Goal: Information Seeking & Learning: Learn about a topic

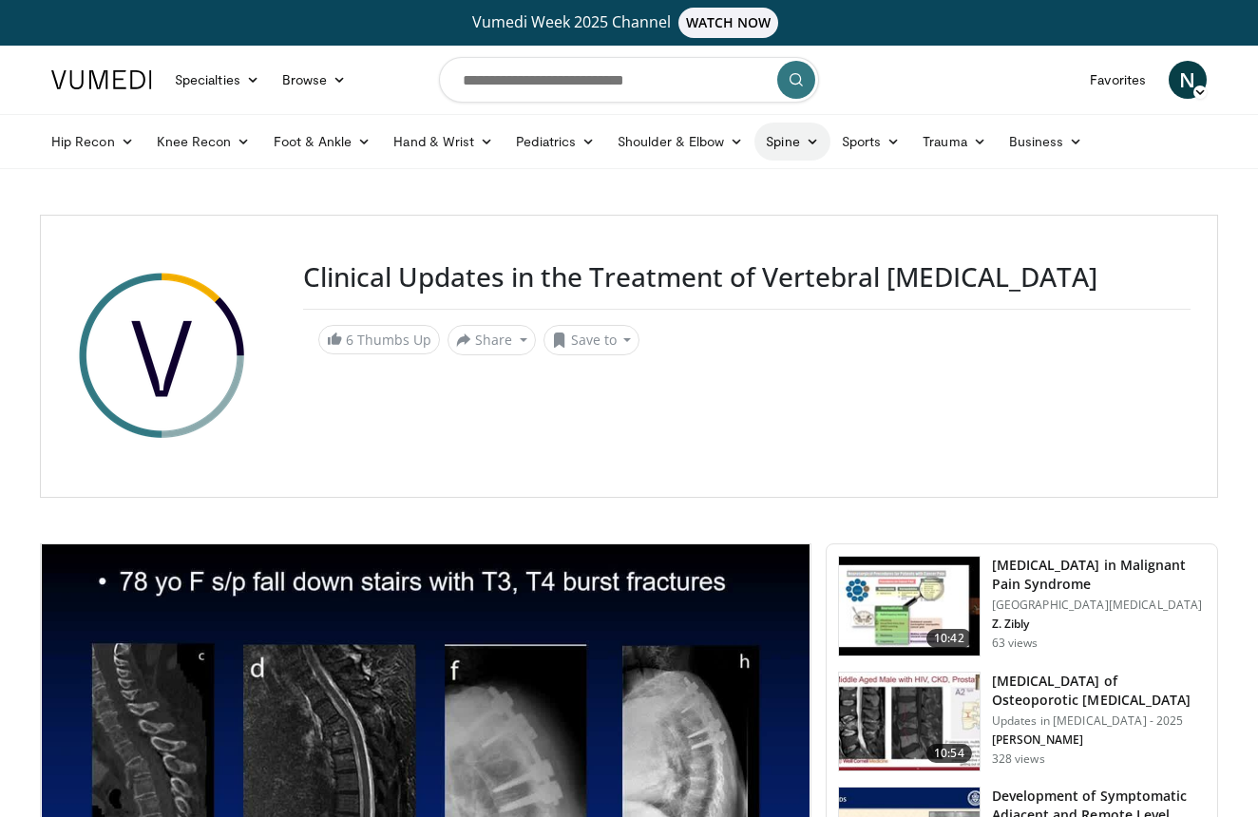
click at [814, 143] on icon at bounding box center [812, 141] width 13 height 13
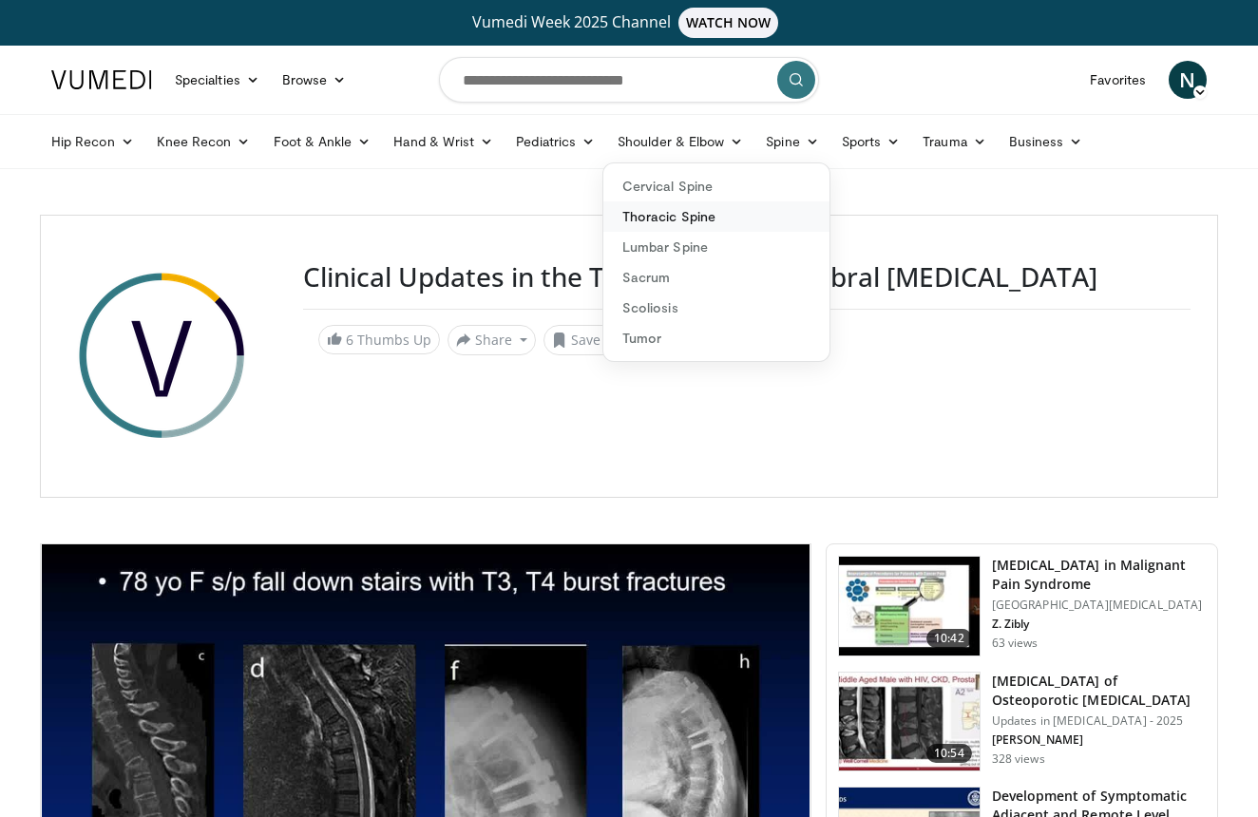
click at [736, 218] on link "Thoracic Spine" at bounding box center [716, 216] width 226 height 30
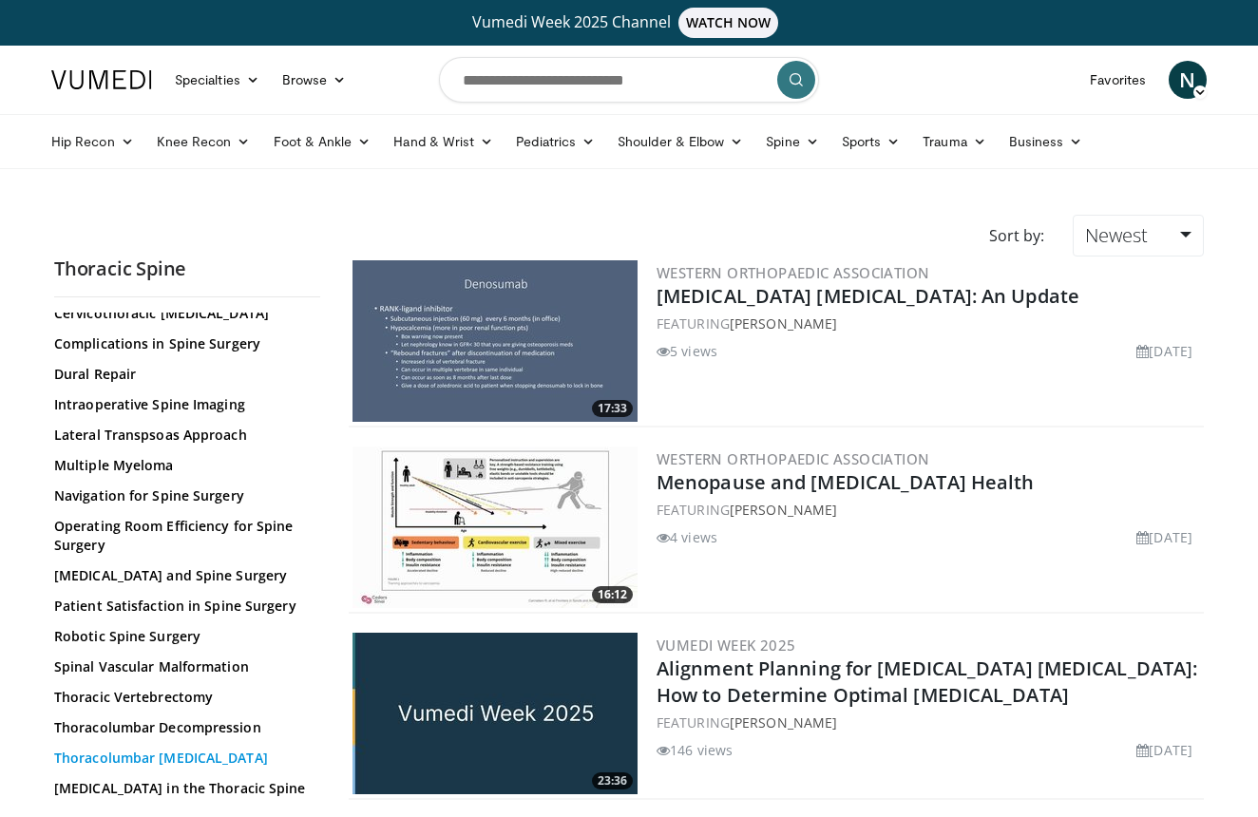
scroll to position [127, 0]
click at [586, 75] on input "Search topics, interventions" at bounding box center [629, 80] width 380 height 46
type input "**********"
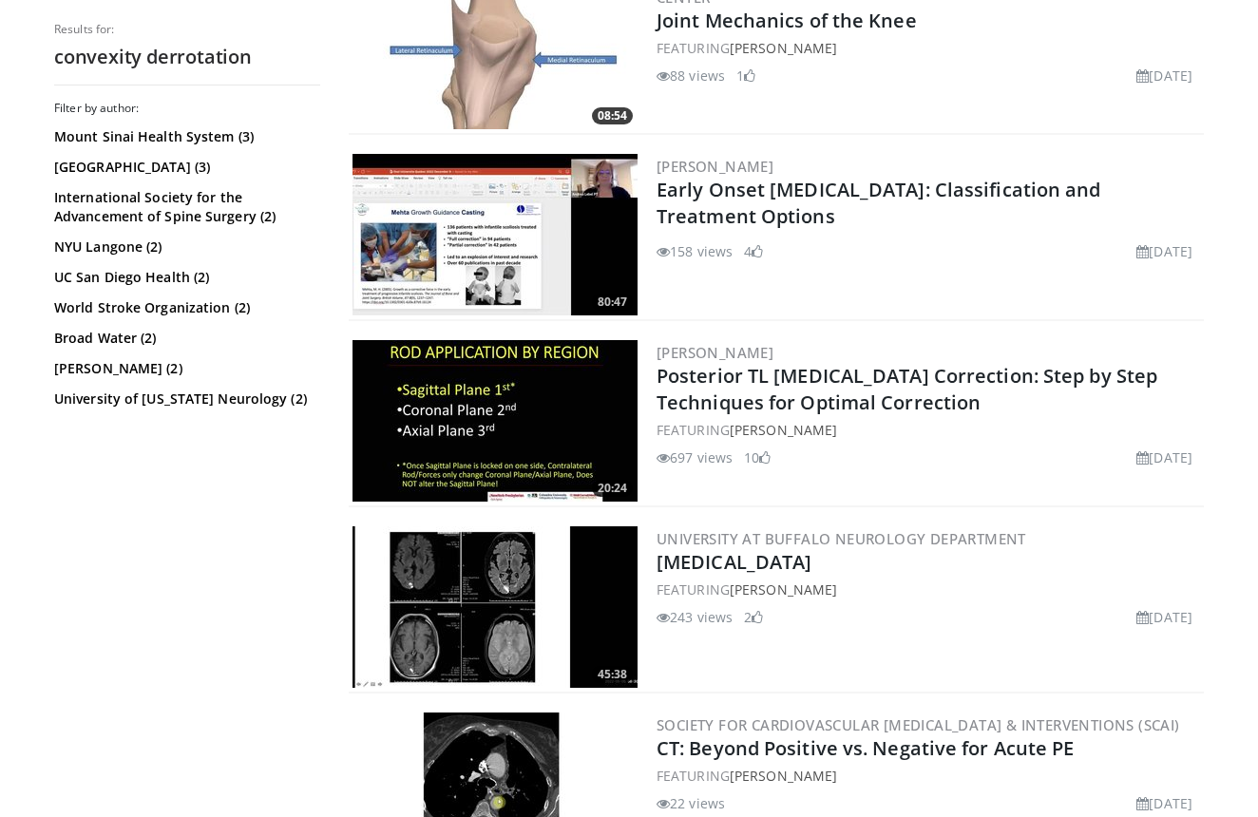
scroll to position [586, 0]
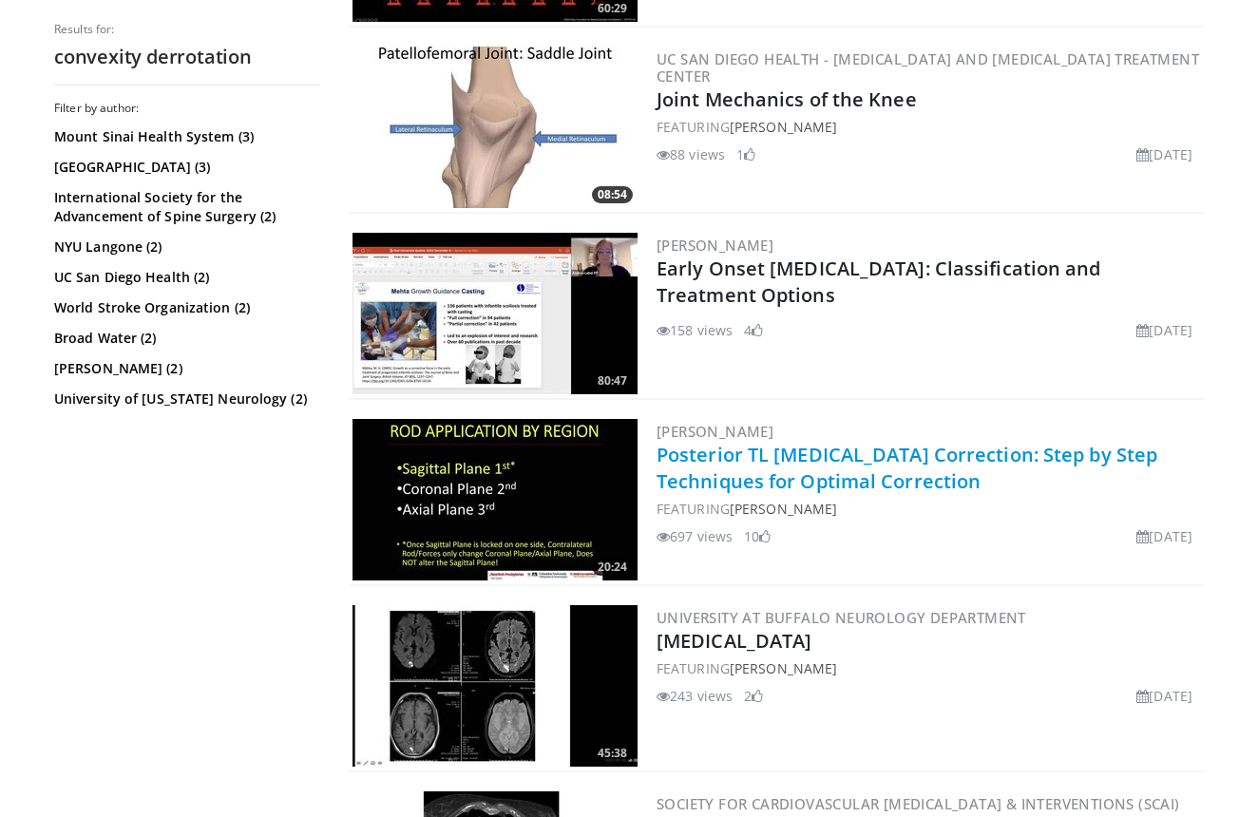
click at [818, 458] on link "Posterior TL [MEDICAL_DATA] Correction: Step by Step Techniques for Optimal Cor…" at bounding box center [907, 468] width 501 height 52
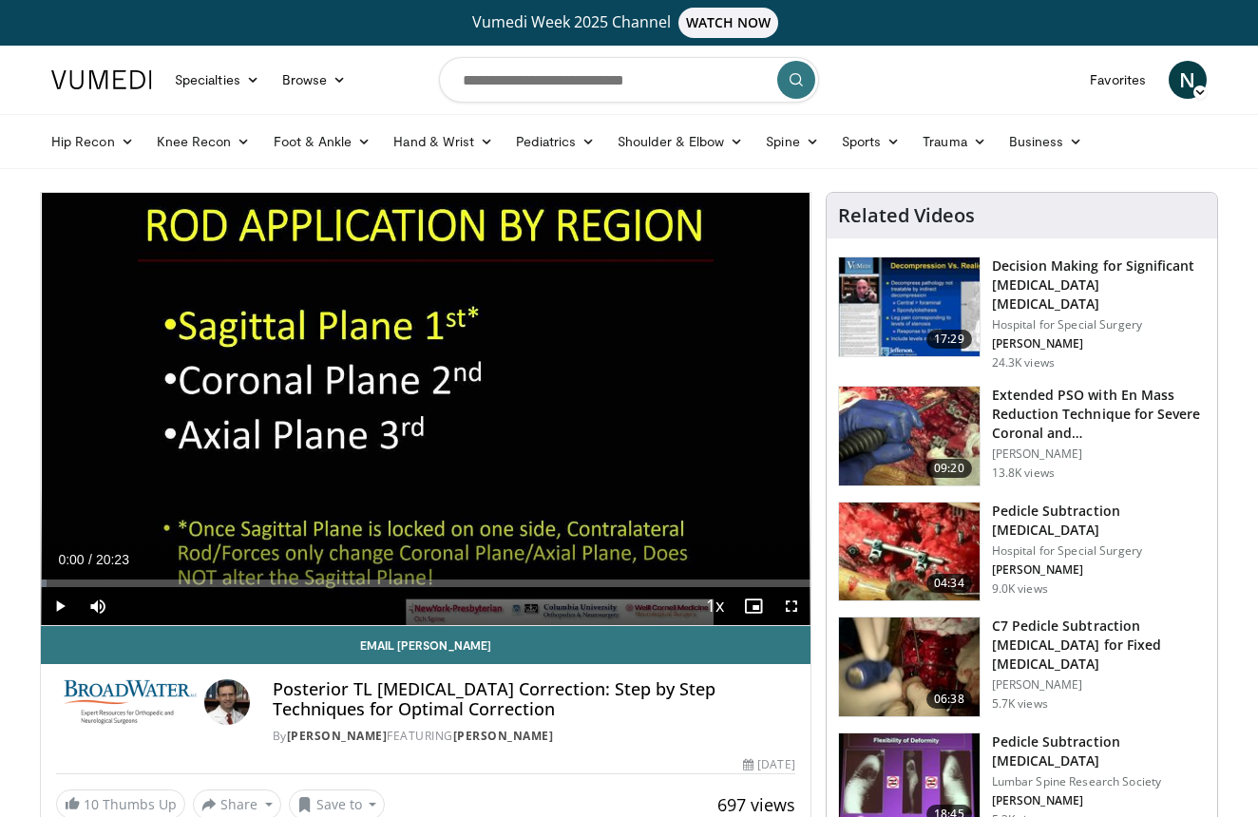
click at [793, 606] on span "Video Player" at bounding box center [791, 606] width 38 height 38
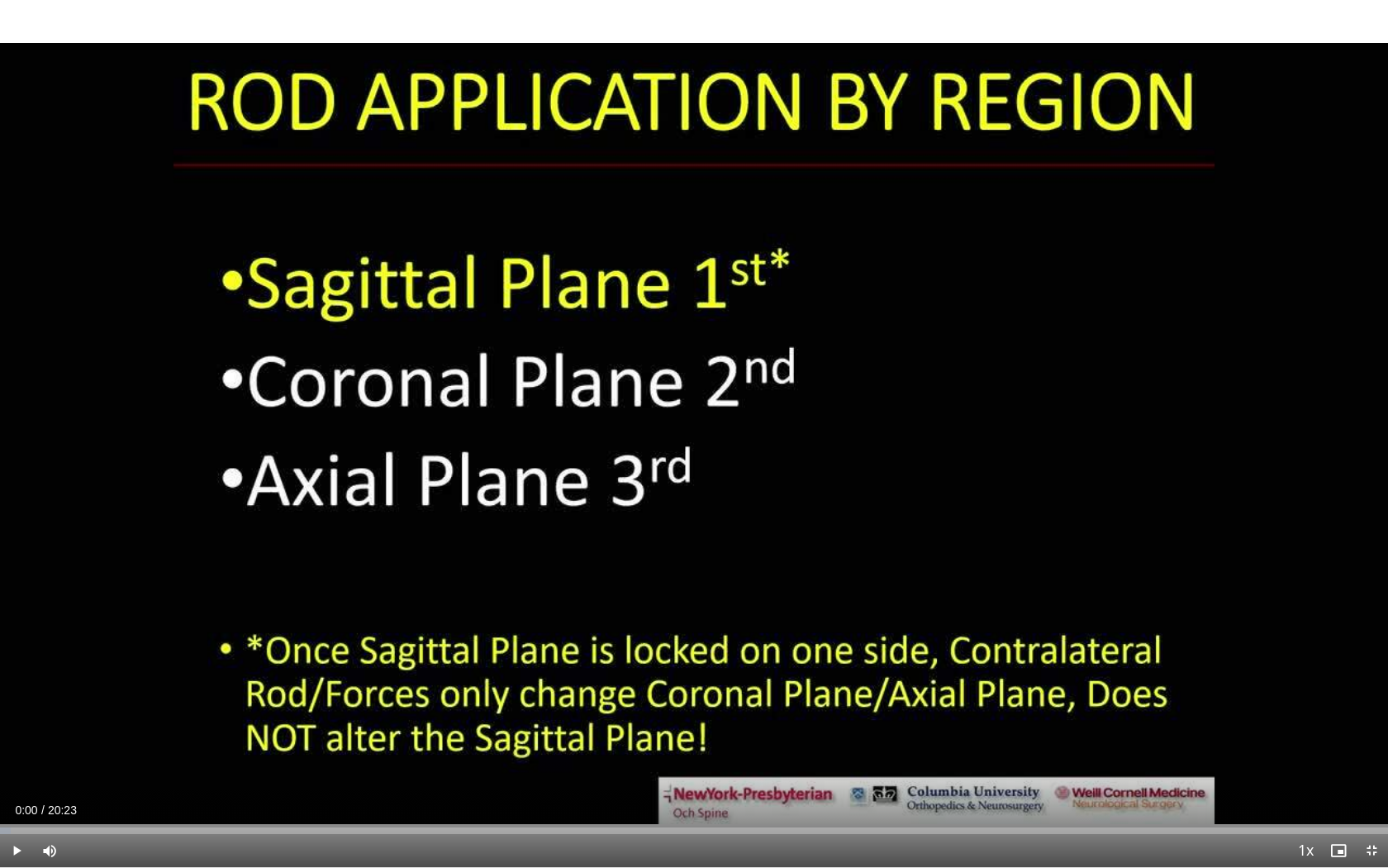
click at [17, 710] on span "Video Player" at bounding box center [17, 851] width 33 height 33
click at [46, 710] on div "Progress Bar" at bounding box center [47, 831] width 2 height 7
click at [84, 710] on div "Progress Bar" at bounding box center [85, 831] width 2 height 7
click at [99, 710] on div "Progress Bar" at bounding box center [100, 831] width 2 height 7
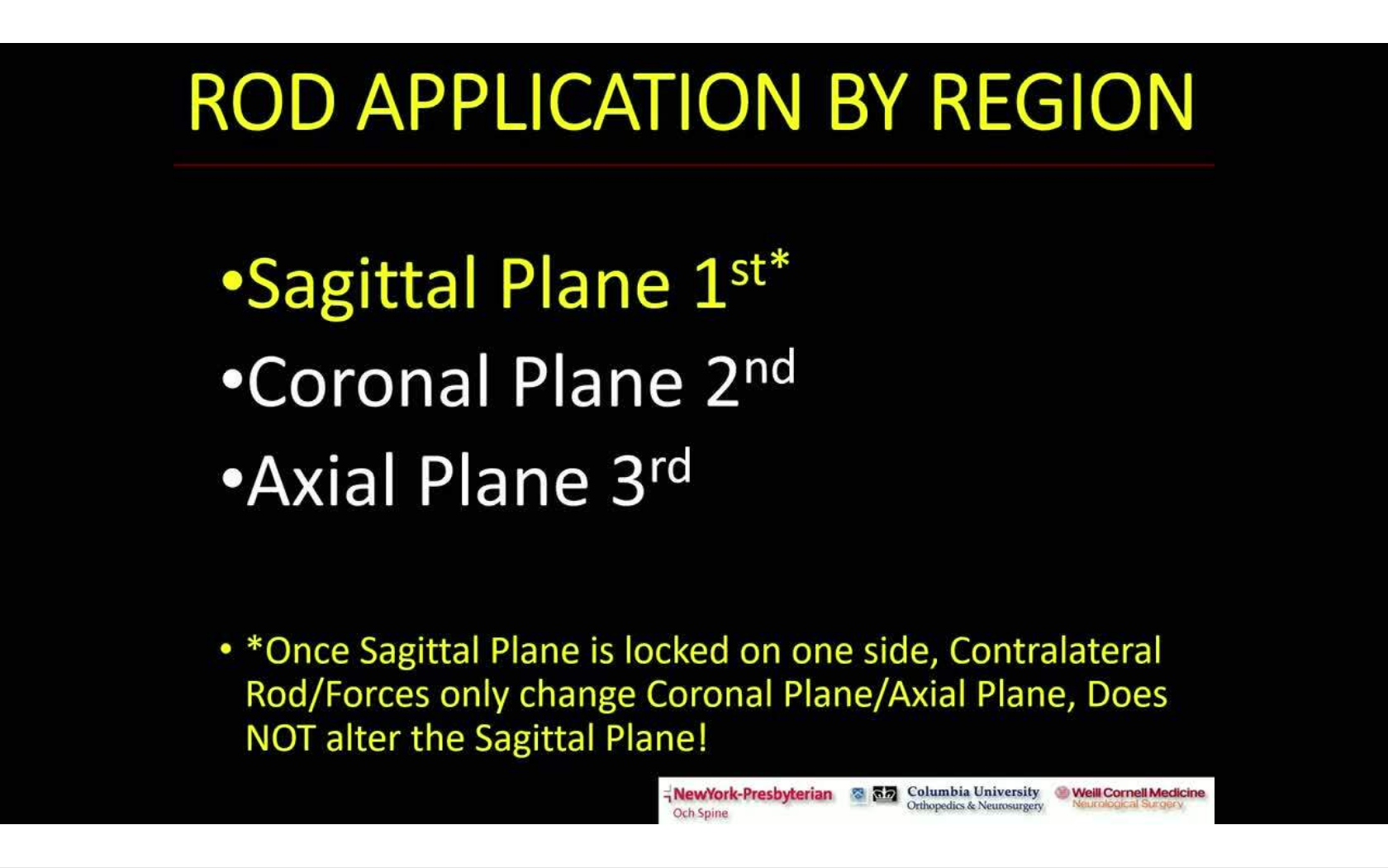
click at [130, 710] on video-js "**********" at bounding box center [694, 434] width 1388 height 868
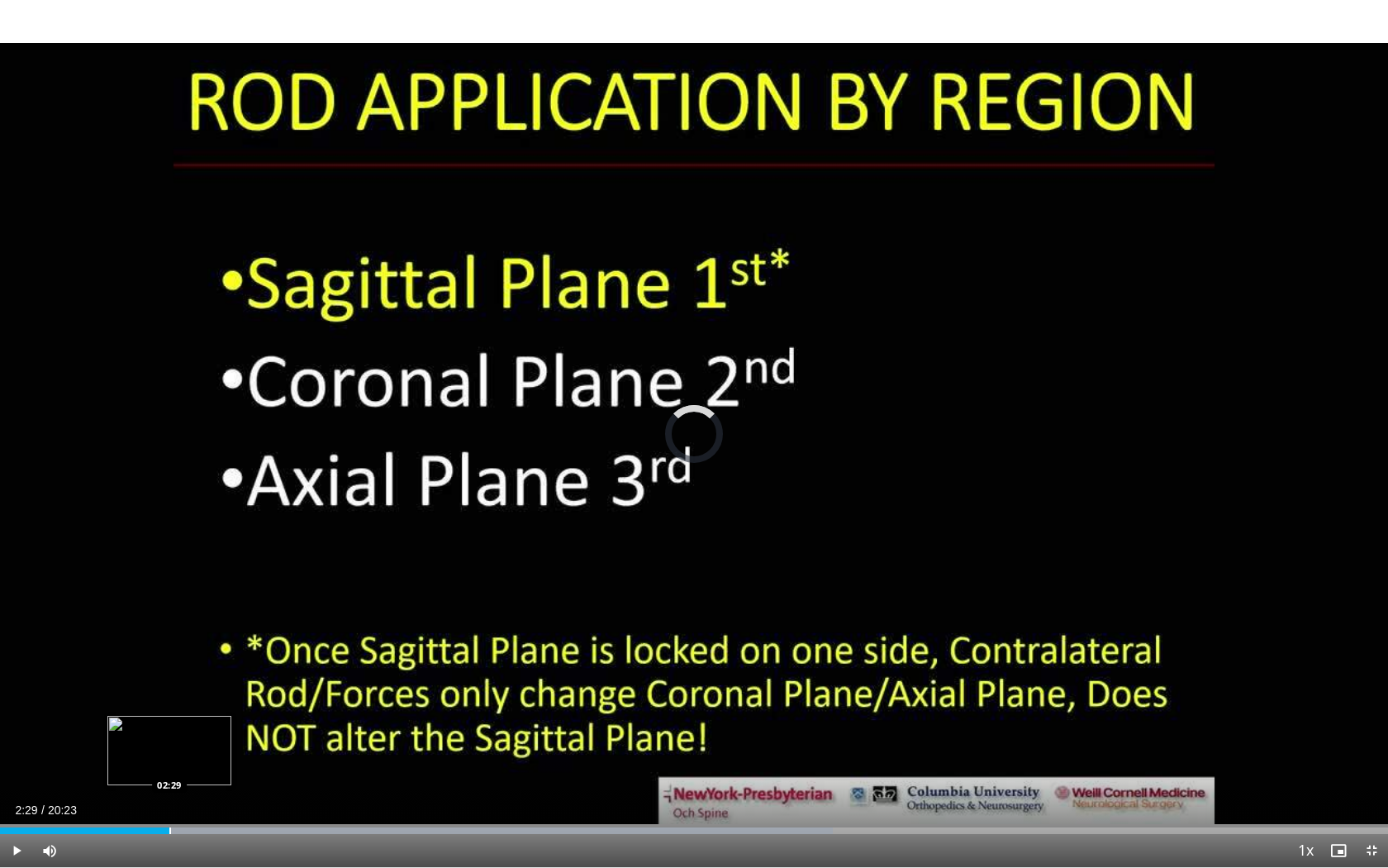
click at [170, 710] on div "Loaded : 60.01% 02:29 02:29" at bounding box center [694, 826] width 1388 height 16
click at [239, 710] on div "Progress Bar" at bounding box center [240, 831] width 2 height 7
click at [268, 710] on div "Loaded : 65.66% 03:35 03:55" at bounding box center [694, 826] width 1388 height 16
click at [302, 710] on div "Loaded : 70.30% 03:58 04:25" at bounding box center [694, 826] width 1388 height 16
click at [347, 710] on div "Progress Bar" at bounding box center [348, 831] width 2 height 7
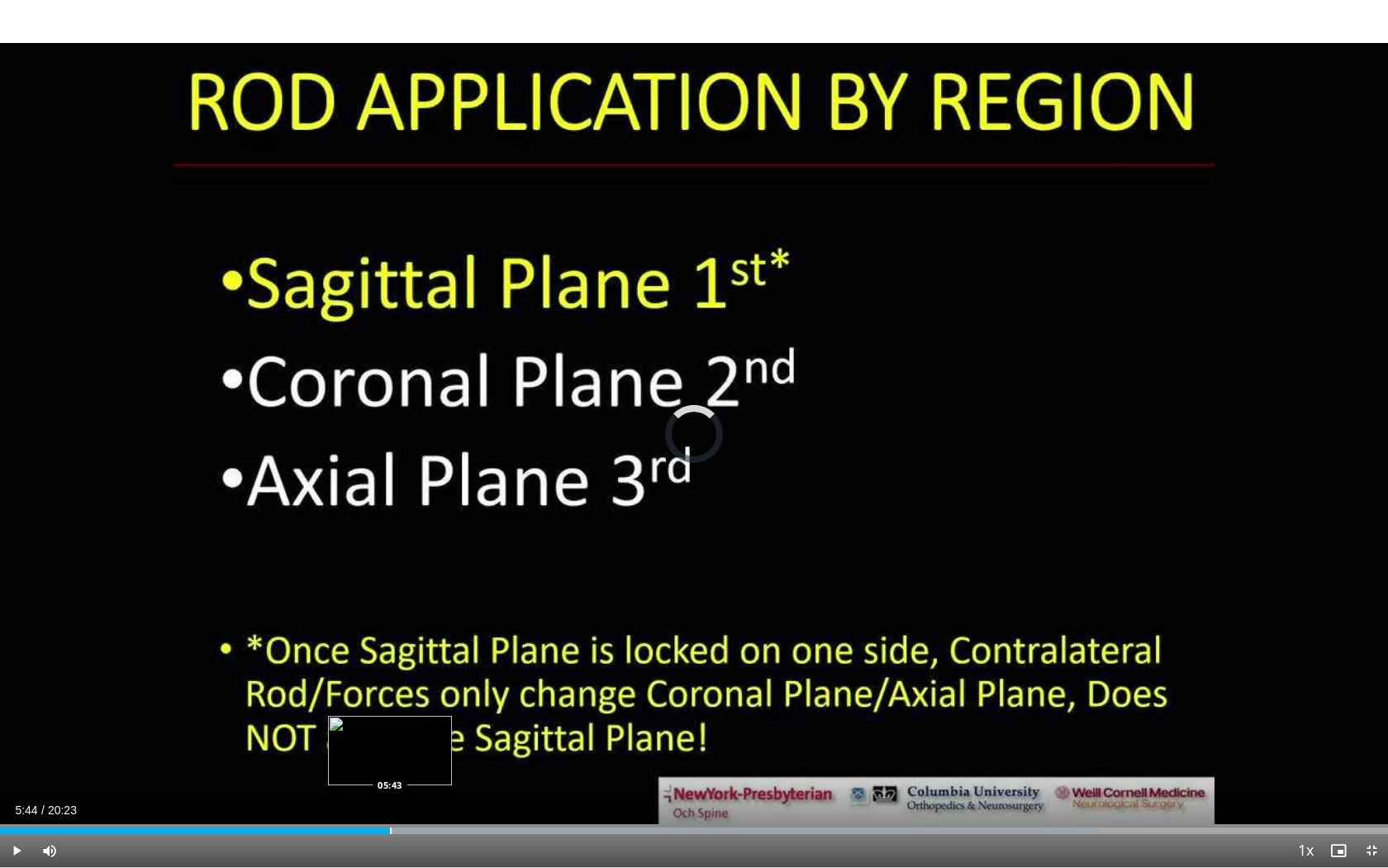
click at [390, 710] on div "Loaded : 79.30% 05:44 05:43" at bounding box center [694, 826] width 1388 height 16
click at [430, 710] on div "Loaded : 79.46% 05:50 06:18" at bounding box center [694, 826] width 1388 height 16
click at [468, 710] on div "Loaded : 81.87% 06:26 06:52" at bounding box center [694, 826] width 1388 height 16
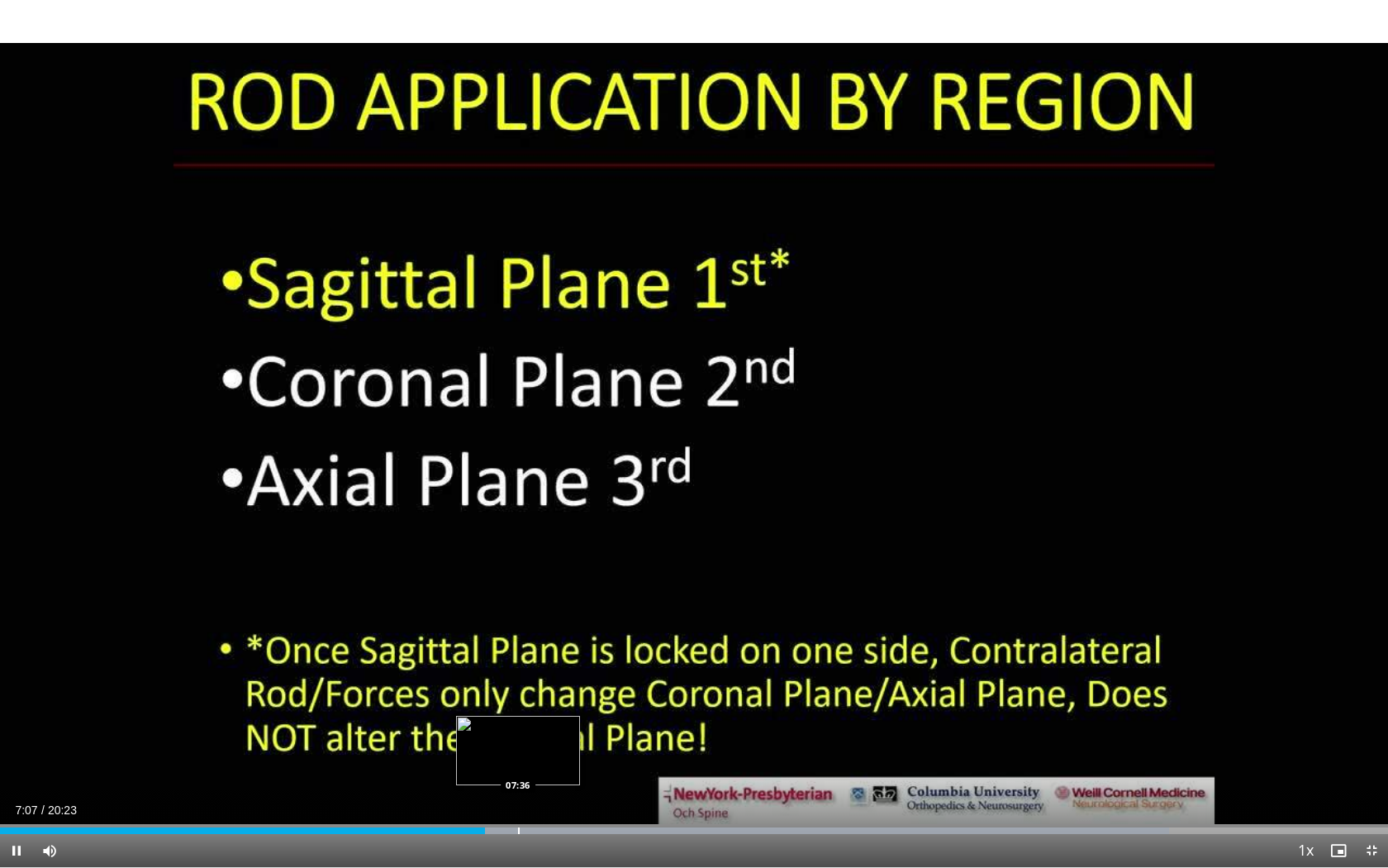
click at [518, 710] on div "Progress Bar" at bounding box center [519, 831] width 2 height 7
click at [587, 710] on div "Loaded : 87.47% 07:47 08:36" at bounding box center [694, 826] width 1388 height 16
click at [684, 710] on div "Current Time 8:39 / Duration 20:23 Pause Skip Backward Skip Forward Mute Loaded…" at bounding box center [694, 851] width 1388 height 33
click at [774, 710] on div "Progress Bar" at bounding box center [775, 831] width 2 height 7
click at [879, 710] on div "Progress Bar" at bounding box center [880, 831] width 2 height 7
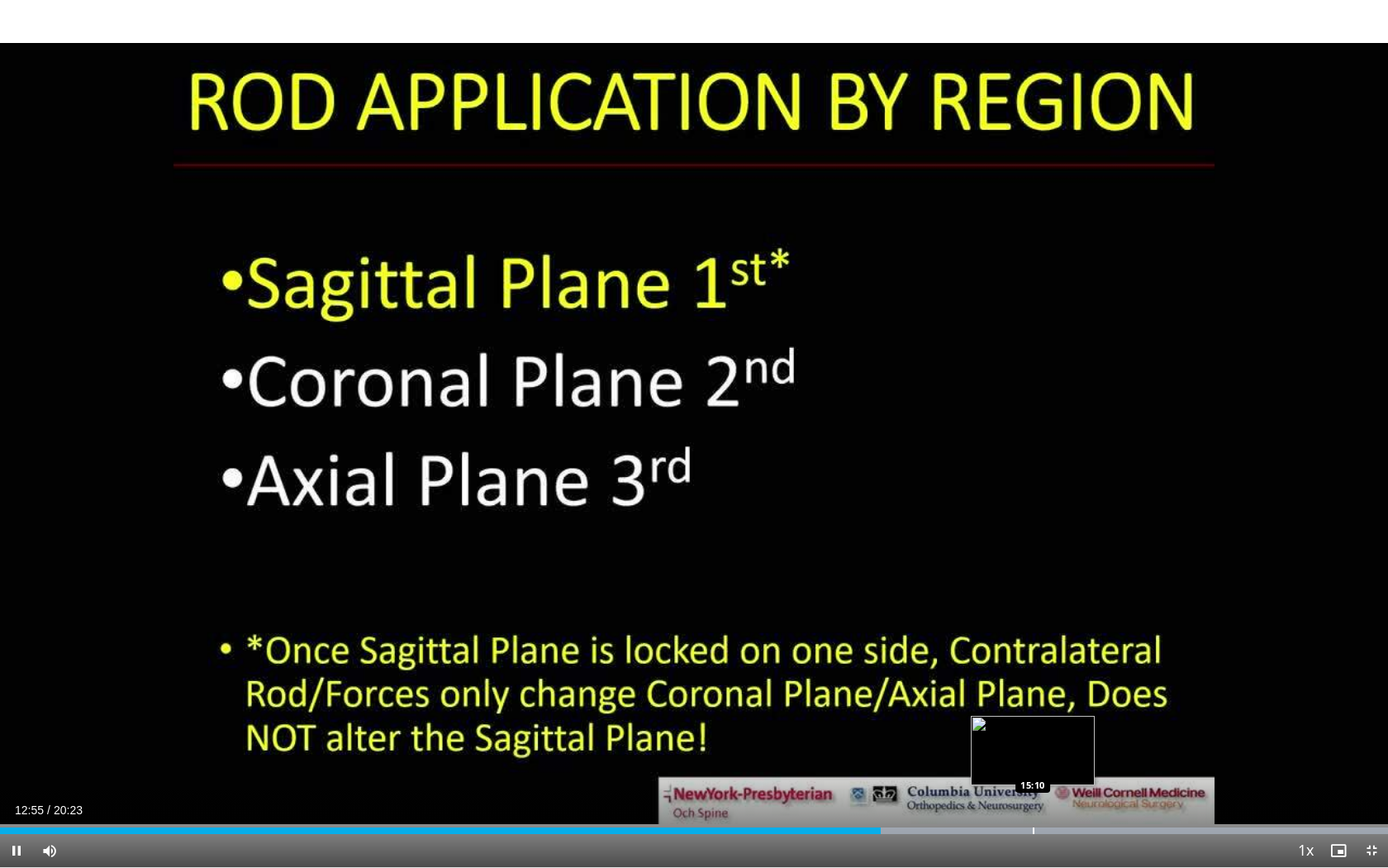
click at [1033, 710] on div "Progress Bar" at bounding box center [1034, 831] width 2 height 7
click at [14, 710] on span "Video Player" at bounding box center [17, 851] width 33 height 33
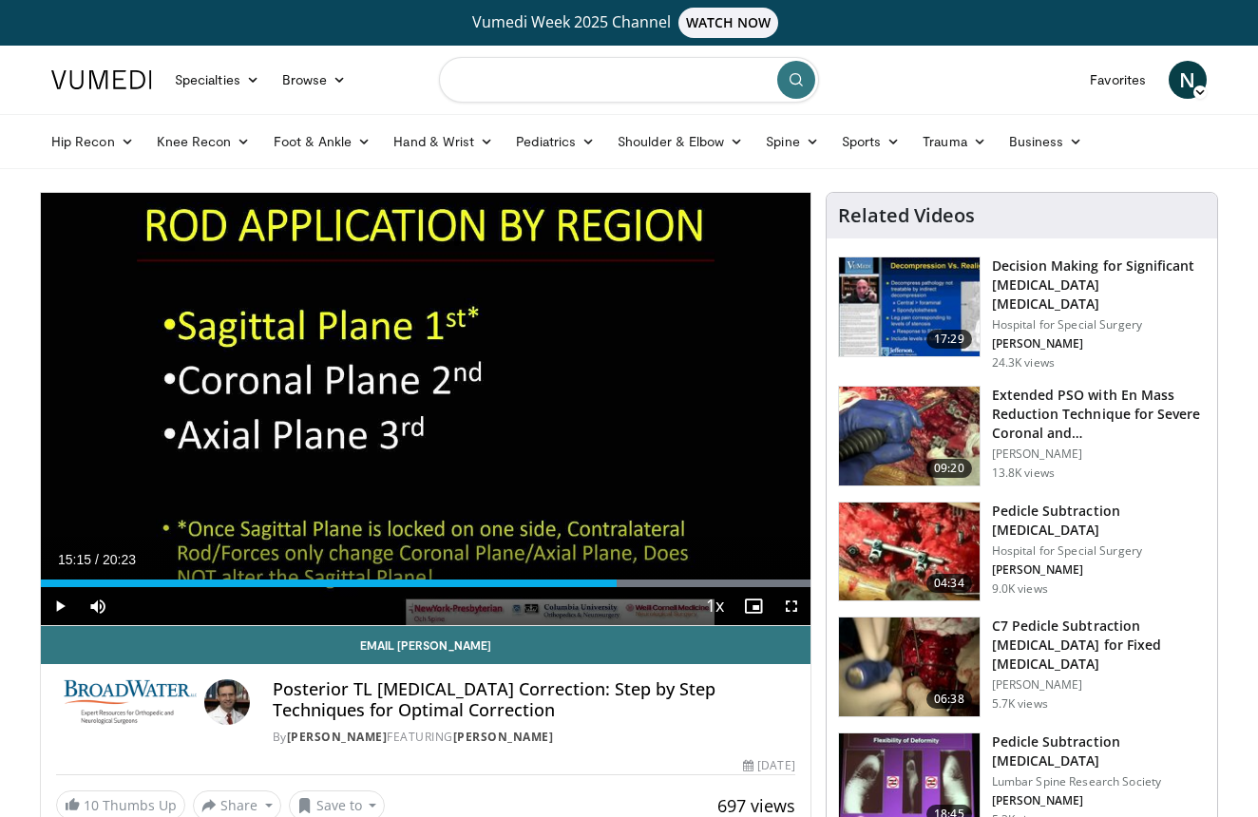
click at [661, 77] on input "Search topics, interventions" at bounding box center [629, 80] width 380 height 46
type input "**********"
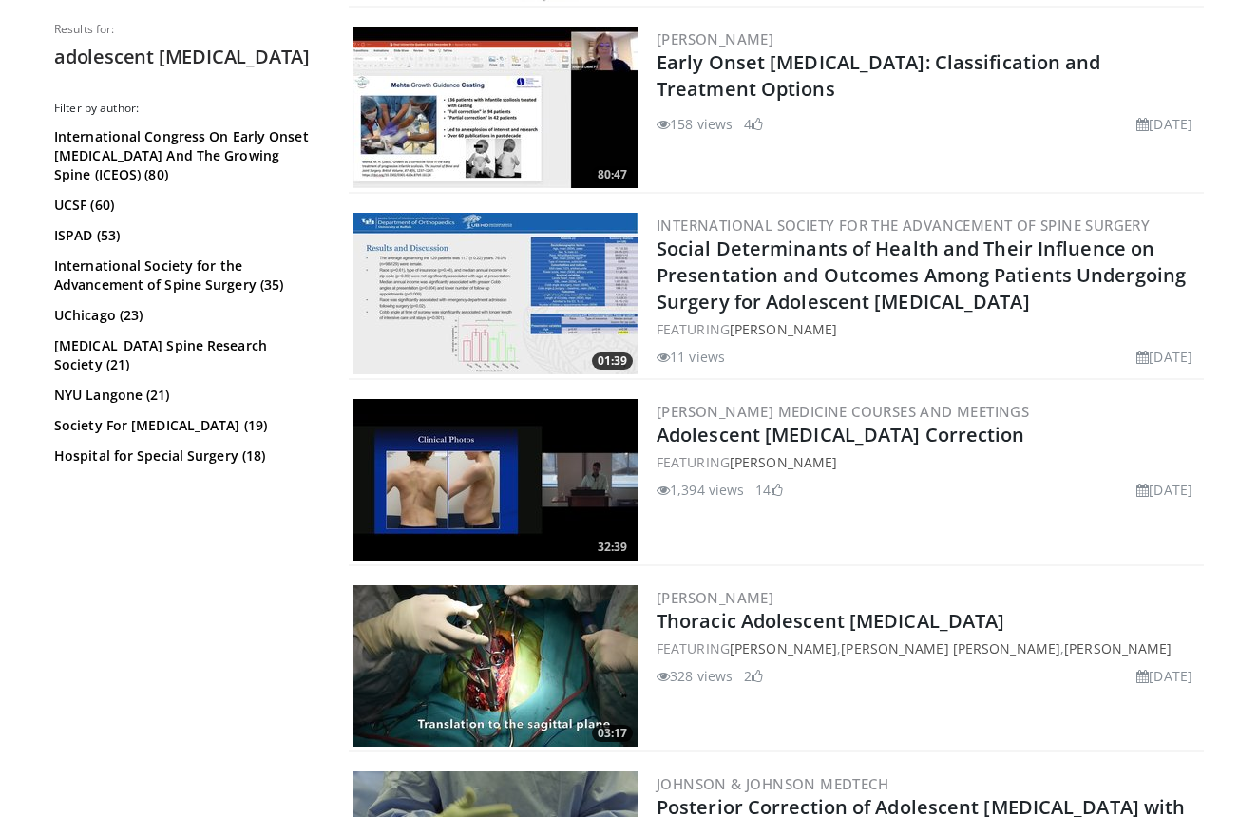
scroll to position [1166, 0]
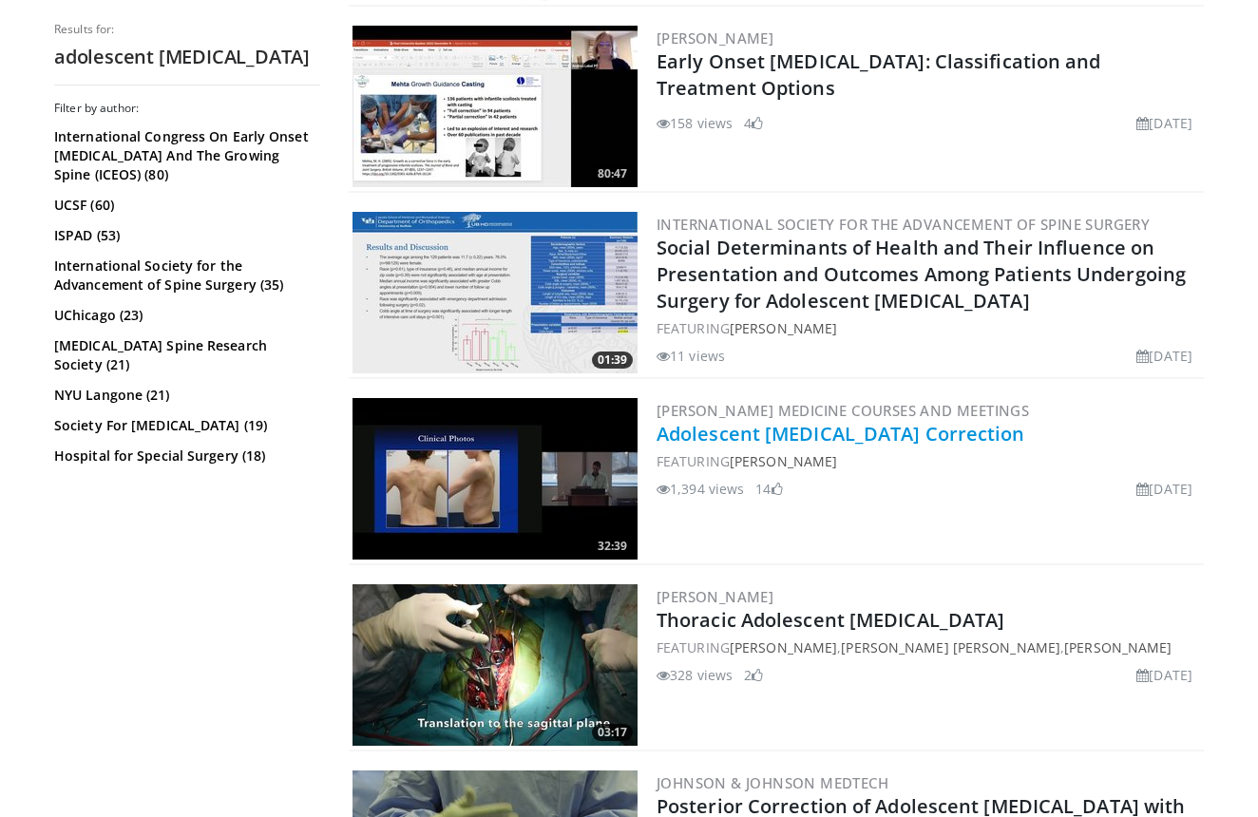
click at [808, 439] on link "Adolescent Idiopathic Scoliosis Correction" at bounding box center [841, 434] width 369 height 26
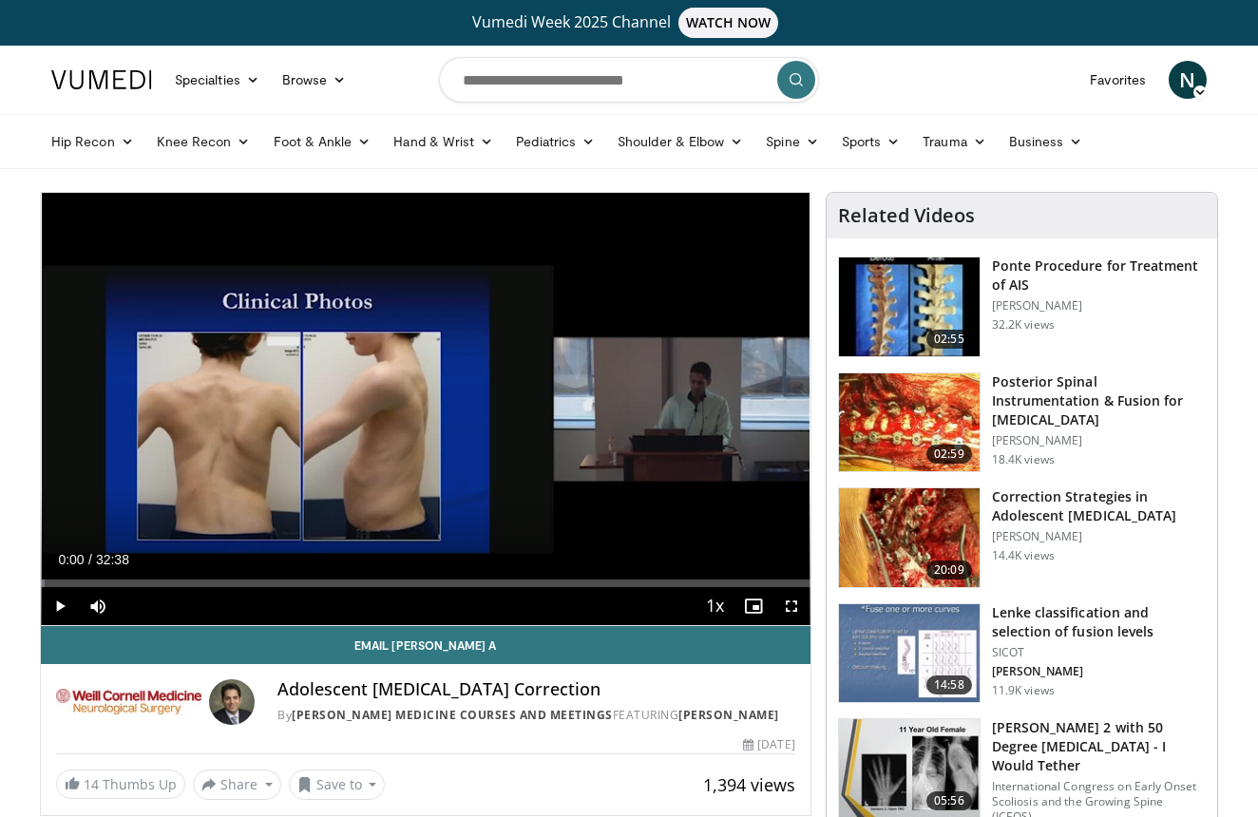
click at [1045, 506] on h3 "Correction Strategies in Adolescent [MEDICAL_DATA]" at bounding box center [1099, 506] width 214 height 38
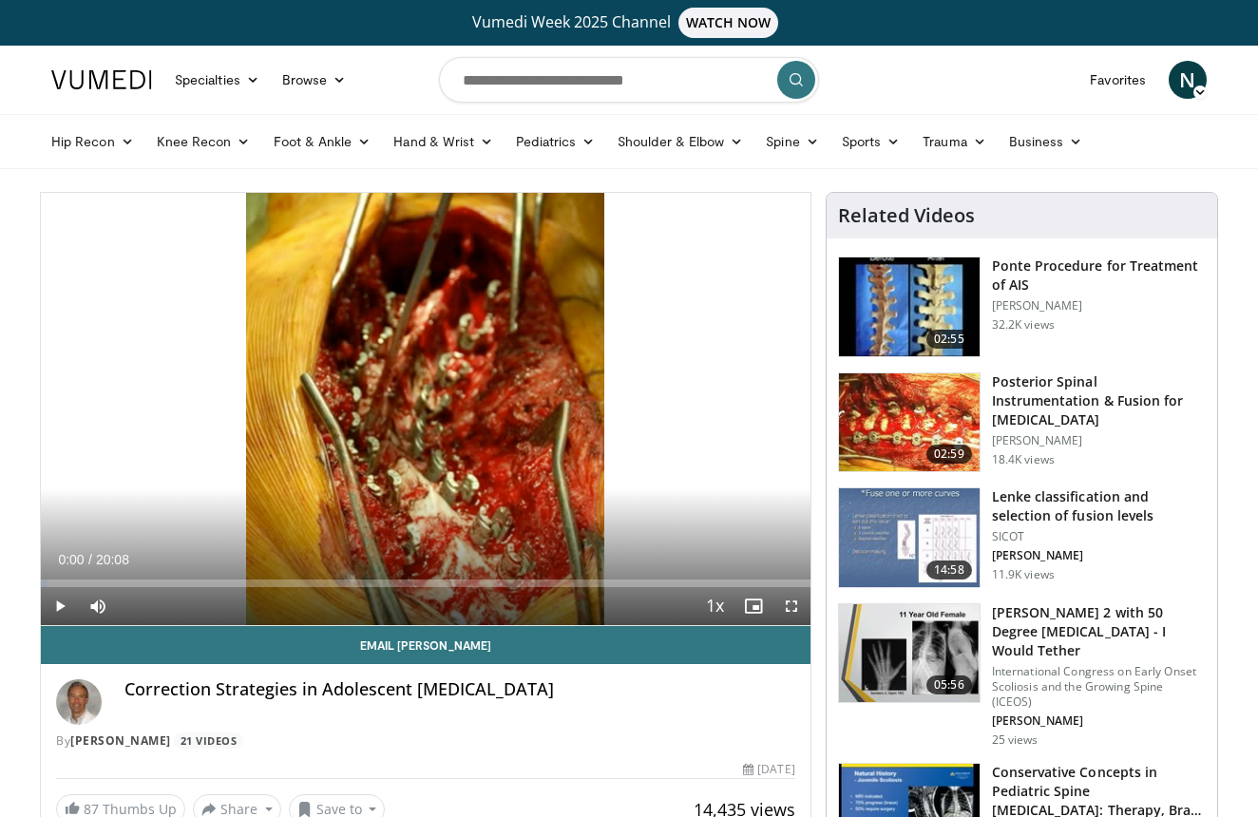
click at [793, 607] on span "Video Player" at bounding box center [791, 606] width 38 height 38
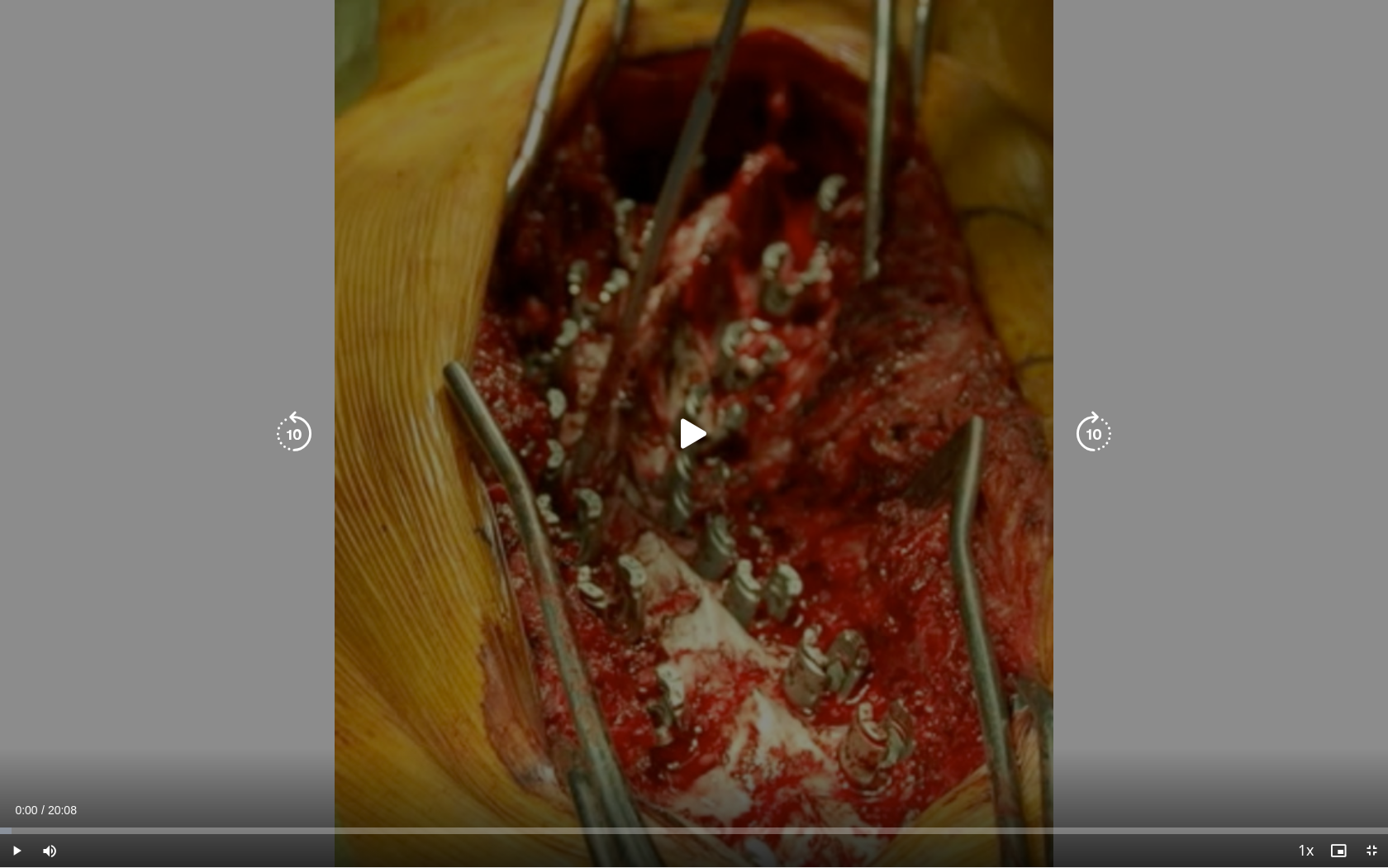
click at [701, 437] on icon "Video Player" at bounding box center [694, 433] width 46 height 46
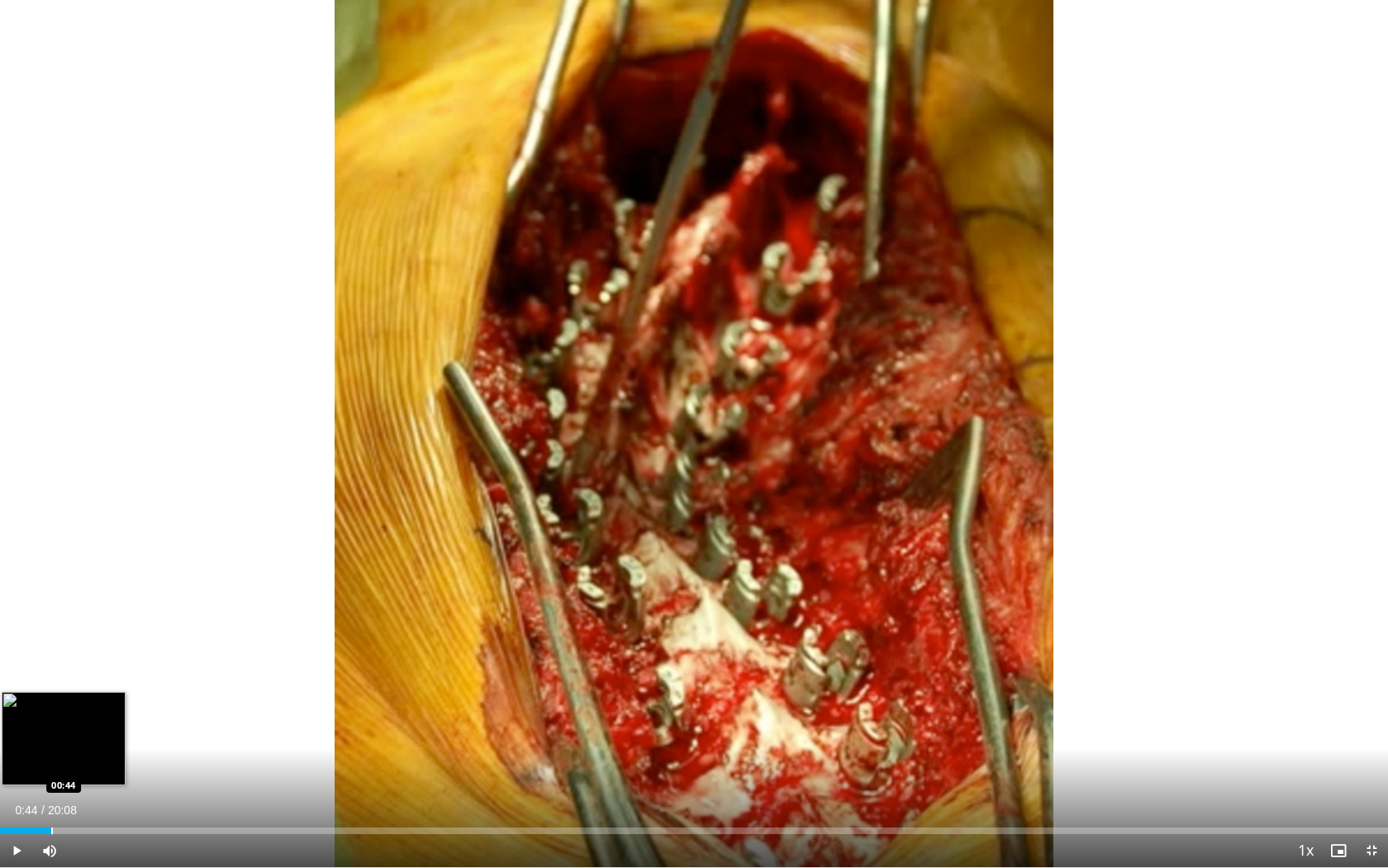
click at [51, 710] on div "Progress Bar" at bounding box center [52, 831] width 2 height 7
click at [103, 710] on div "Progress Bar" at bounding box center [104, 831] width 2 height 7
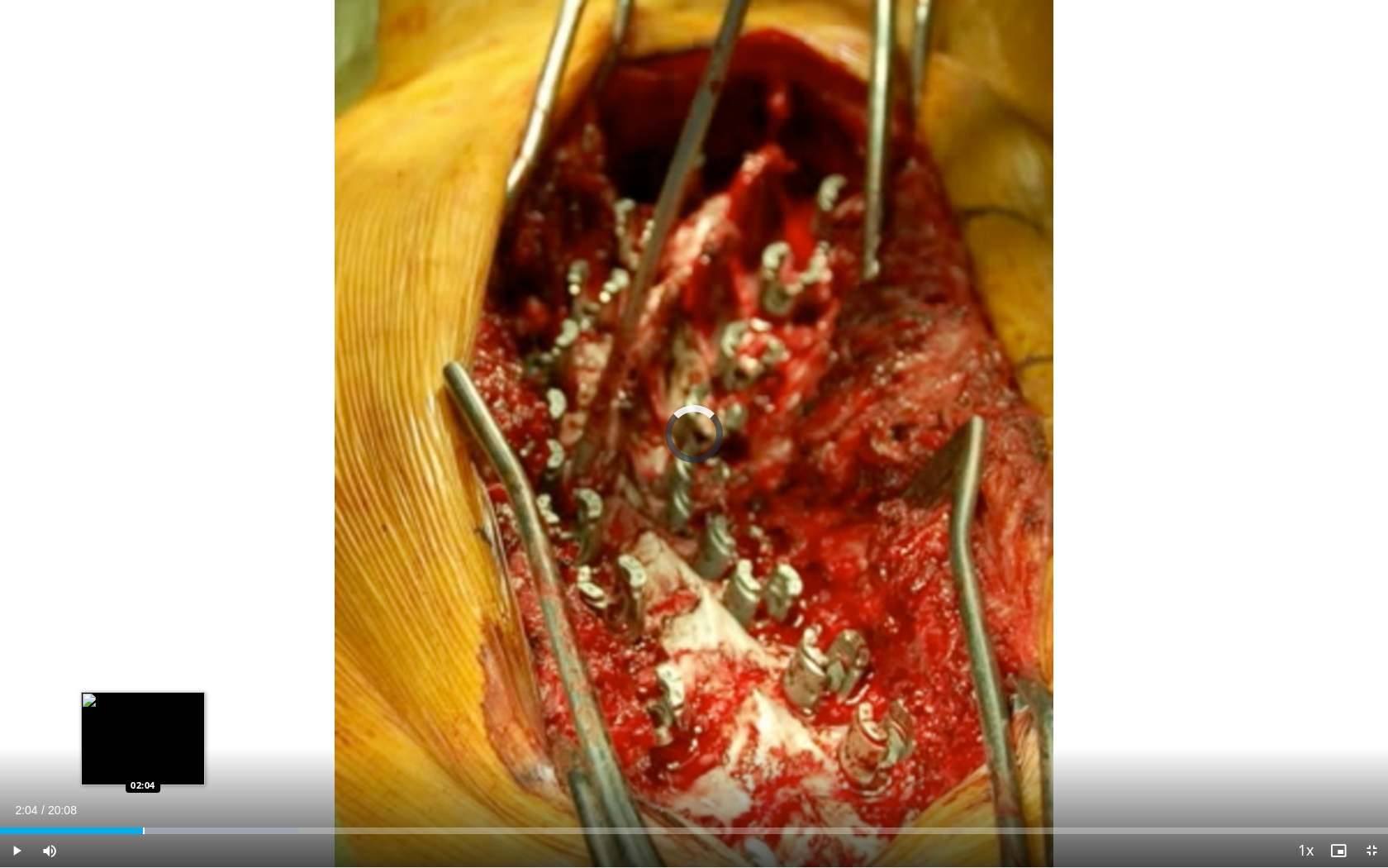
click at [143, 710] on div "Progress Bar" at bounding box center [143, 831] width 2 height 7
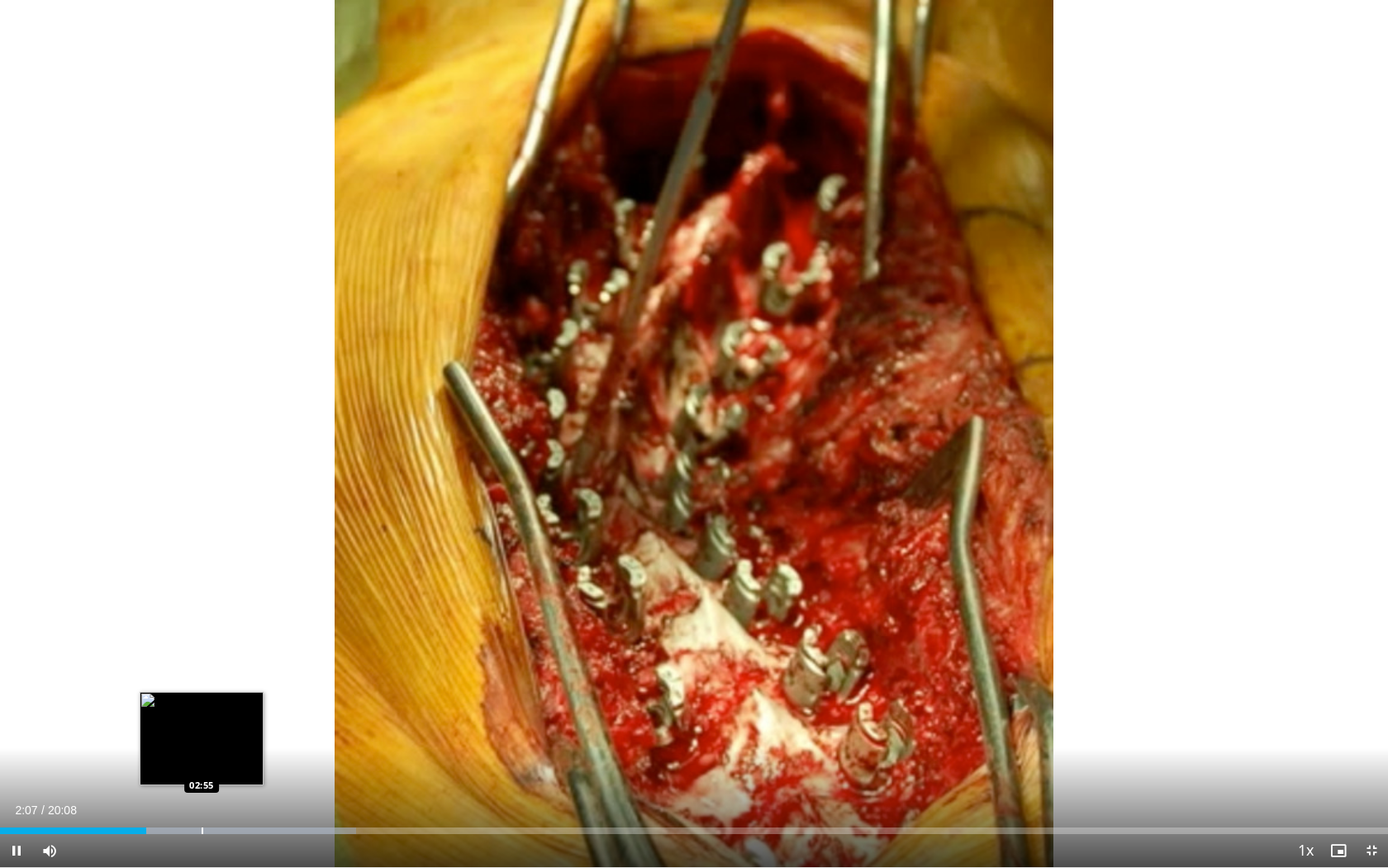
click at [202, 710] on div "Progress Bar" at bounding box center [203, 831] width 2 height 7
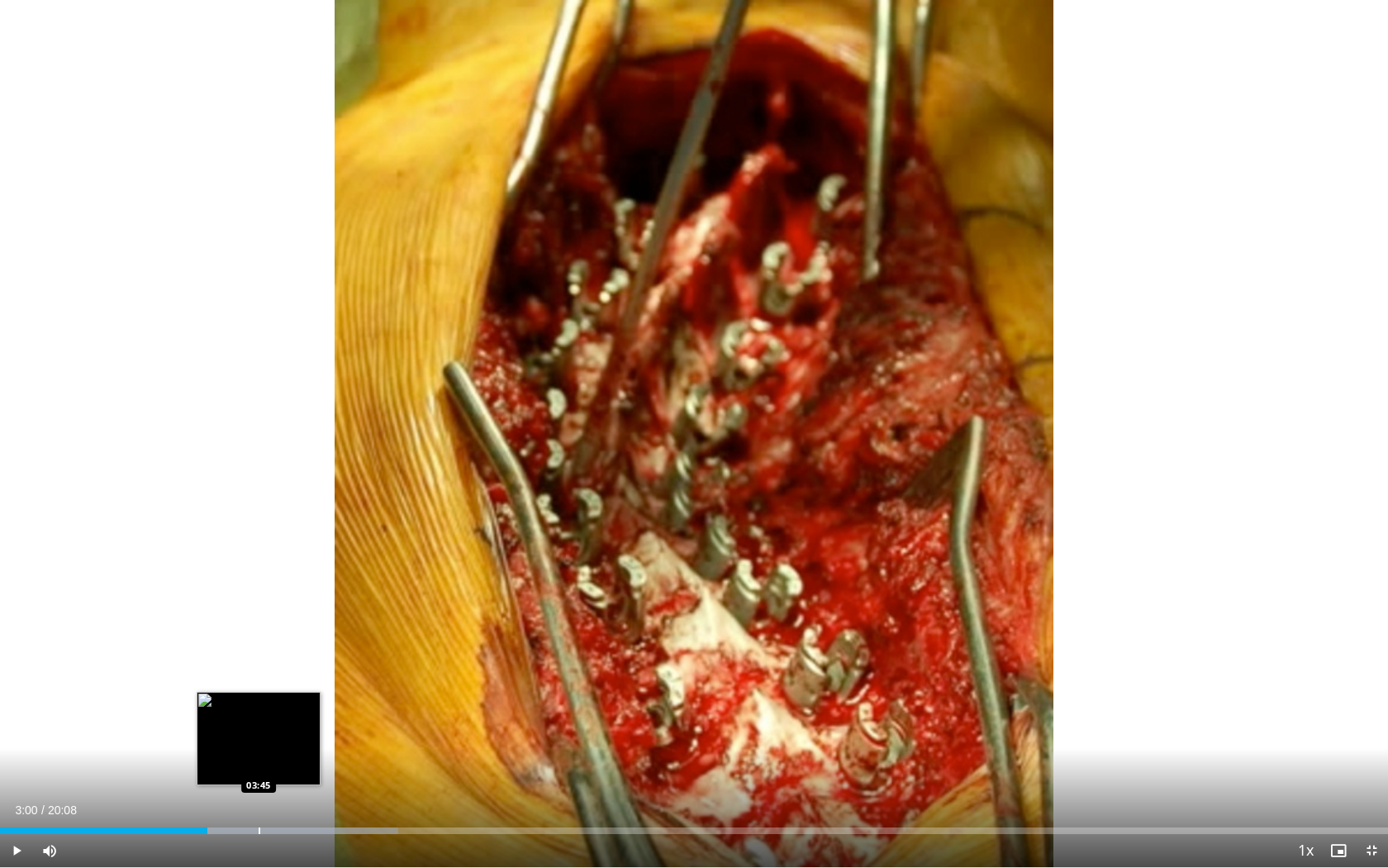
click at [258, 710] on div "Progress Bar" at bounding box center [259, 831] width 2 height 7
click at [296, 710] on div "Progress Bar" at bounding box center [297, 831] width 2 height 7
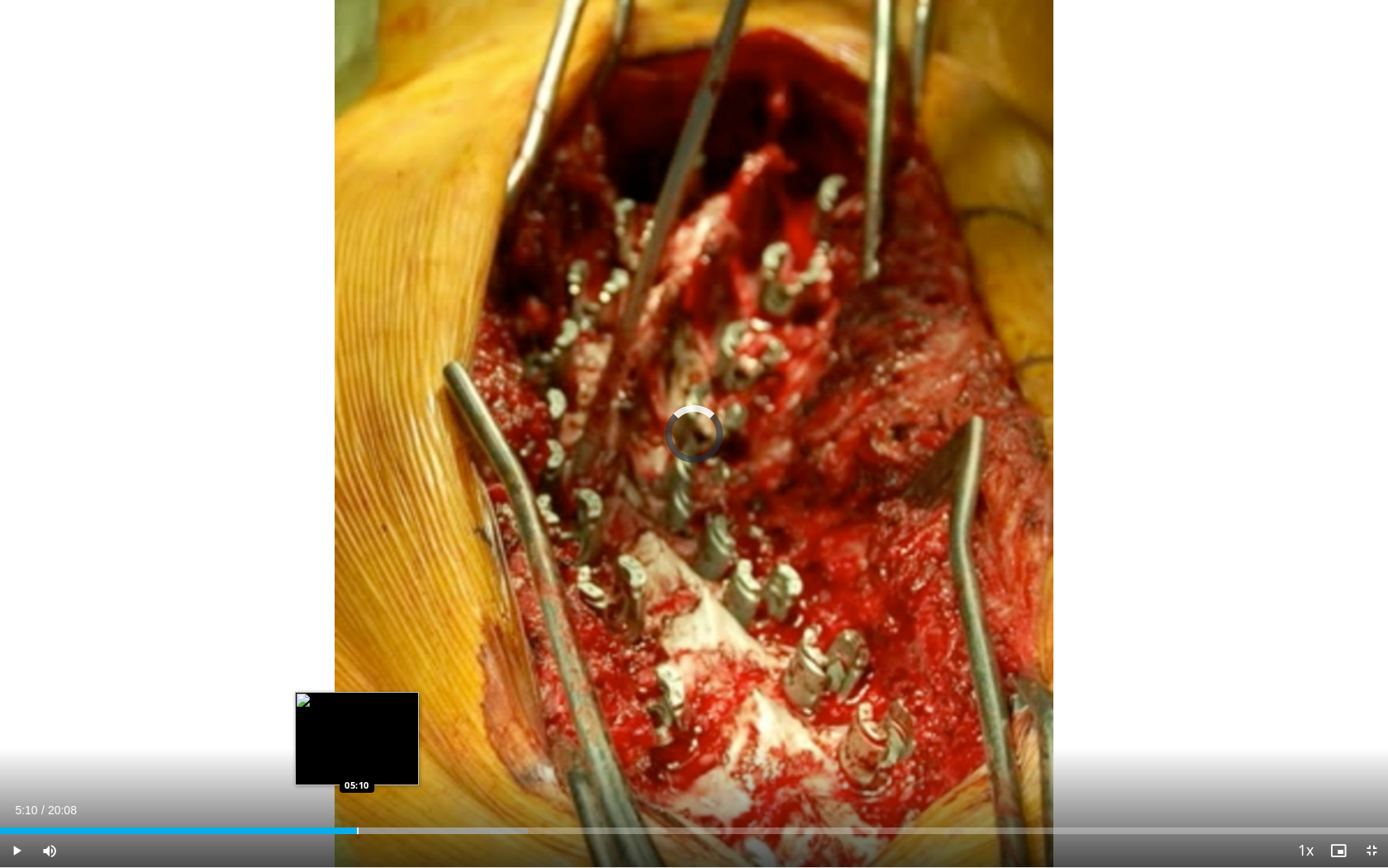
click at [357, 710] on div "Progress Bar" at bounding box center [357, 831] width 2 height 7
click at [390, 710] on div "Loaded : 39.70% 05:11 05:40" at bounding box center [694, 826] width 1388 height 16
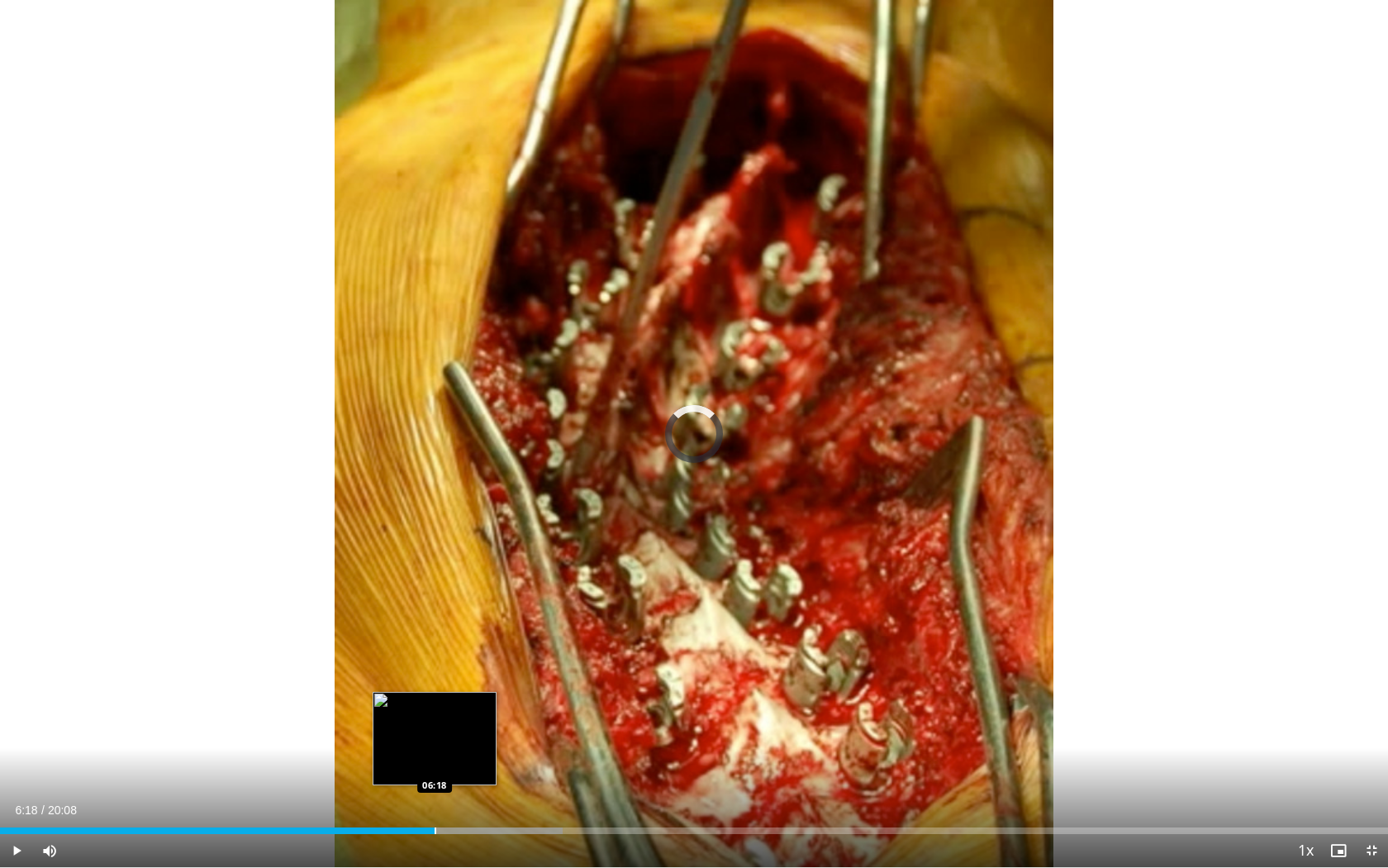
click at [435, 710] on div "Progress Bar" at bounding box center [436, 831] width 2 height 7
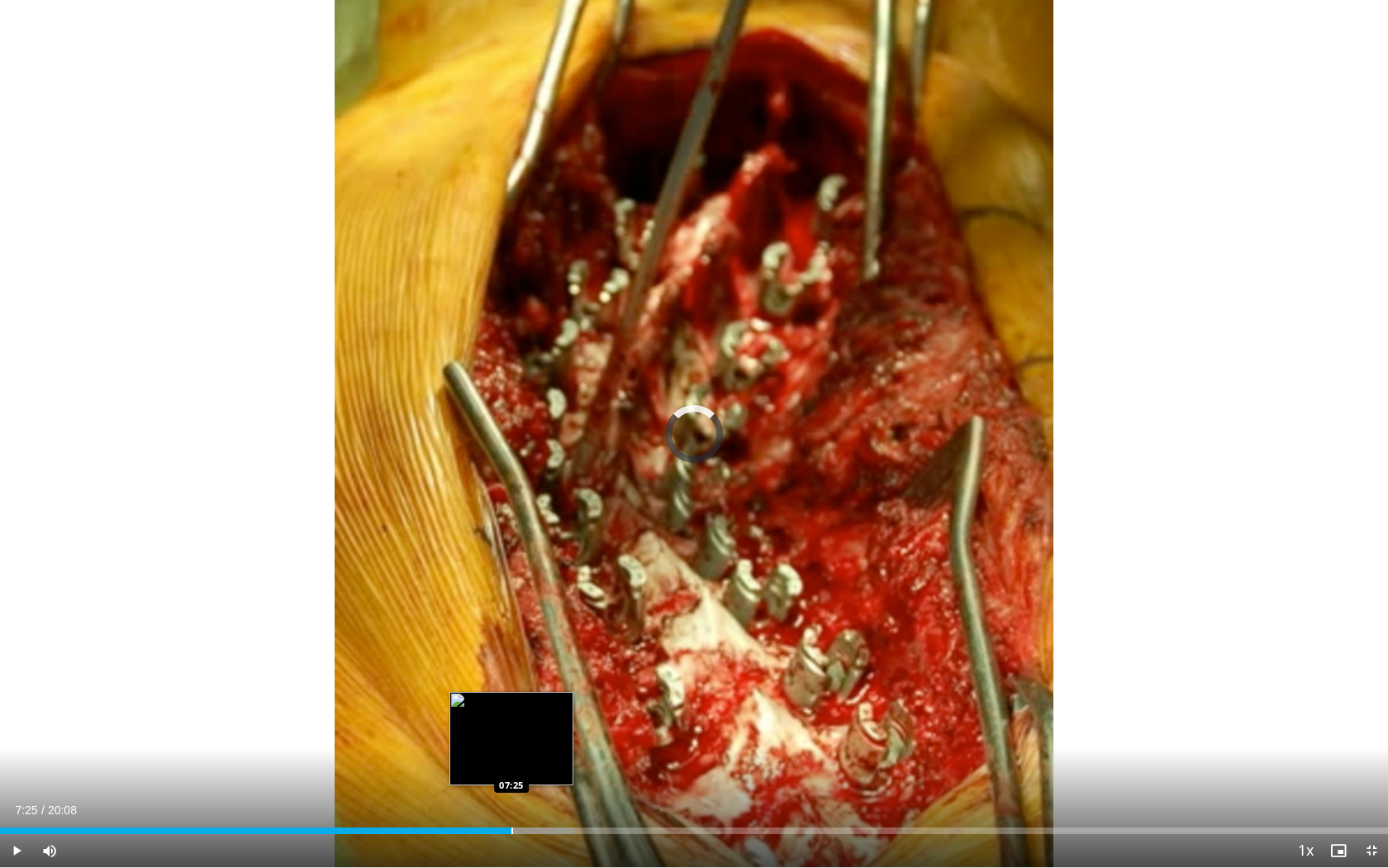
click at [511, 710] on div "Progress Bar" at bounding box center [512, 831] width 2 height 7
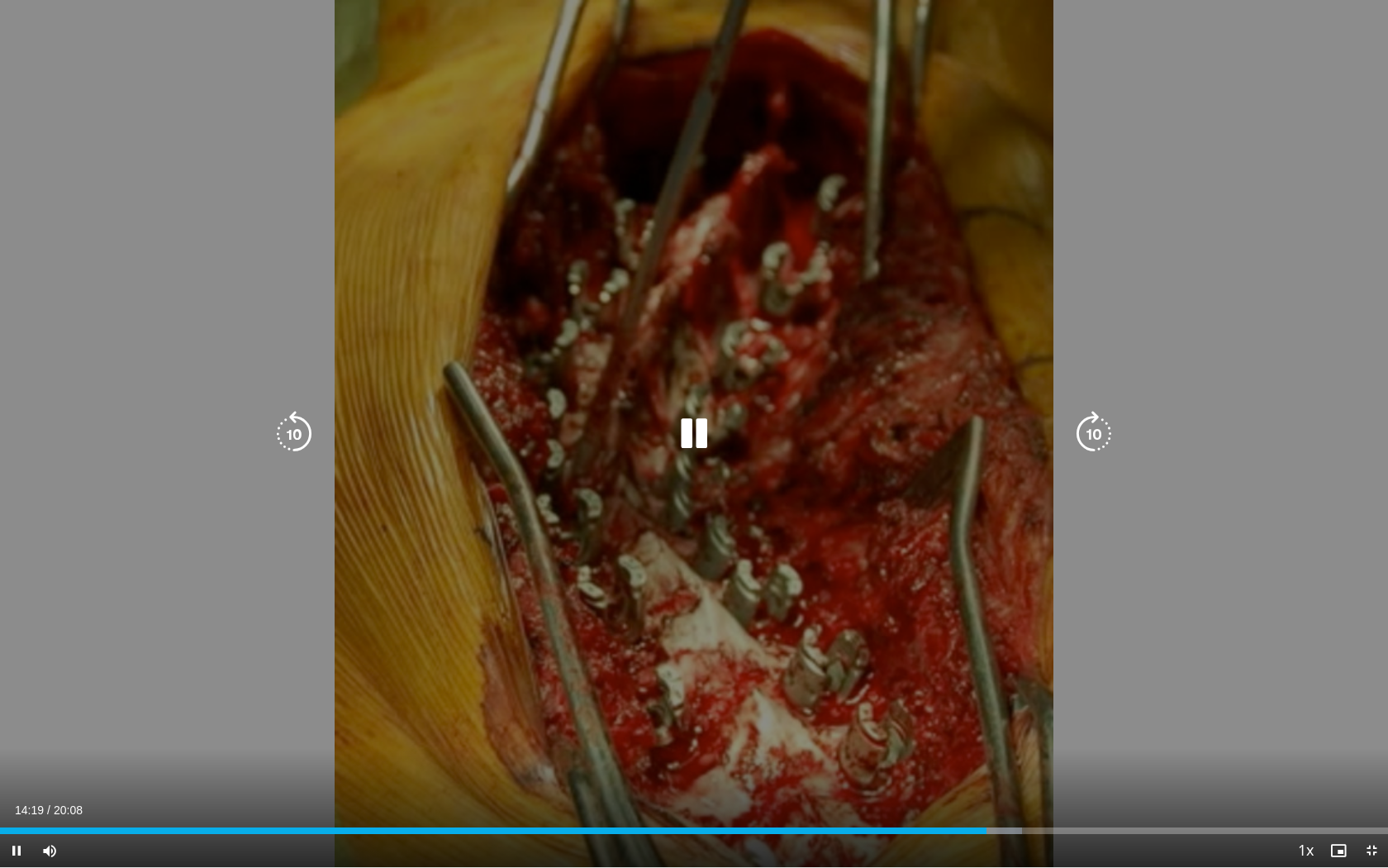
click at [684, 423] on icon "Video Player" at bounding box center [694, 433] width 46 height 46
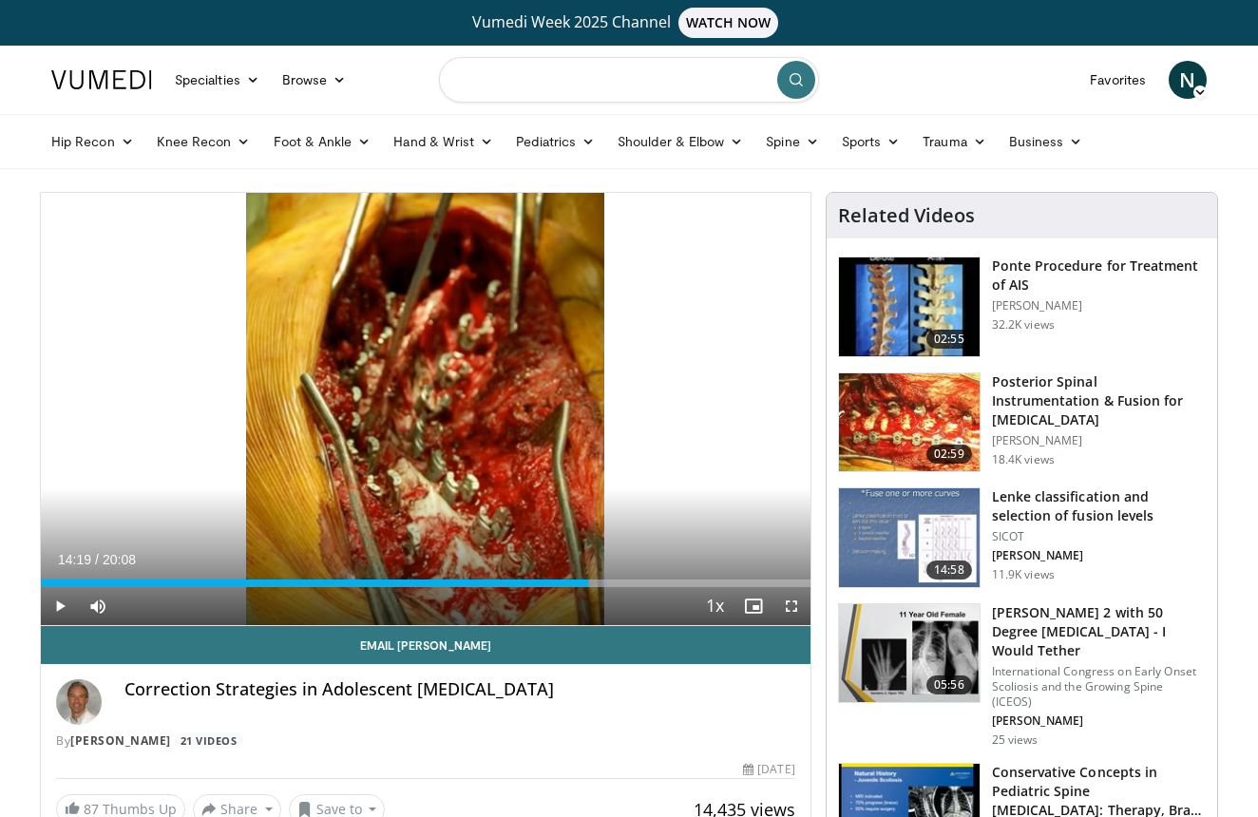
click at [642, 81] on input "Search topics, interventions" at bounding box center [629, 80] width 380 height 46
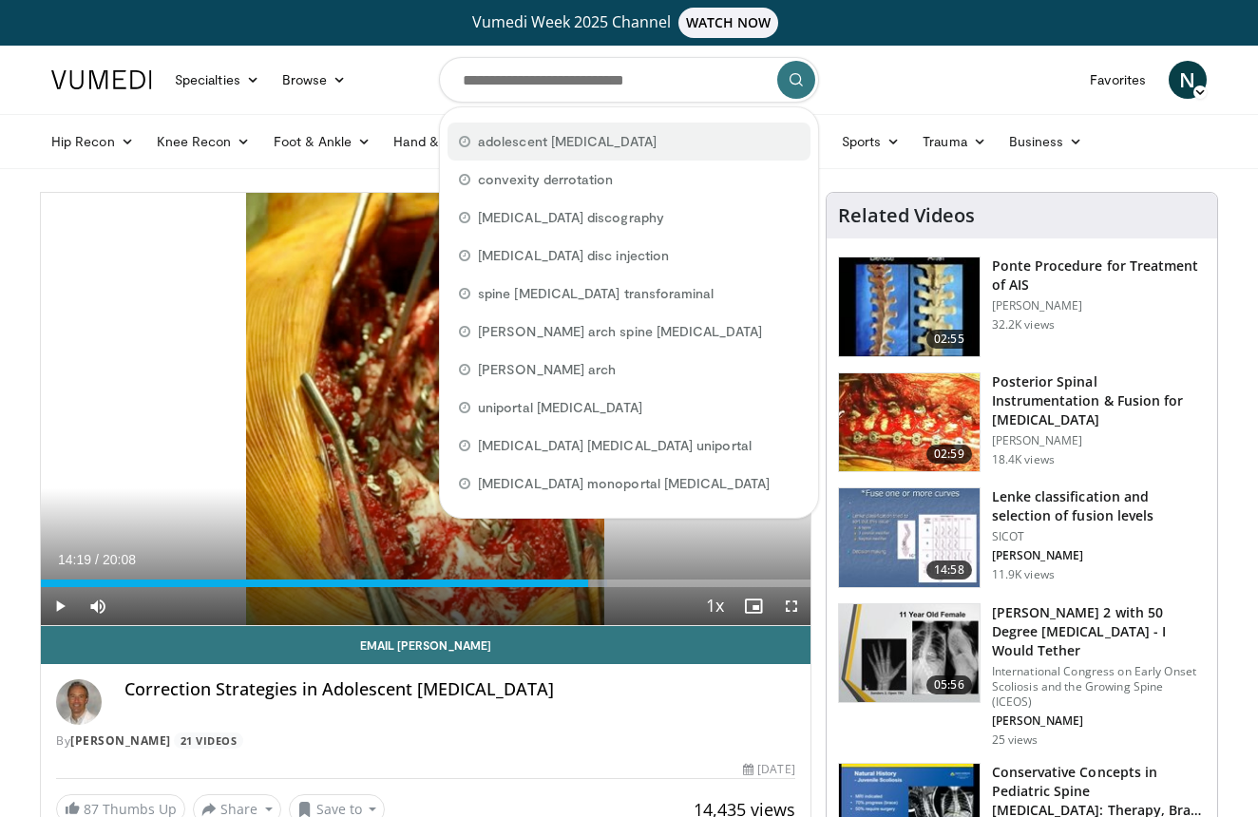
click at [523, 138] on span "adolescent [MEDICAL_DATA]" at bounding box center [567, 141] width 179 height 19
type input "**********"
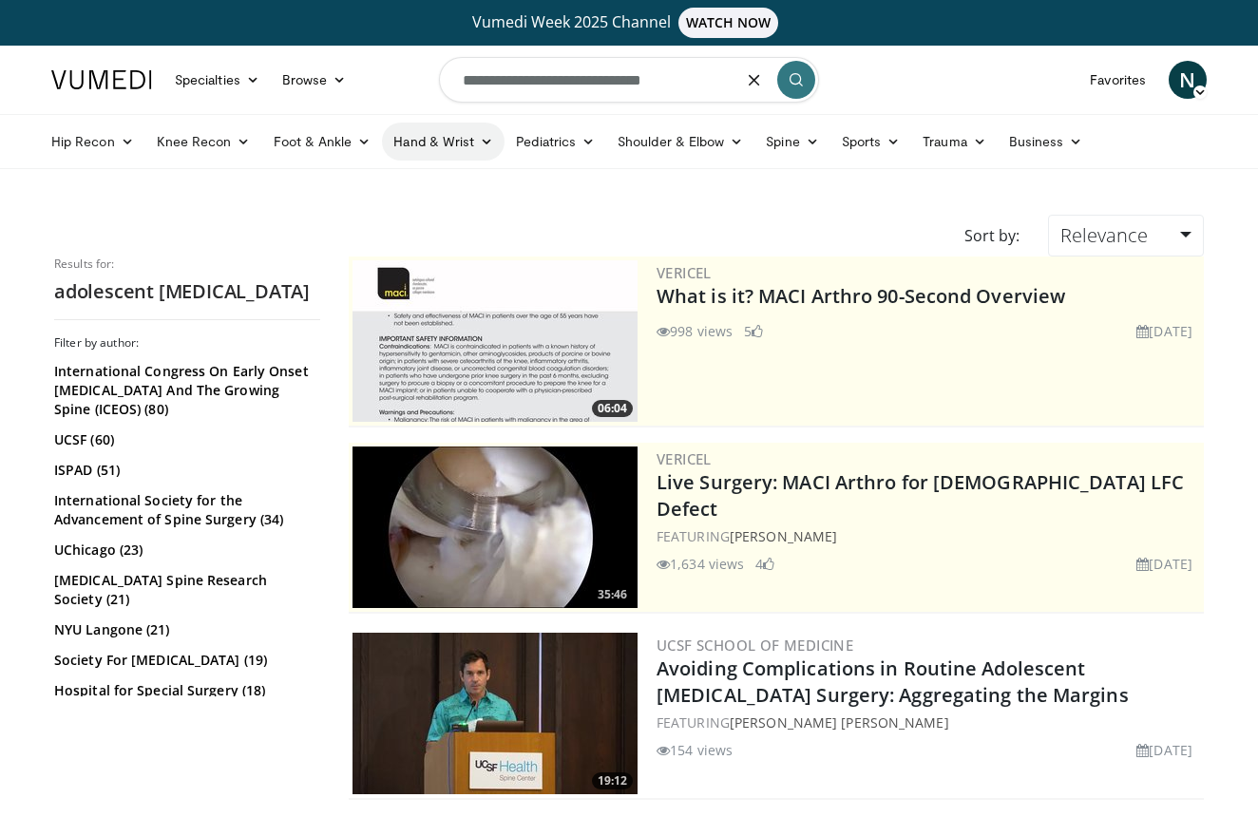
drag, startPoint x: 687, startPoint y: 82, endPoint x: 429, endPoint y: 140, distance: 264.9
click at [429, 140] on header "Specialties Adult & Family Medicine Allergy, Asthma, Immunology Anesthesiology …" at bounding box center [629, 108] width 1258 height 124
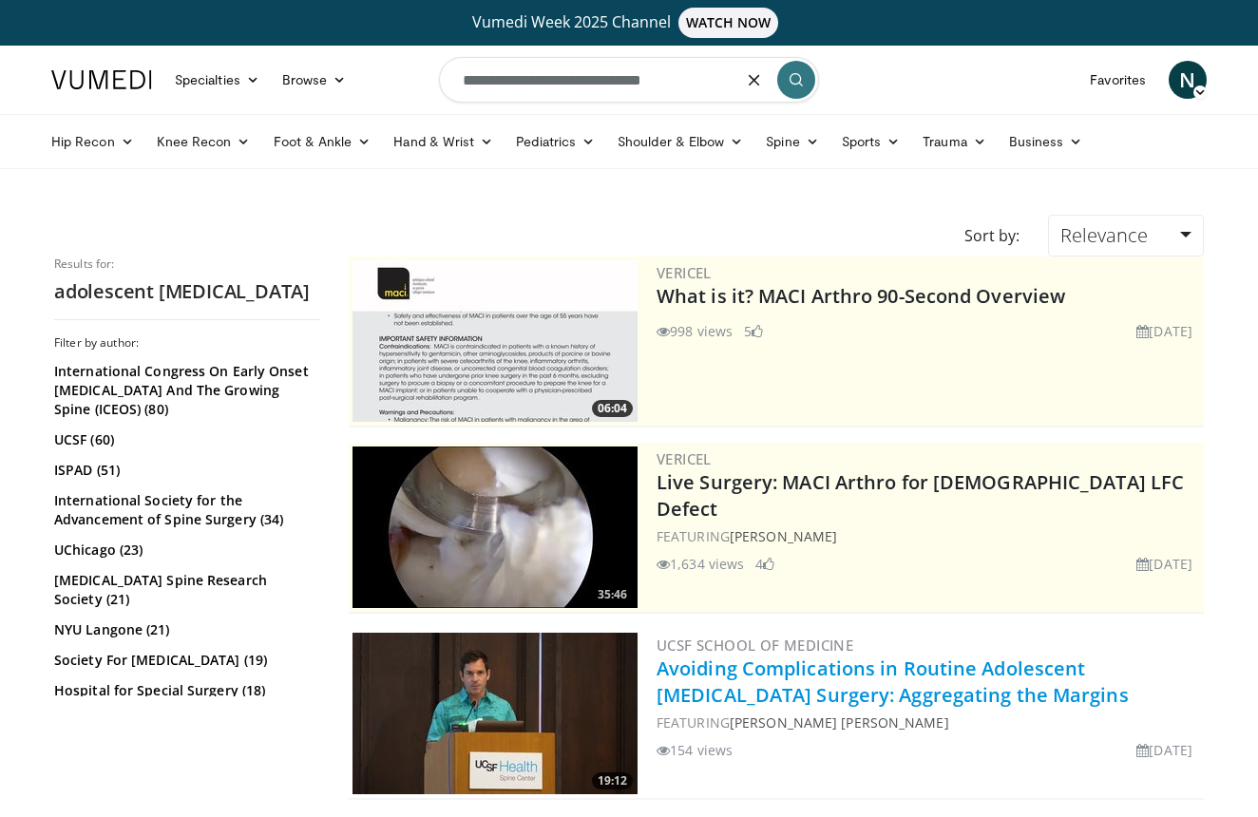
click at [897, 669] on link "Avoiding Complications in Routine Adolescent [MEDICAL_DATA] Surgery: Aggregatin…" at bounding box center [893, 682] width 472 height 52
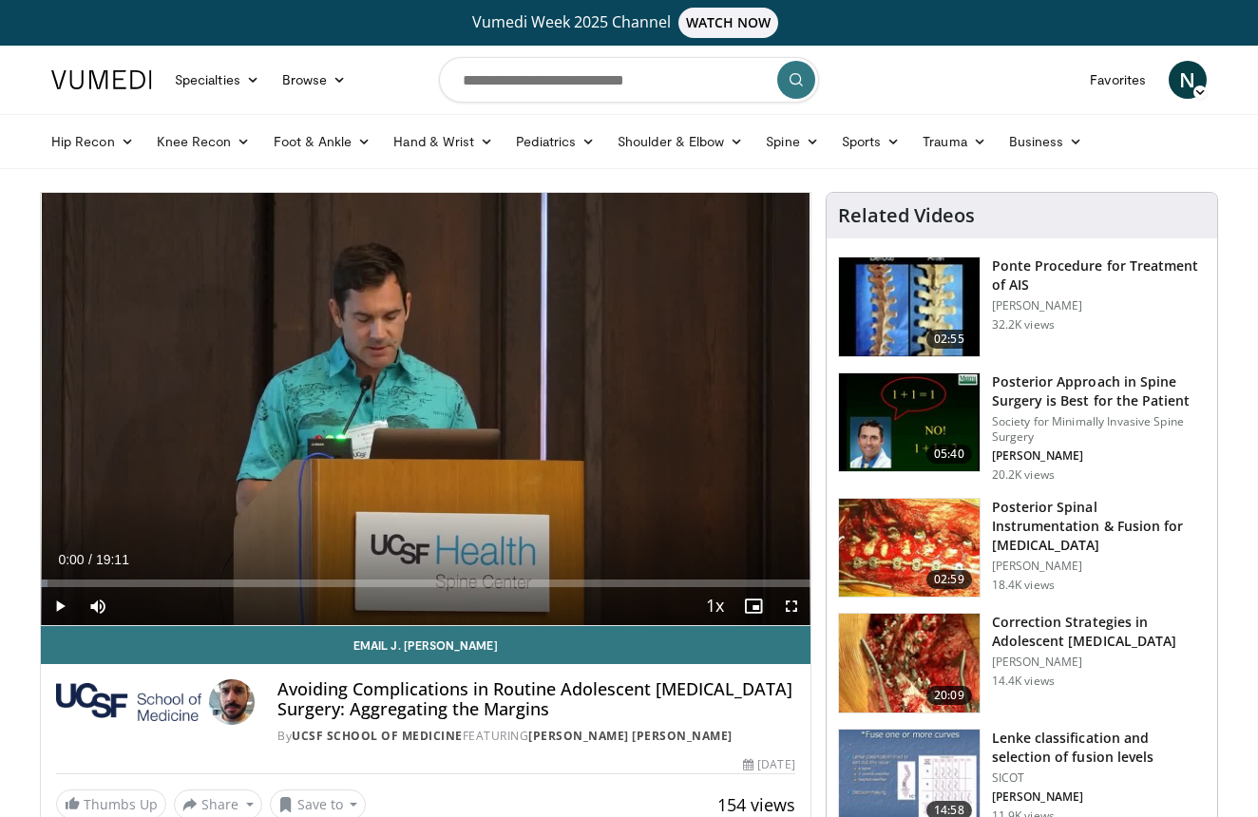
click at [61, 606] on span "Video Player" at bounding box center [60, 606] width 38 height 38
click at [793, 611] on span "Video Player" at bounding box center [791, 606] width 38 height 38
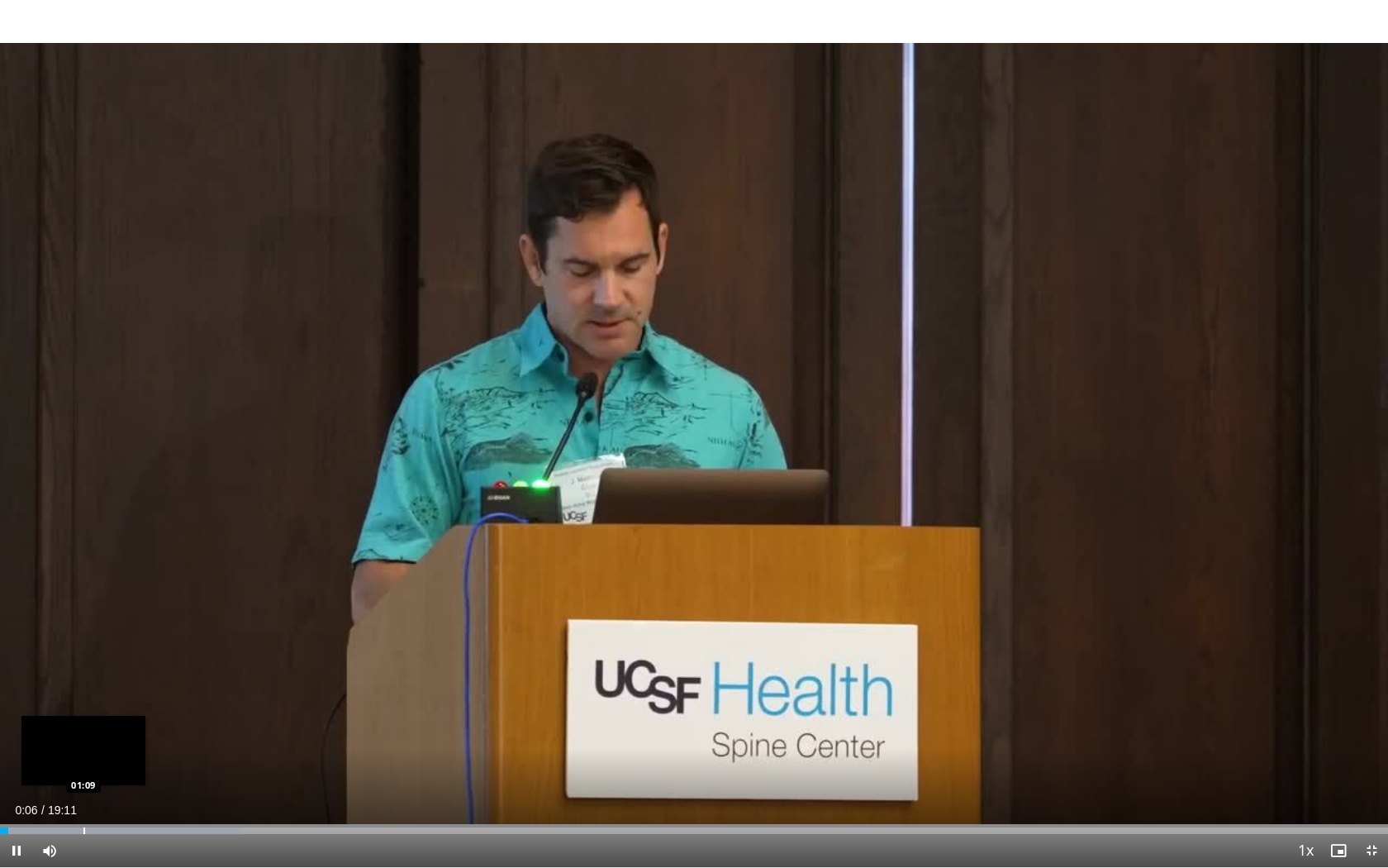
click at [83, 710] on div "Progress Bar" at bounding box center [84, 831] width 2 height 7
click at [112, 710] on div "Progress Bar" at bounding box center [113, 831] width 2 height 7
click at [146, 710] on div "Progress Bar" at bounding box center [147, 831] width 2 height 7
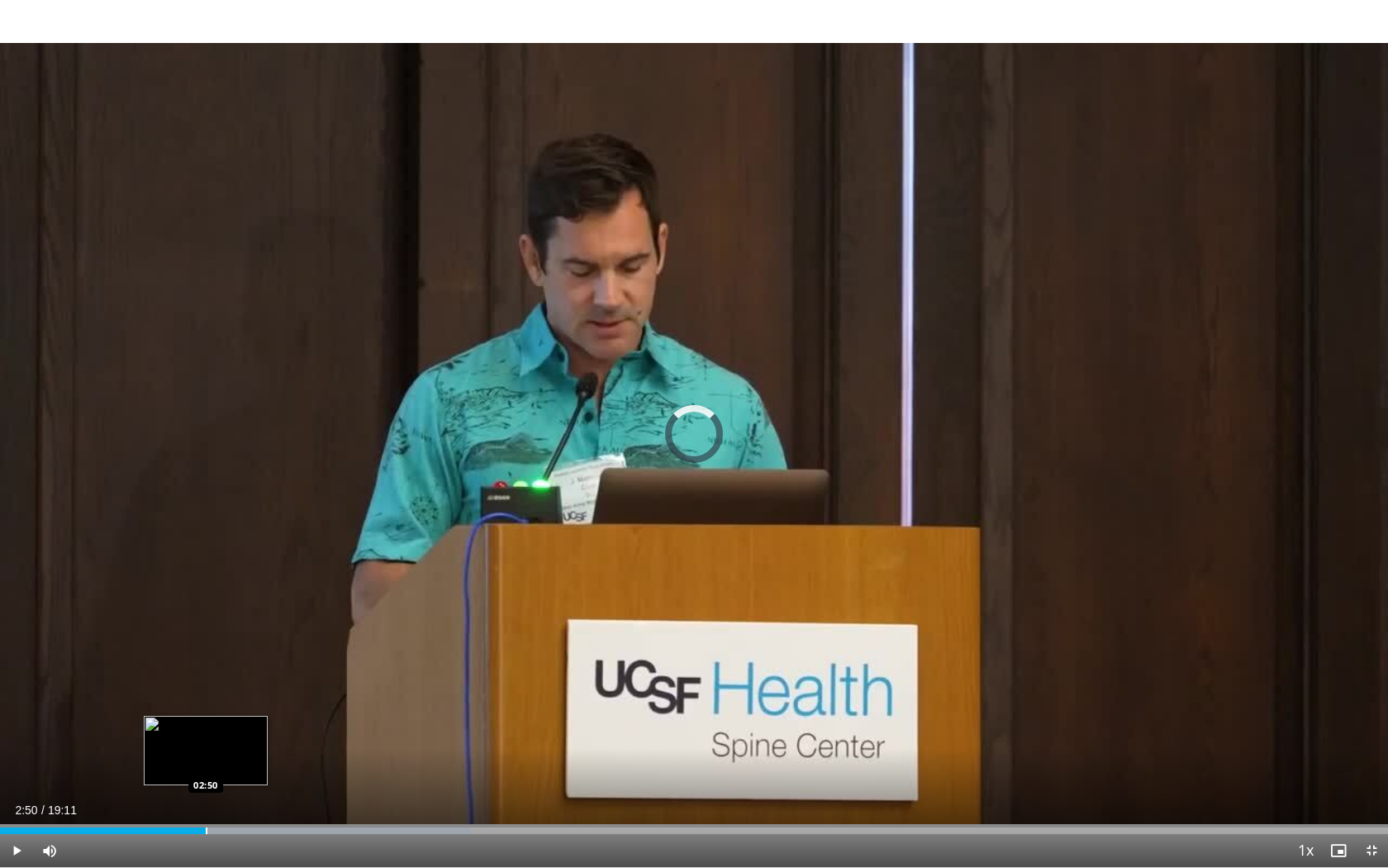
click at [206, 710] on div "Progress Bar" at bounding box center [207, 831] width 2 height 7
click at [264, 710] on div "Progress Bar" at bounding box center [264, 831] width 2 height 7
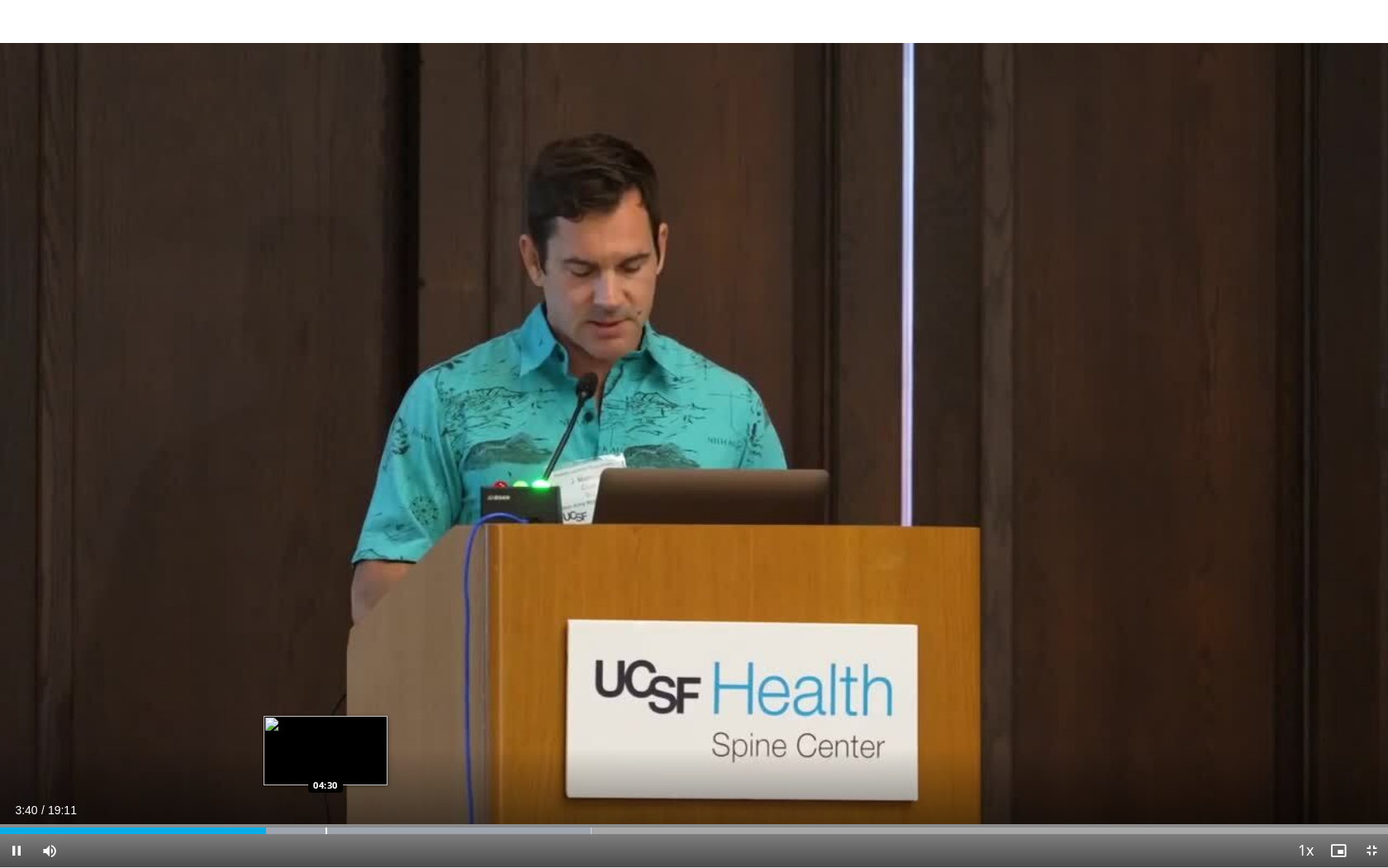
click at [325, 710] on div "Loaded : 42.59% 03:40 04:30" at bounding box center [694, 826] width 1388 height 16
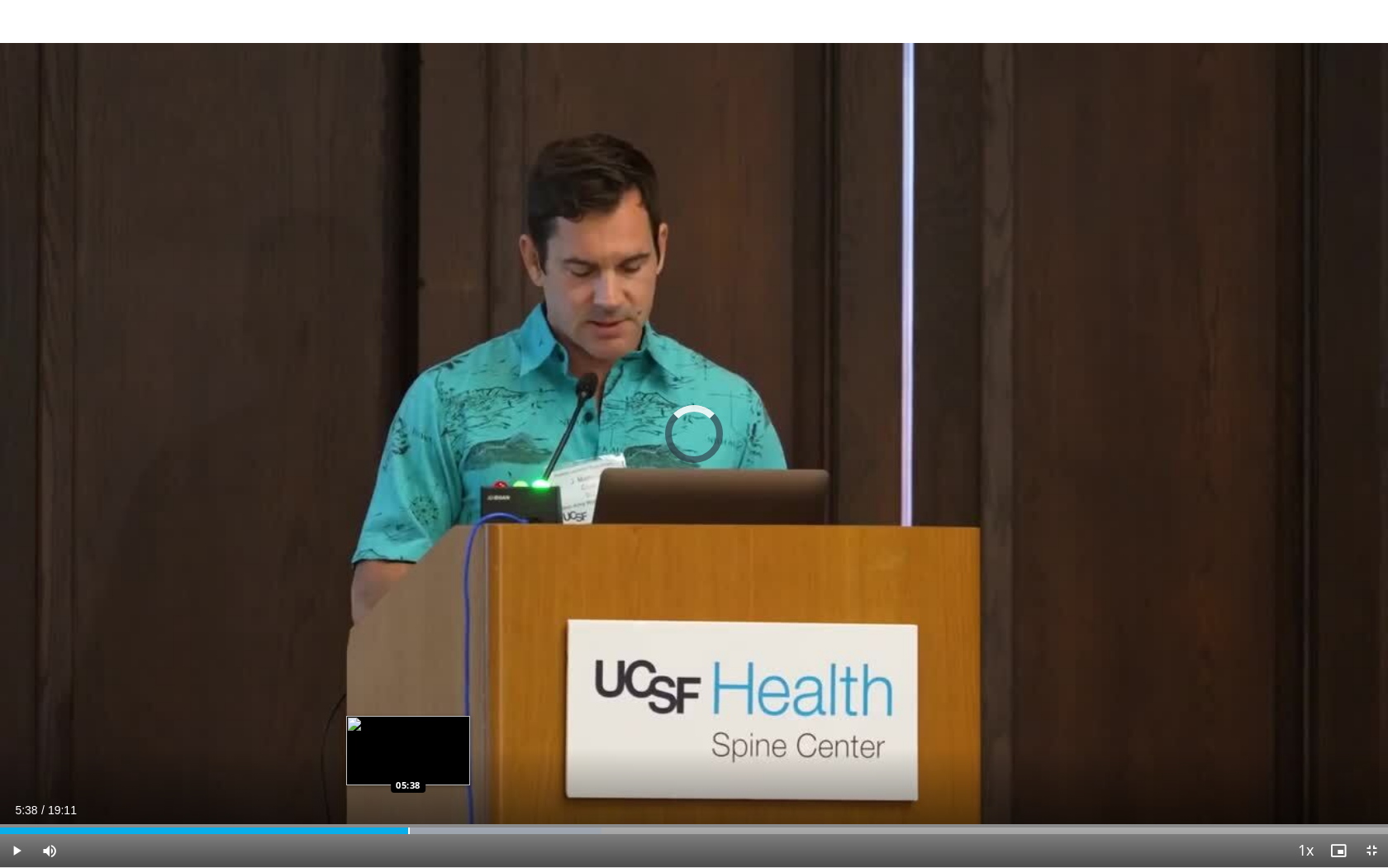
click at [408, 710] on div "Progress Bar" at bounding box center [409, 831] width 2 height 7
click at [475, 710] on div "Progress Bar" at bounding box center [476, 831] width 2 height 7
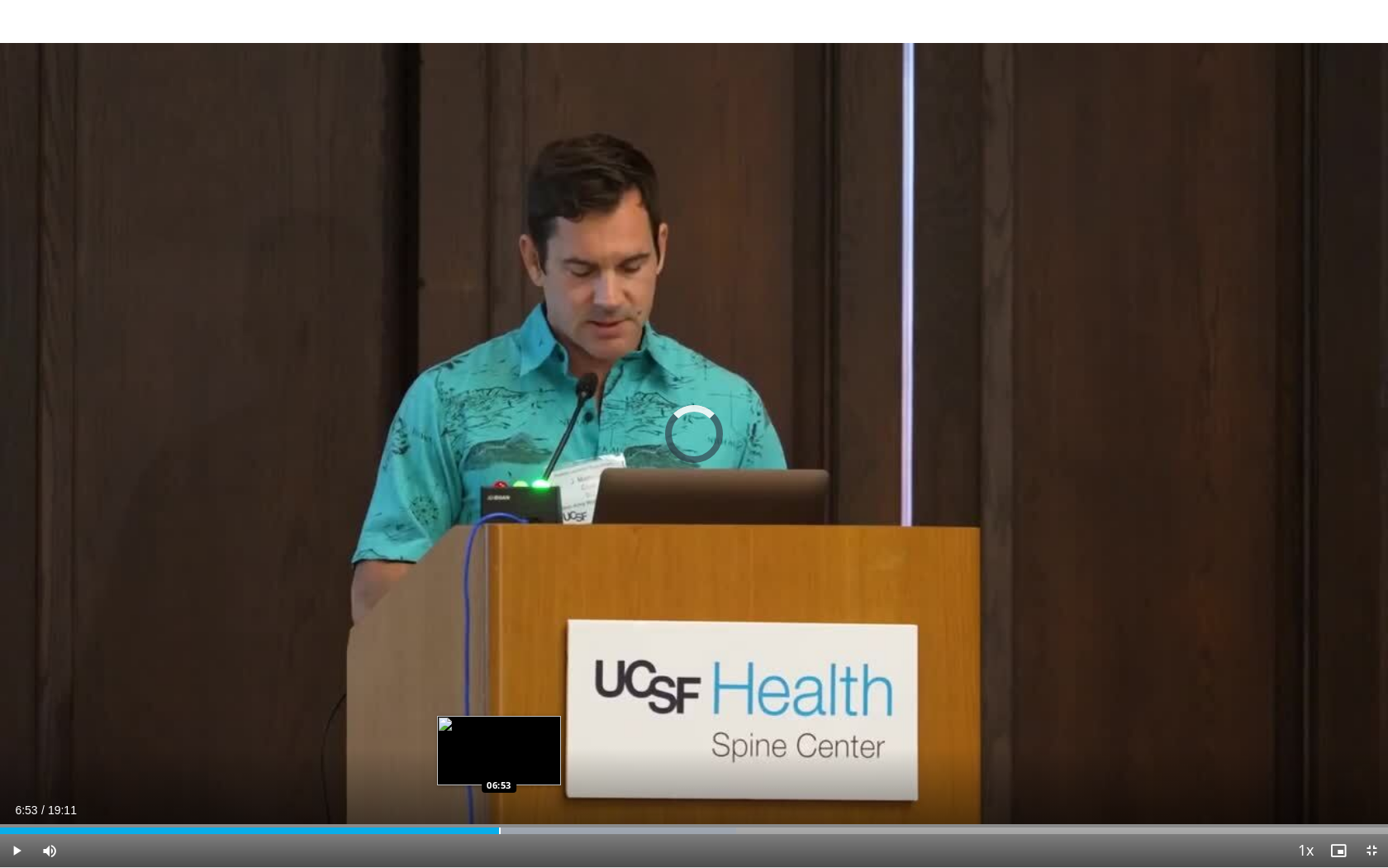
click at [499, 710] on div "Progress Bar" at bounding box center [500, 831] width 2 height 7
click at [531, 710] on div "Progress Bar" at bounding box center [531, 831] width 2 height 7
click at [551, 710] on div "Loaded : 56.32% 07:37 07:37" at bounding box center [694, 826] width 1388 height 16
click at [575, 710] on div "Loaded : 58.06% 07:38 07:56" at bounding box center [694, 826] width 1388 height 16
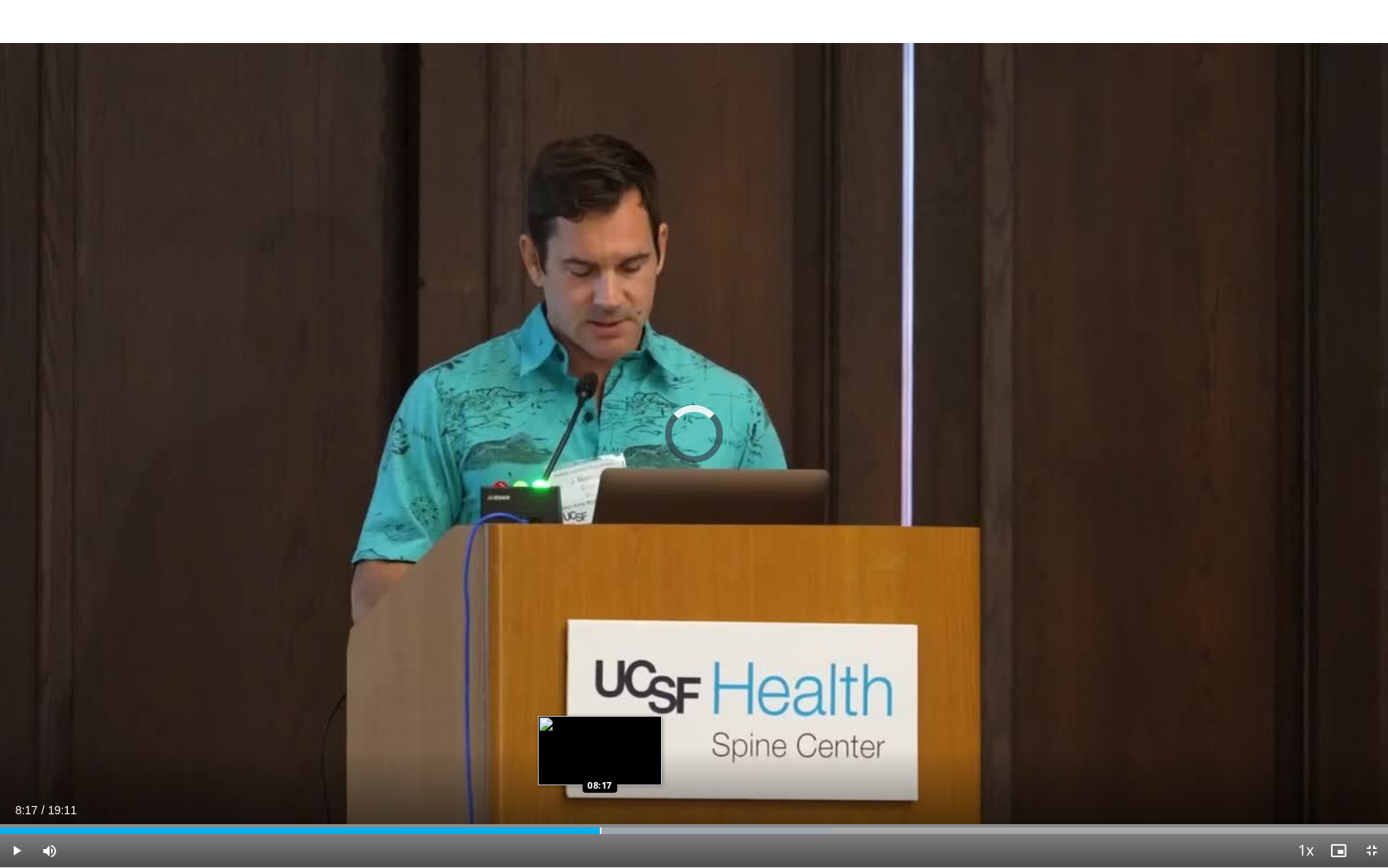
click at [600, 710] on div "Loaded : 59.79% 07:59 08:17" at bounding box center [694, 826] width 1388 height 16
click at [629, 710] on div "Progress Bar" at bounding box center [630, 831] width 2 height 7
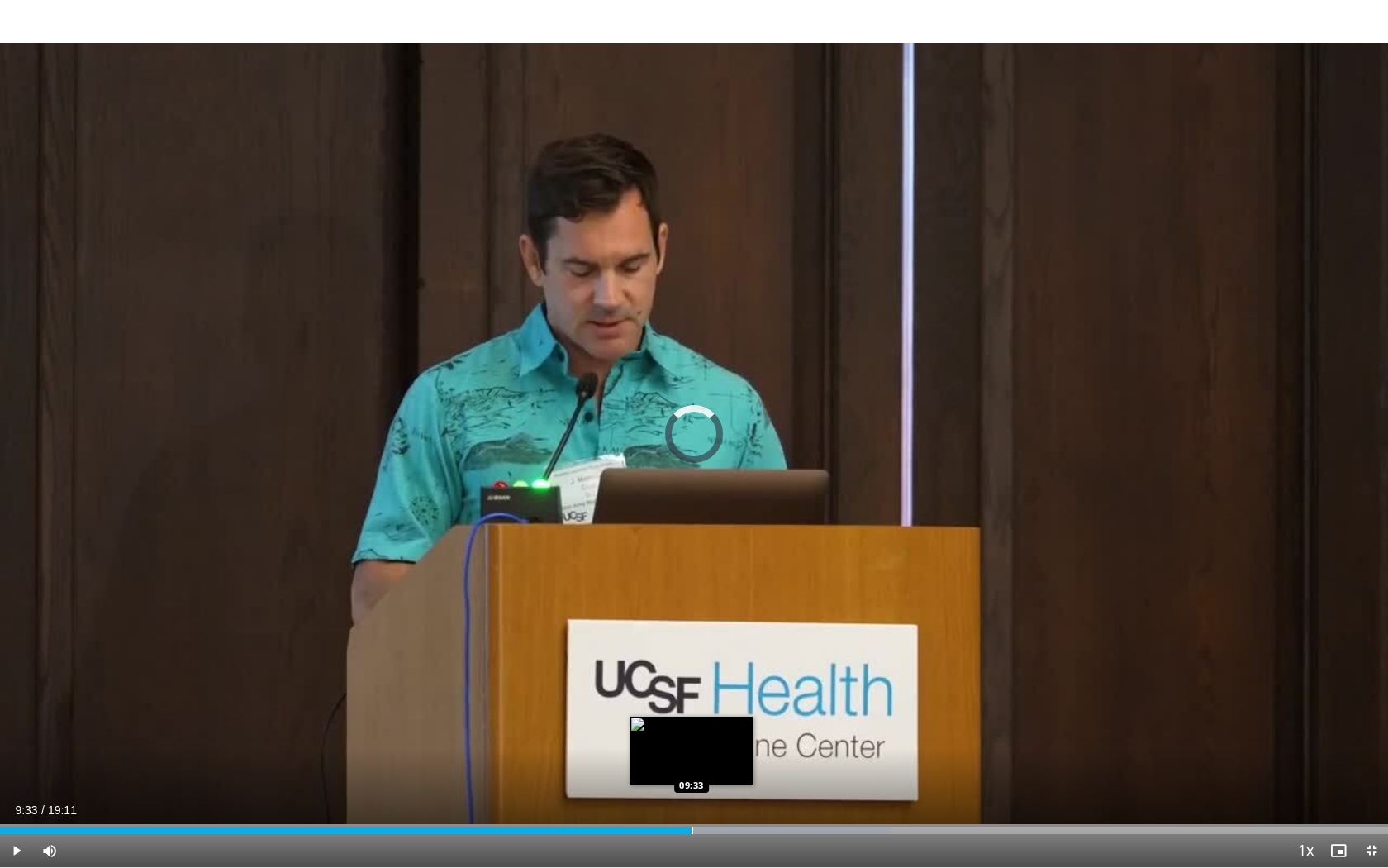
click at [691, 710] on div "Progress Bar" at bounding box center [692, 831] width 2 height 7
click at [717, 710] on div "Loaded : 66.74% 09:34 09:54" at bounding box center [694, 826] width 1388 height 16
click at [737, 710] on div "Loaded : 70.41% 09:55 10:11" at bounding box center [694, 826] width 1388 height 16
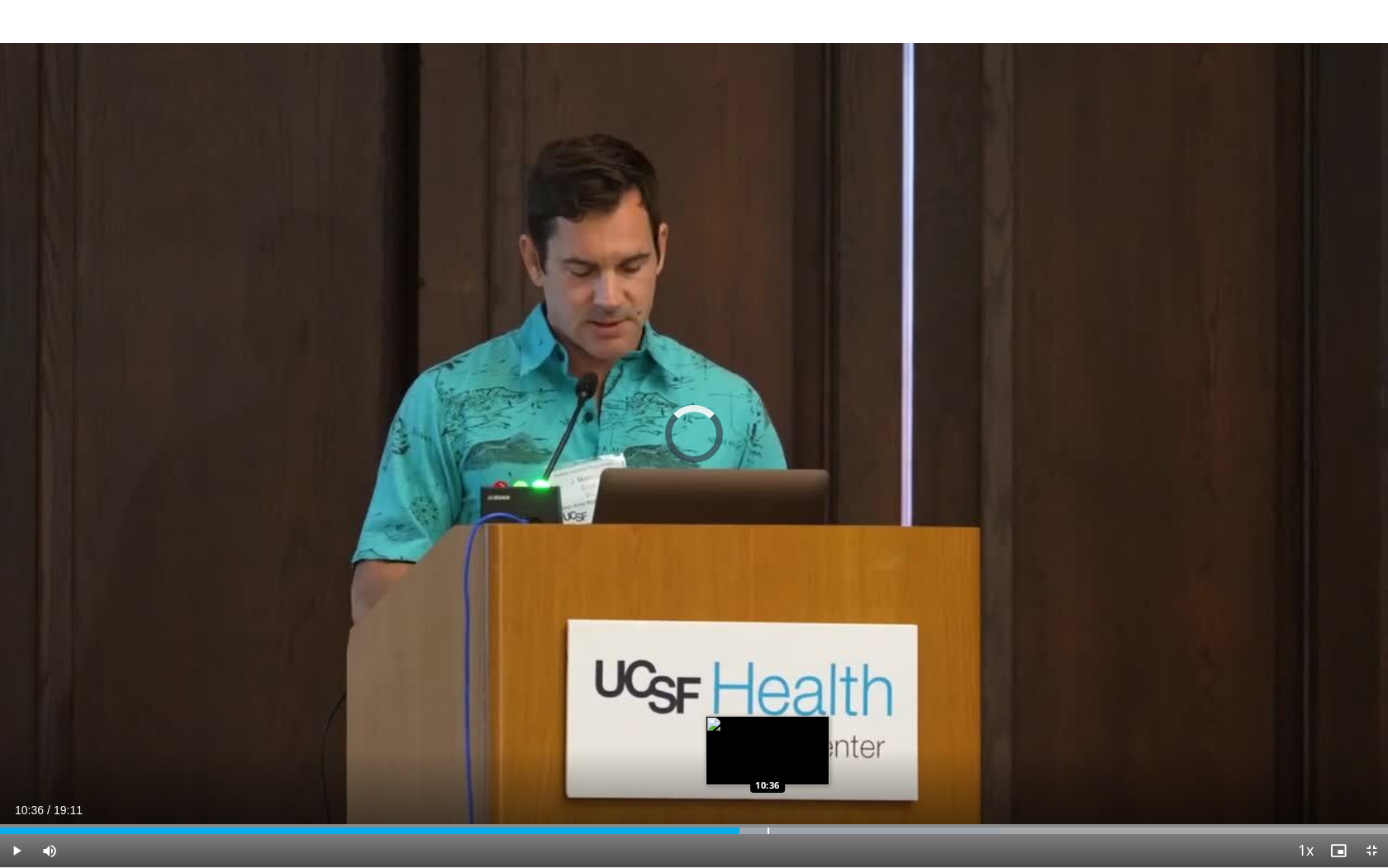
click at [768, 710] on div "Loaded : 72.15% 10:13 10:36" at bounding box center [694, 826] width 1388 height 16
click at [798, 710] on div "Loaded : 73.68% 11:02 11:02" at bounding box center [694, 826] width 1388 height 16
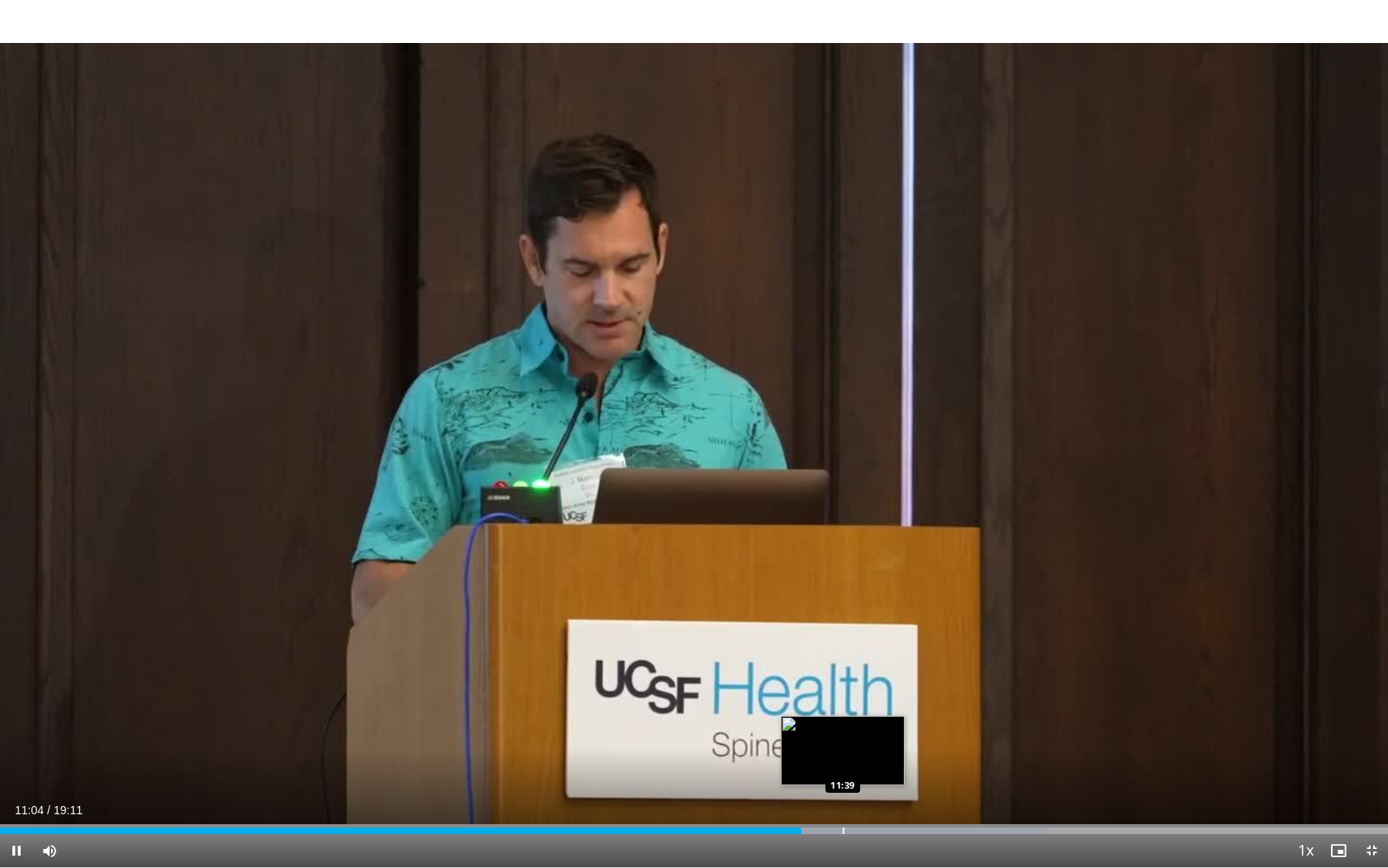
click at [843, 710] on div "Progress Bar" at bounding box center [844, 831] width 2 height 7
click at [879, 710] on div "Loaded : 79.11% 11:43 12:09" at bounding box center [694, 826] width 1388 height 16
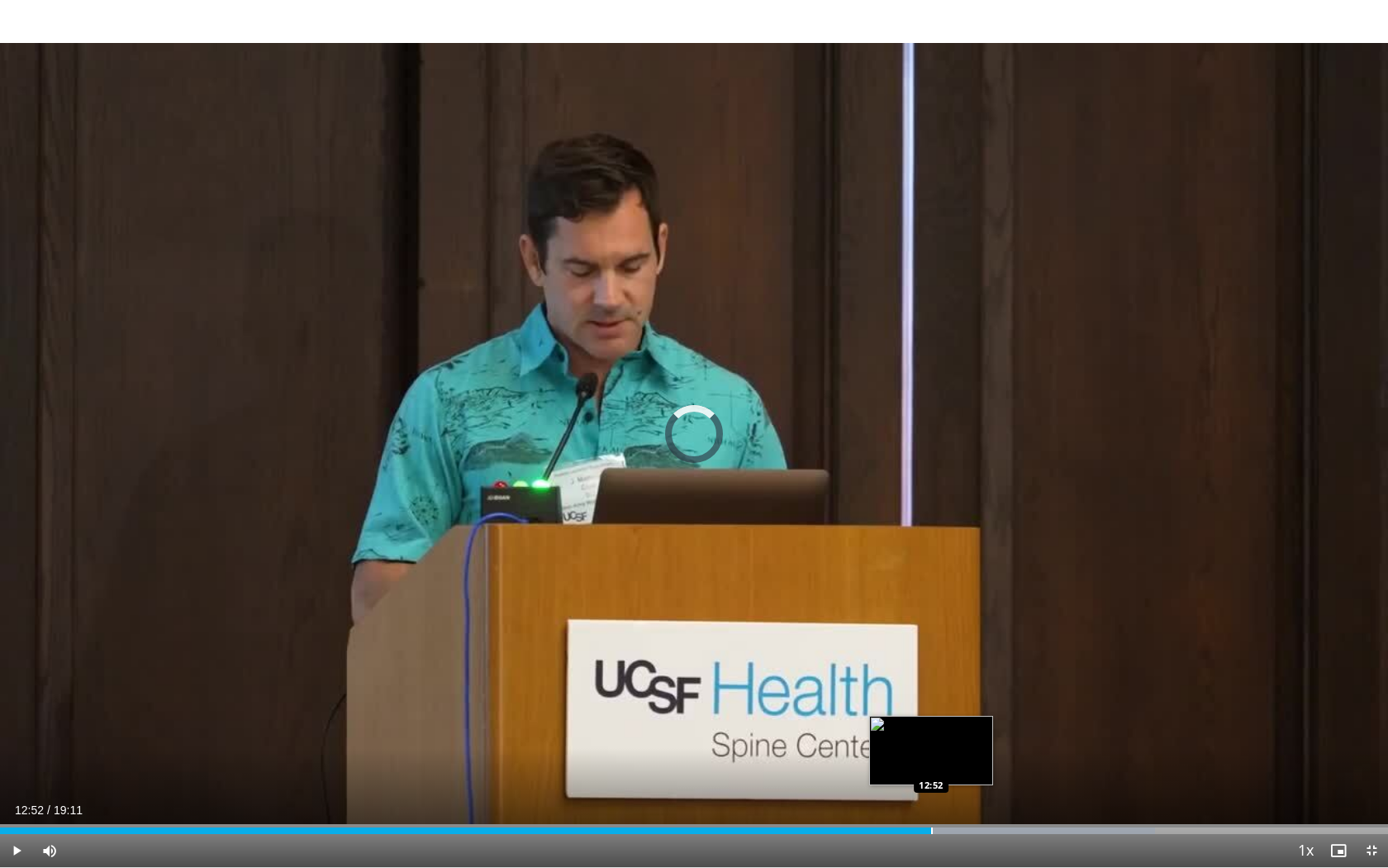
click at [931, 710] on div "Progress Bar" at bounding box center [932, 831] width 2 height 7
click at [960, 710] on video-js "**********" at bounding box center [694, 434] width 1388 height 868
click at [991, 710] on div "Loaded : 84.33% 13:10 13:42" at bounding box center [694, 826] width 1388 height 16
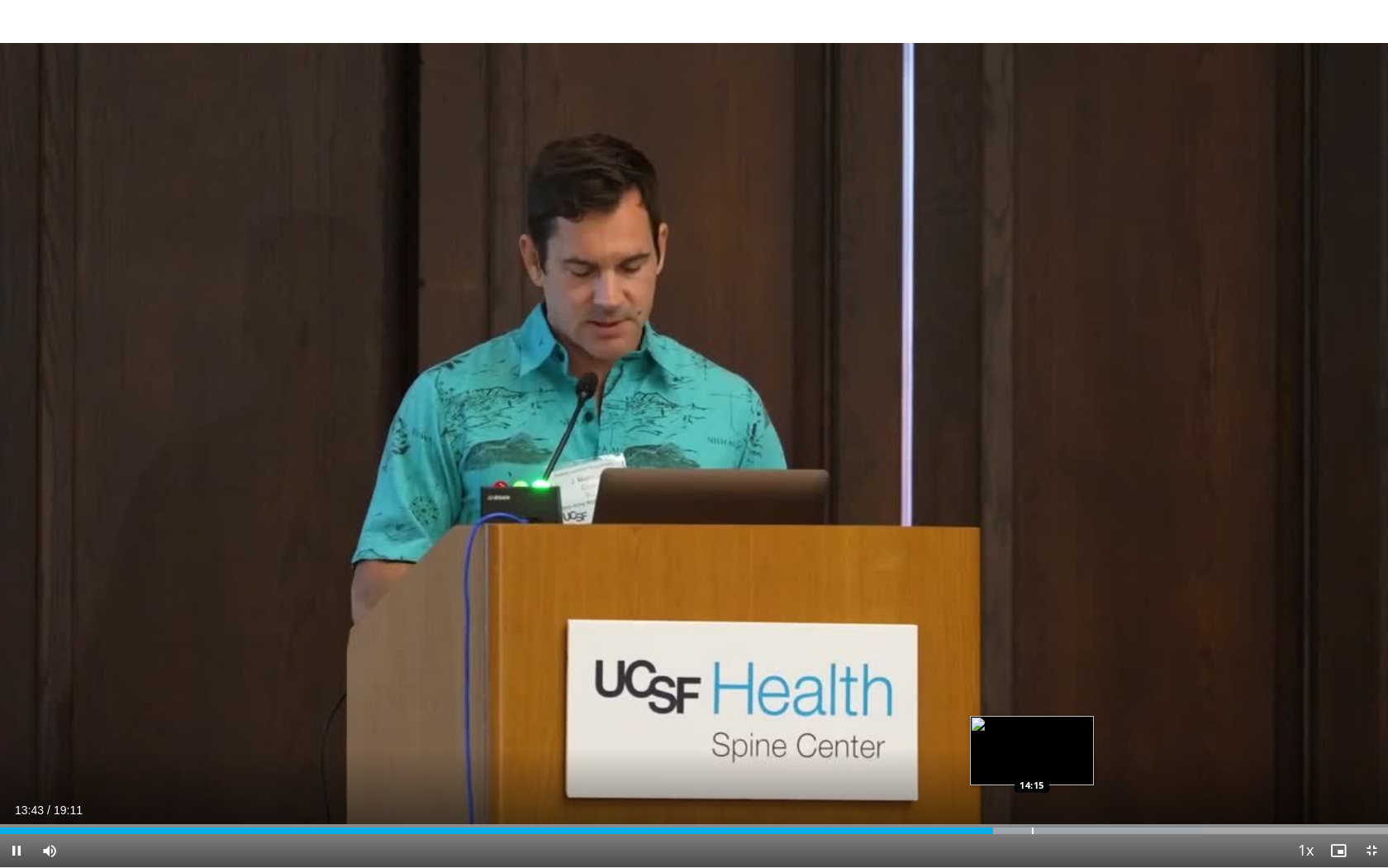
click at [1032, 710] on div "Progress Bar" at bounding box center [1033, 831] width 2 height 7
click at [1068, 710] on div "Progress Bar" at bounding box center [1069, 831] width 2 height 7
click at [1093, 710] on div "Progress Bar" at bounding box center [1104, 831] width 2 height 7
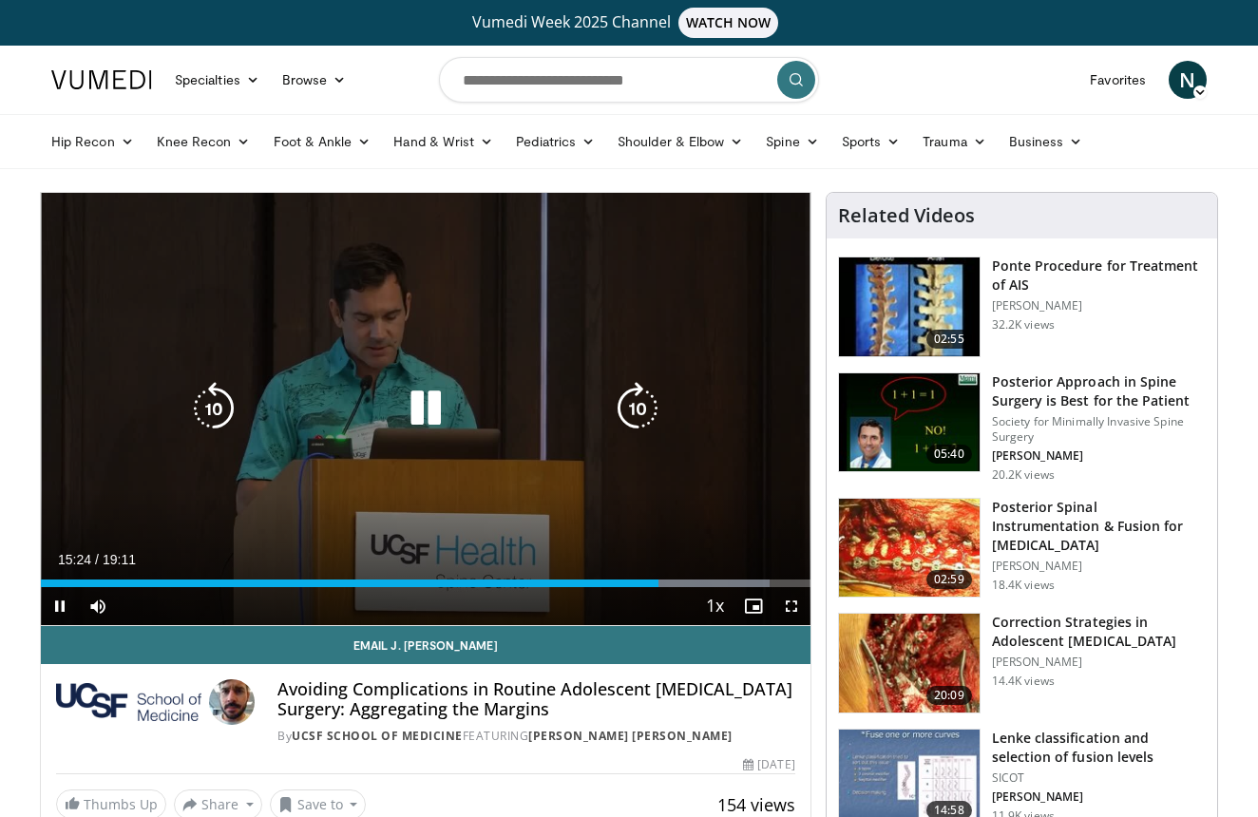
click at [431, 404] on icon "Video Player" at bounding box center [425, 408] width 53 height 53
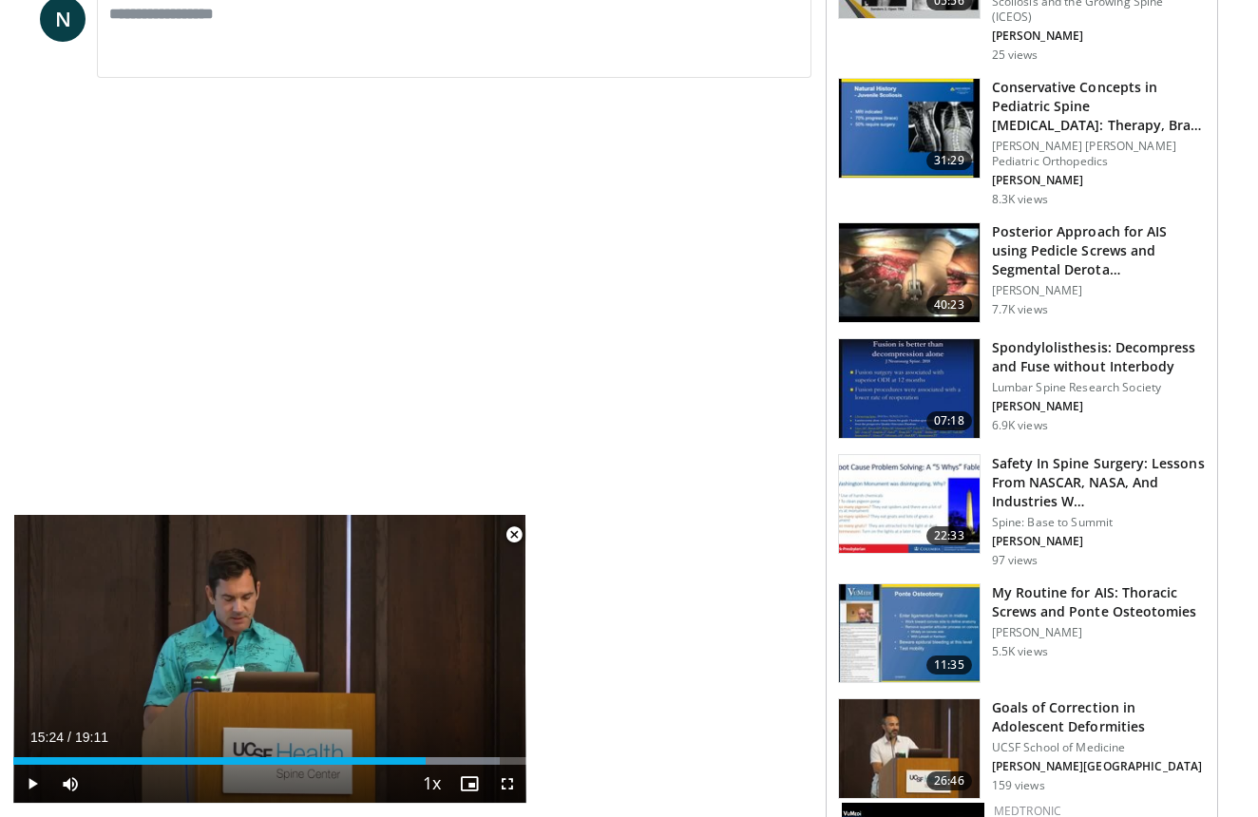
scroll to position [913, 0]
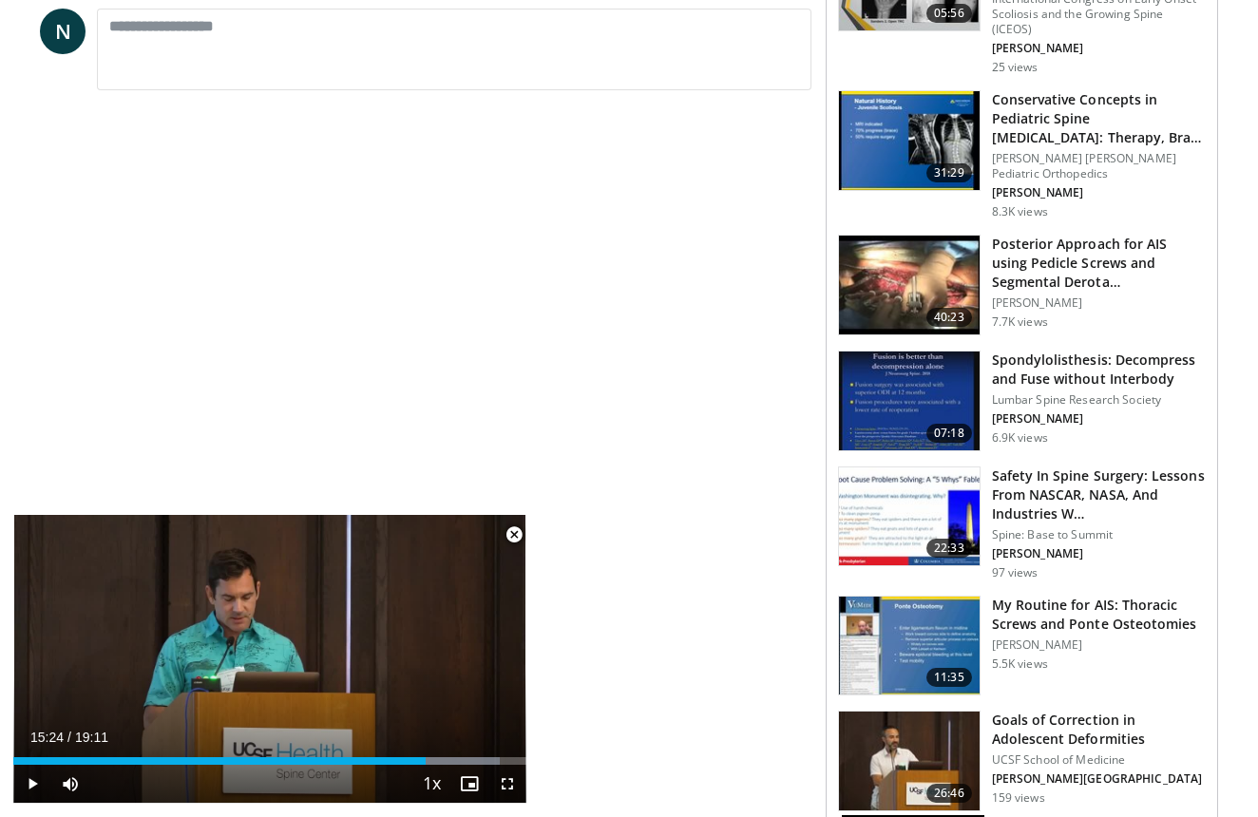
click at [342, 252] on div "**********" at bounding box center [433, 589] width 786 height 2620
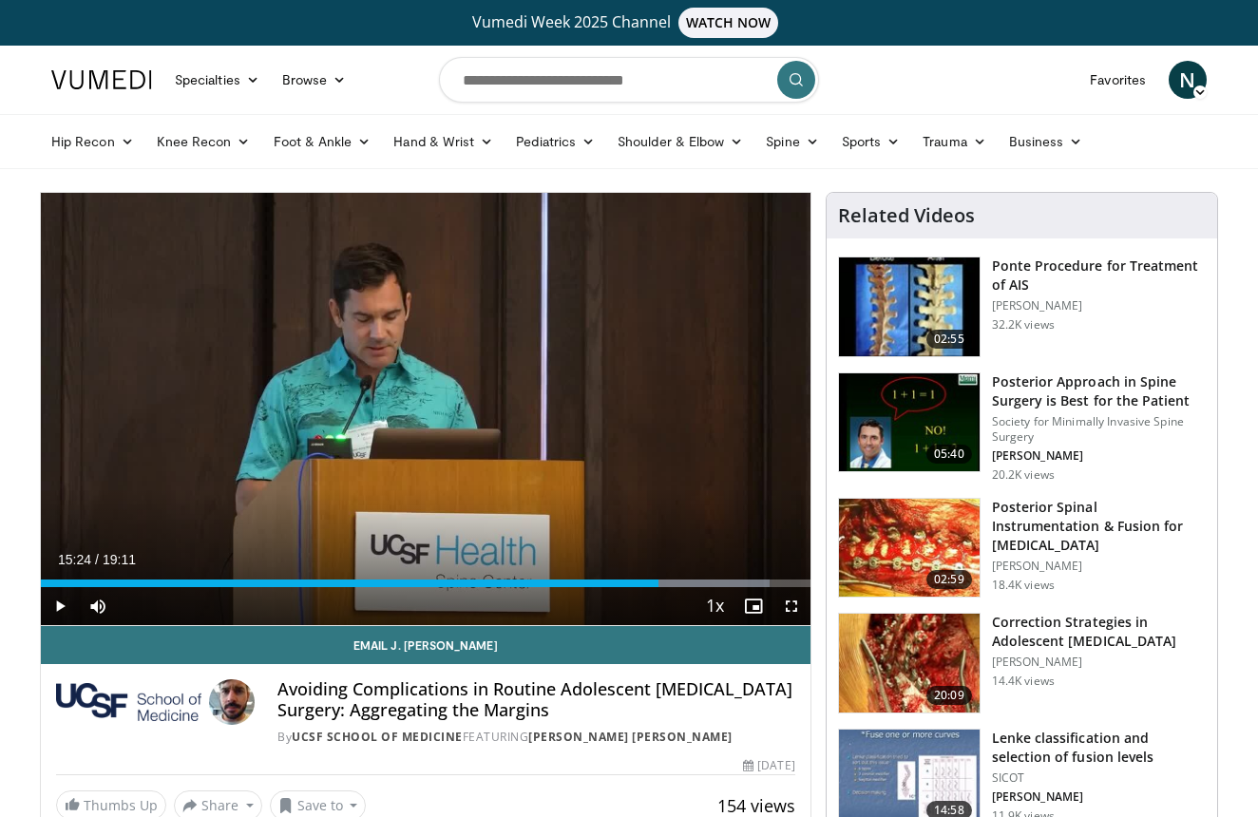
scroll to position [0, 0]
click at [581, 76] on input "Search topics, interventions" at bounding box center [629, 80] width 380 height 46
type input "**********"
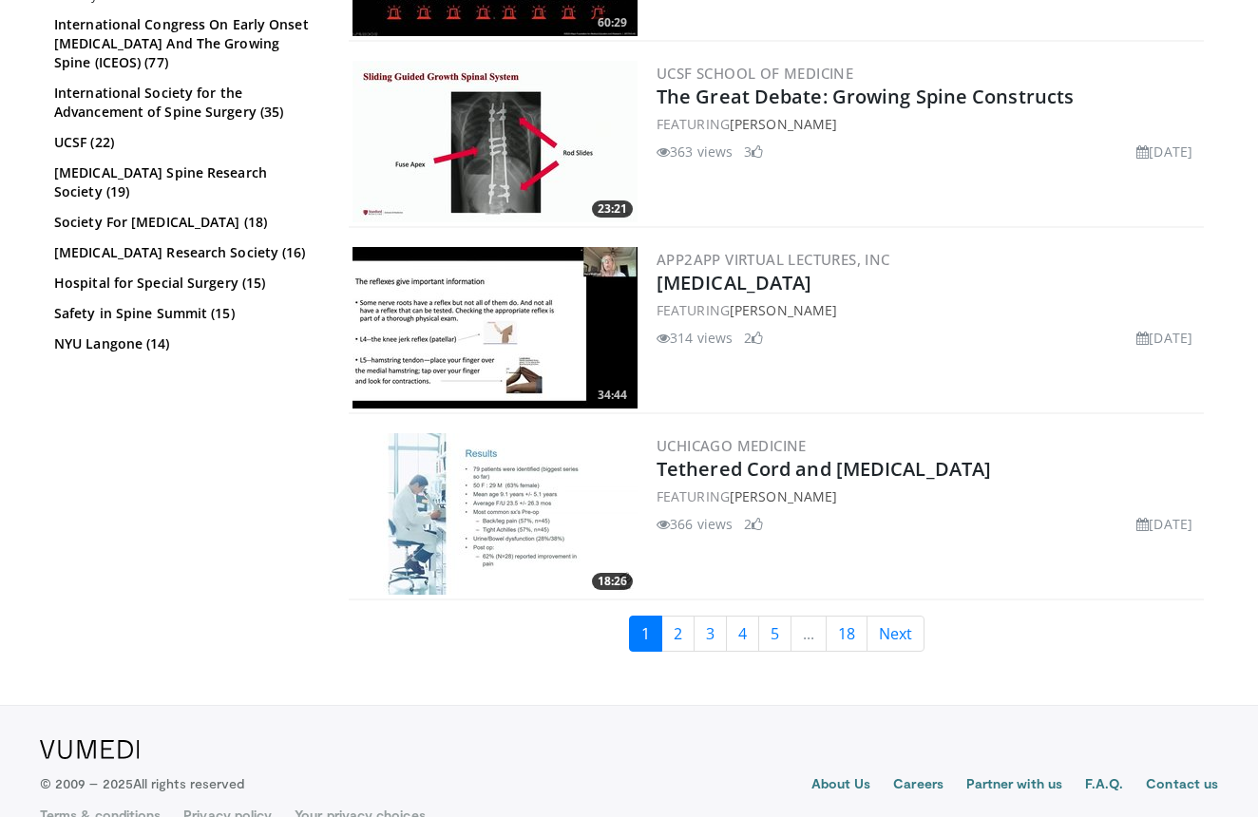
scroll to position [4302, 0]
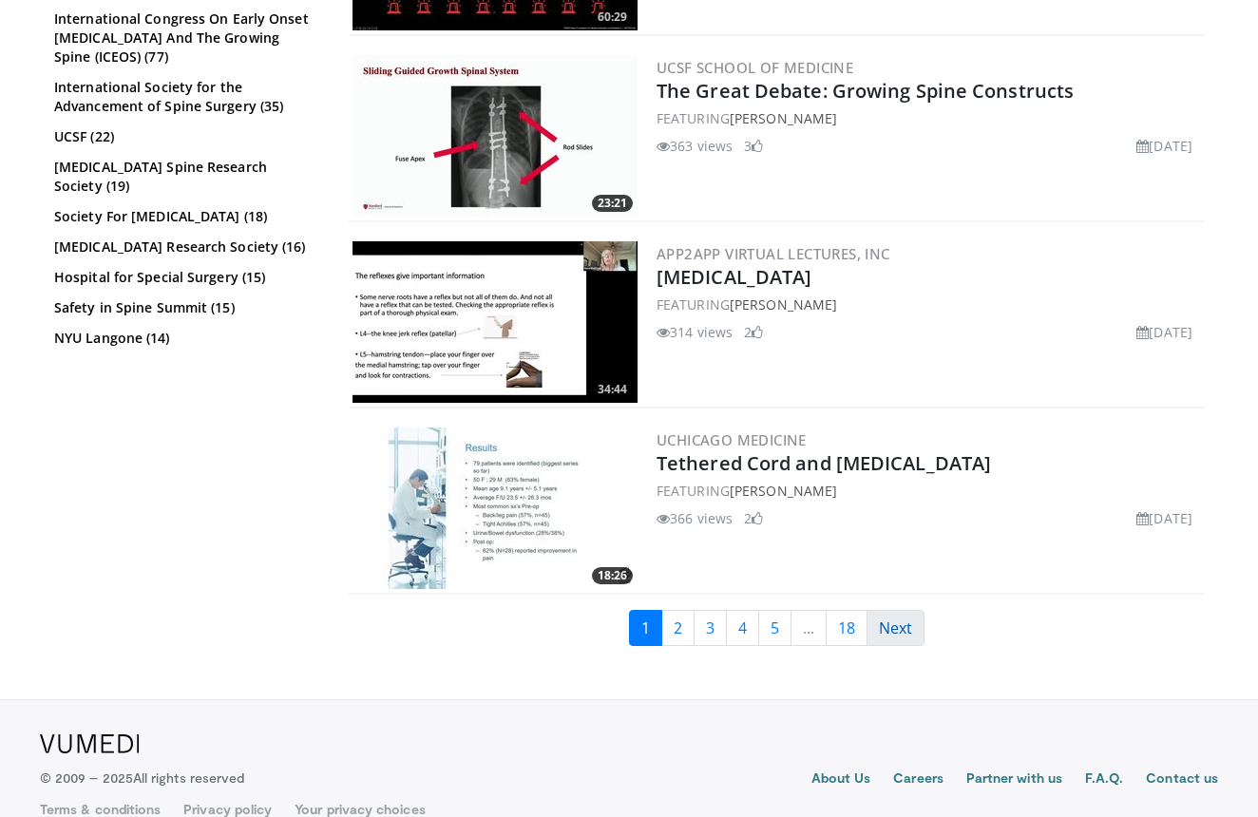
click at [882, 627] on link "Next" at bounding box center [896, 628] width 58 height 36
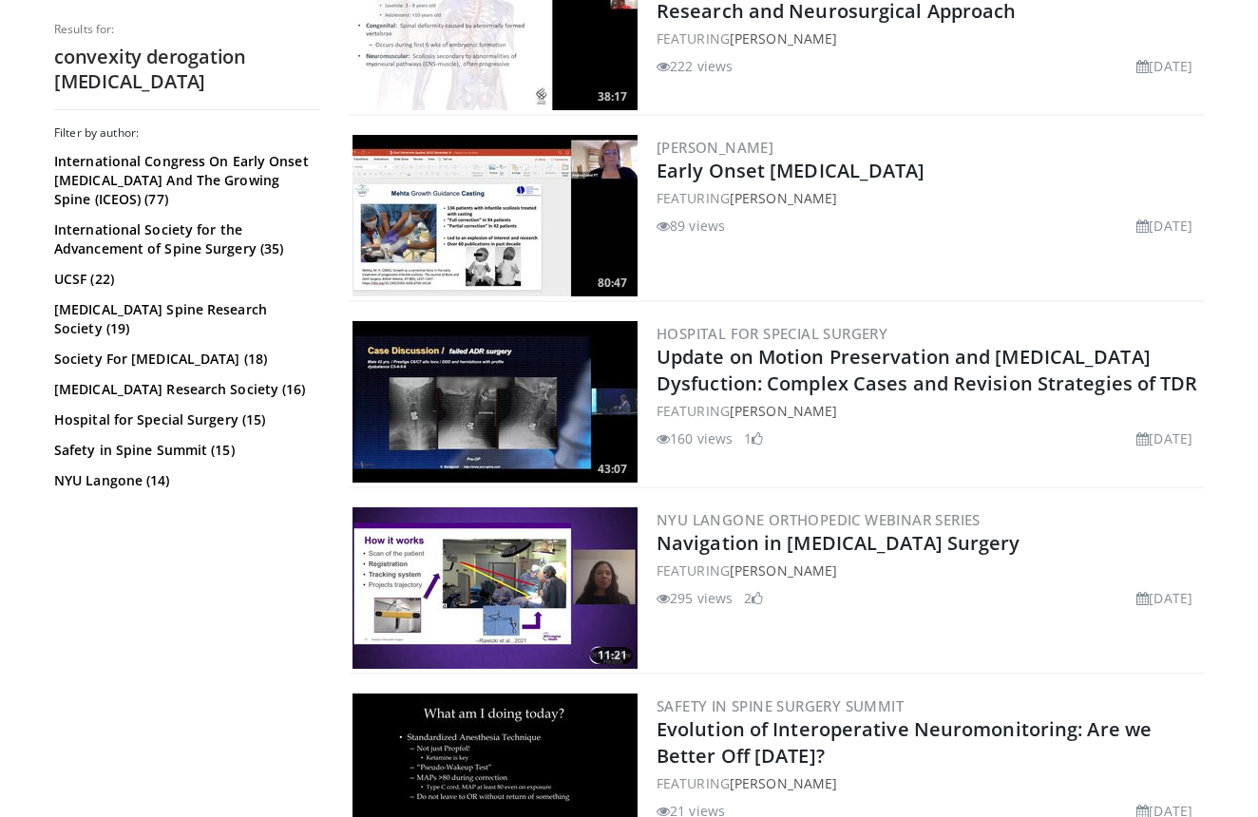
scroll to position [2362, 0]
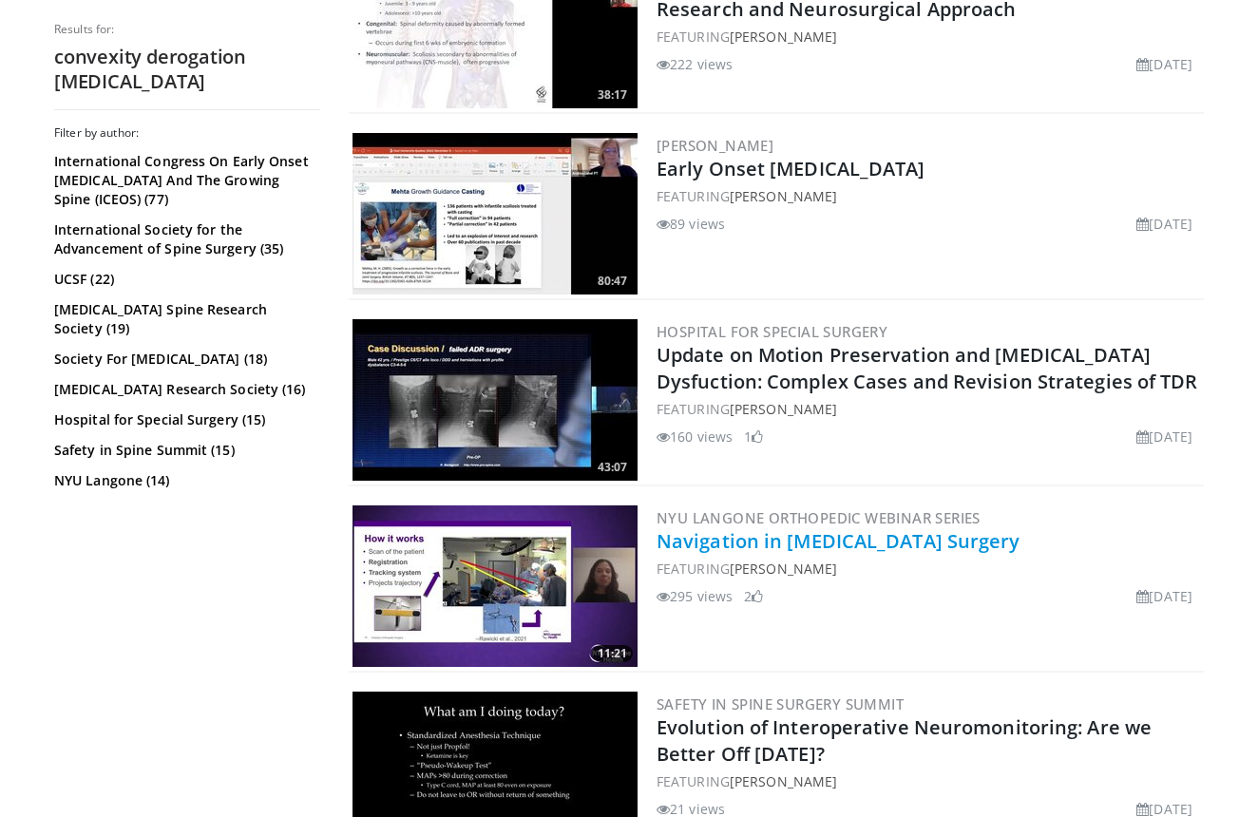
click at [829, 539] on link "Navigation in [MEDICAL_DATA] Surgery" at bounding box center [839, 541] width 364 height 26
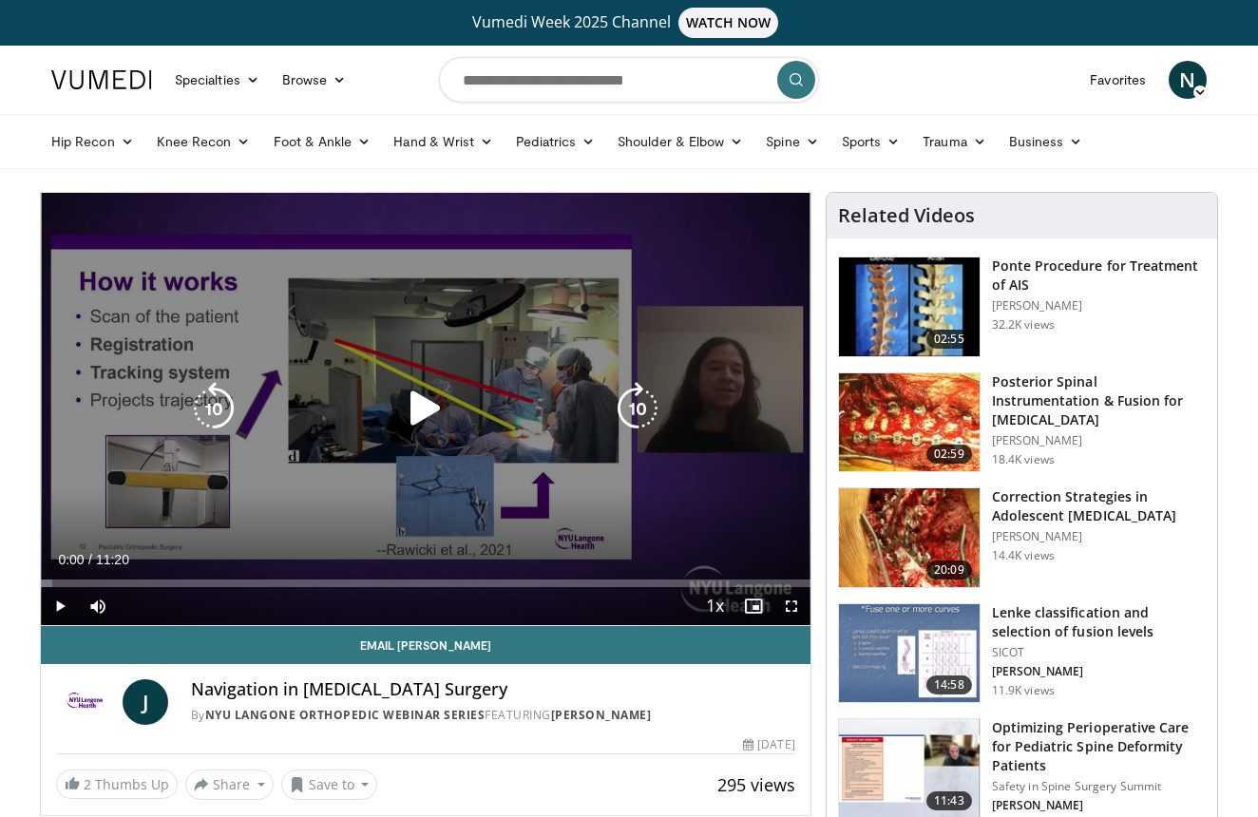
click at [426, 413] on icon "Video Player" at bounding box center [425, 408] width 53 height 53
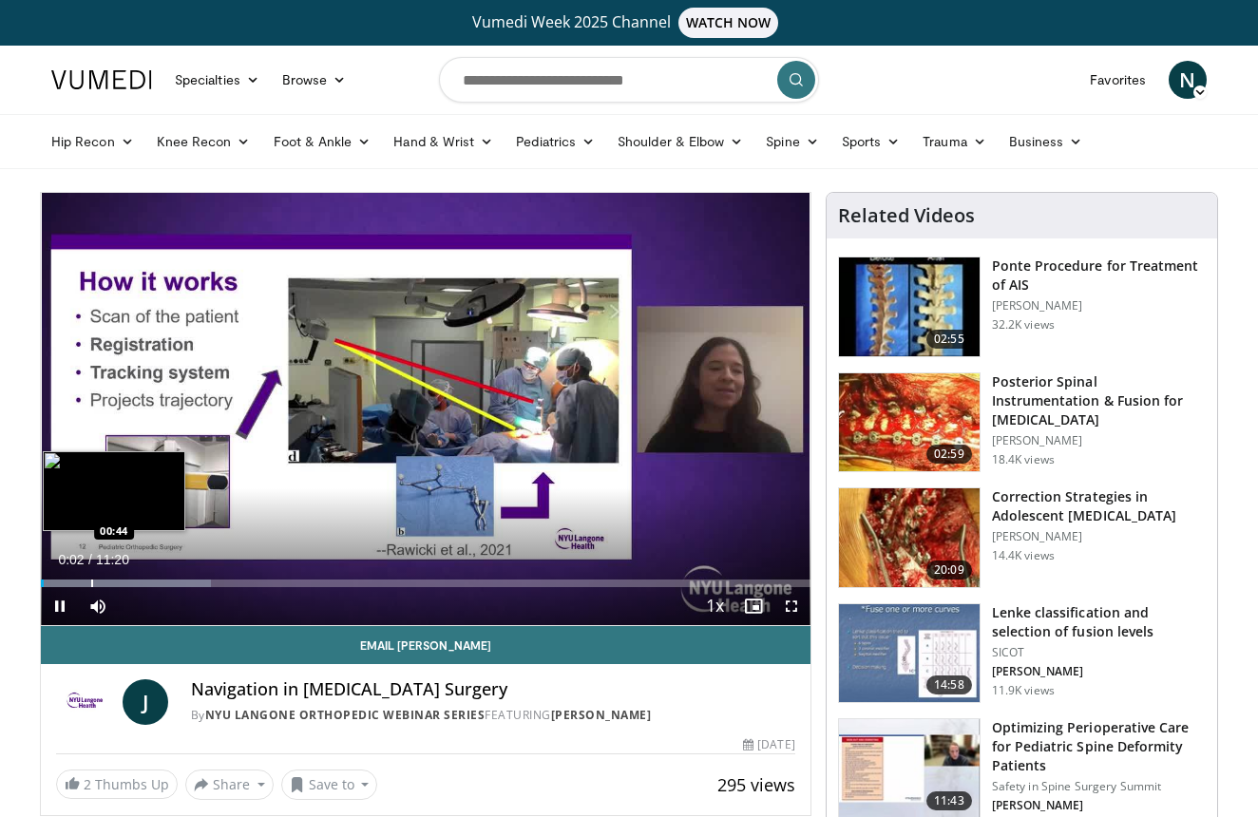
click at [90, 585] on div "Progress Bar" at bounding box center [126, 584] width 170 height 8
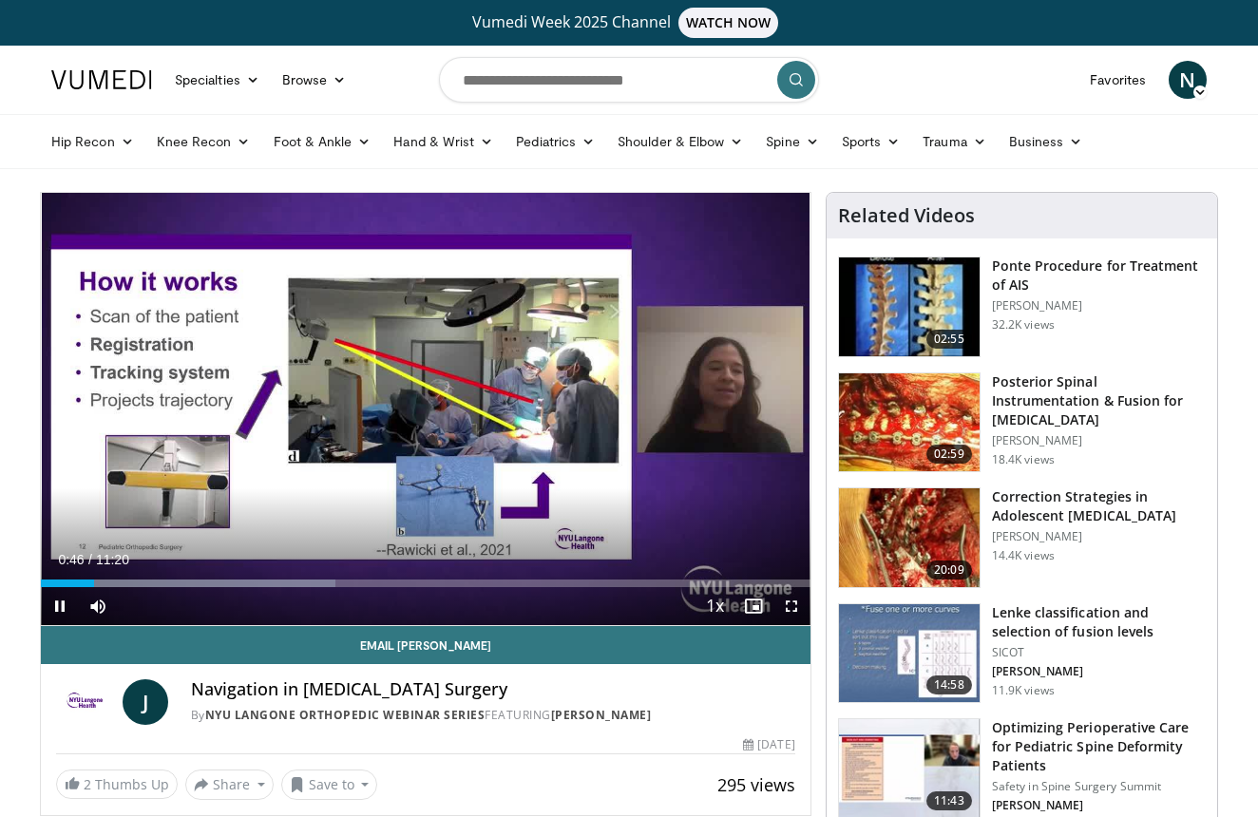
click at [124, 588] on div "Current Time 0:46 / Duration 11:20 Pause Skip Backward Skip Forward Mute Loaded…" at bounding box center [426, 606] width 770 height 38
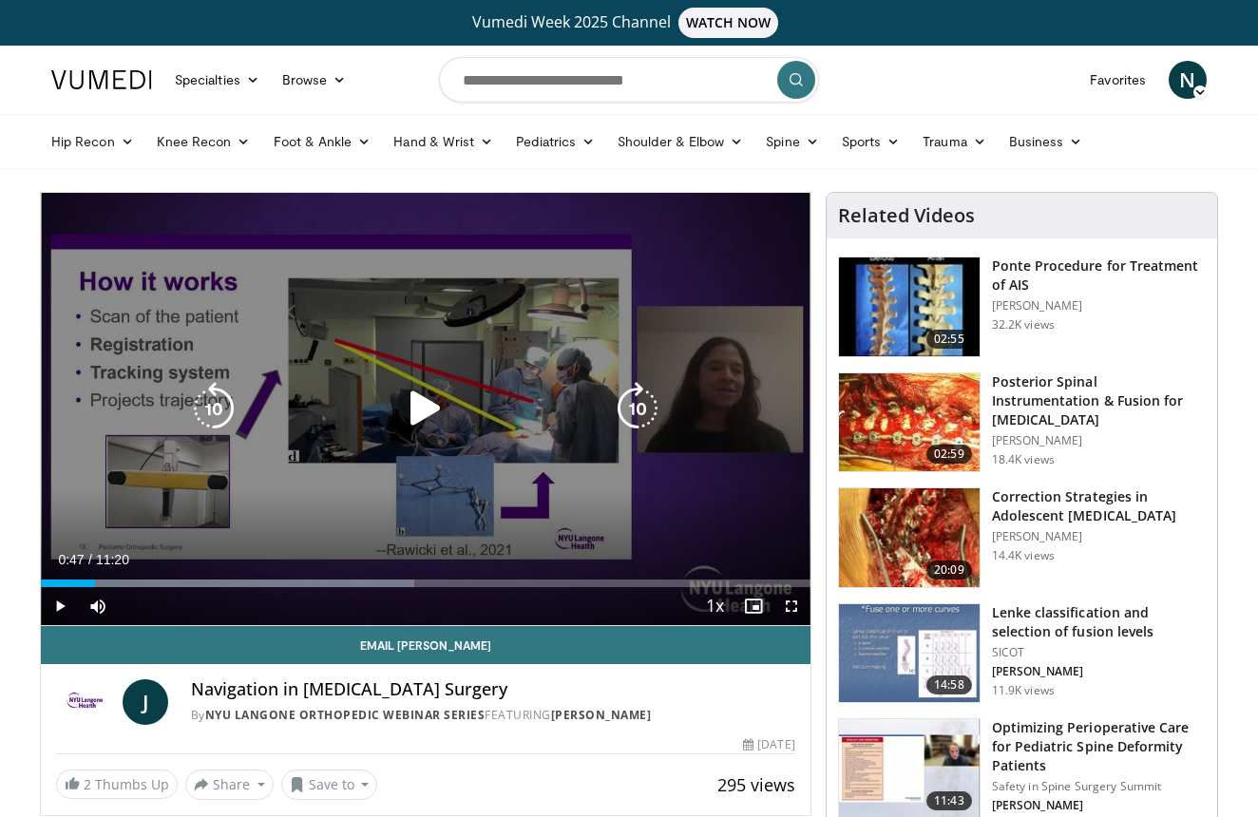
click at [125, 585] on div "Progress Bar" at bounding box center [227, 584] width 373 height 8
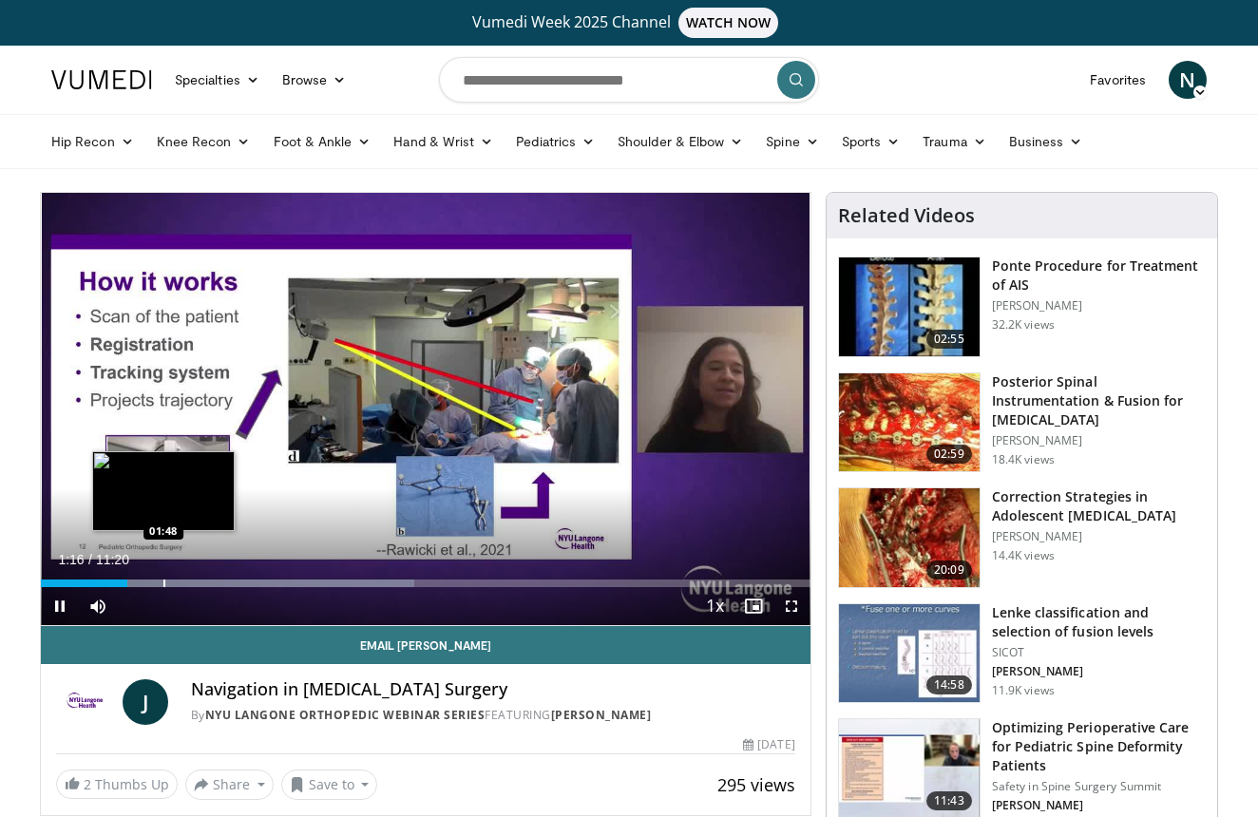
click at [163, 581] on div "Progress Bar" at bounding box center [164, 584] width 2 height 8
click at [192, 580] on div "Progress Bar" at bounding box center [193, 584] width 2 height 8
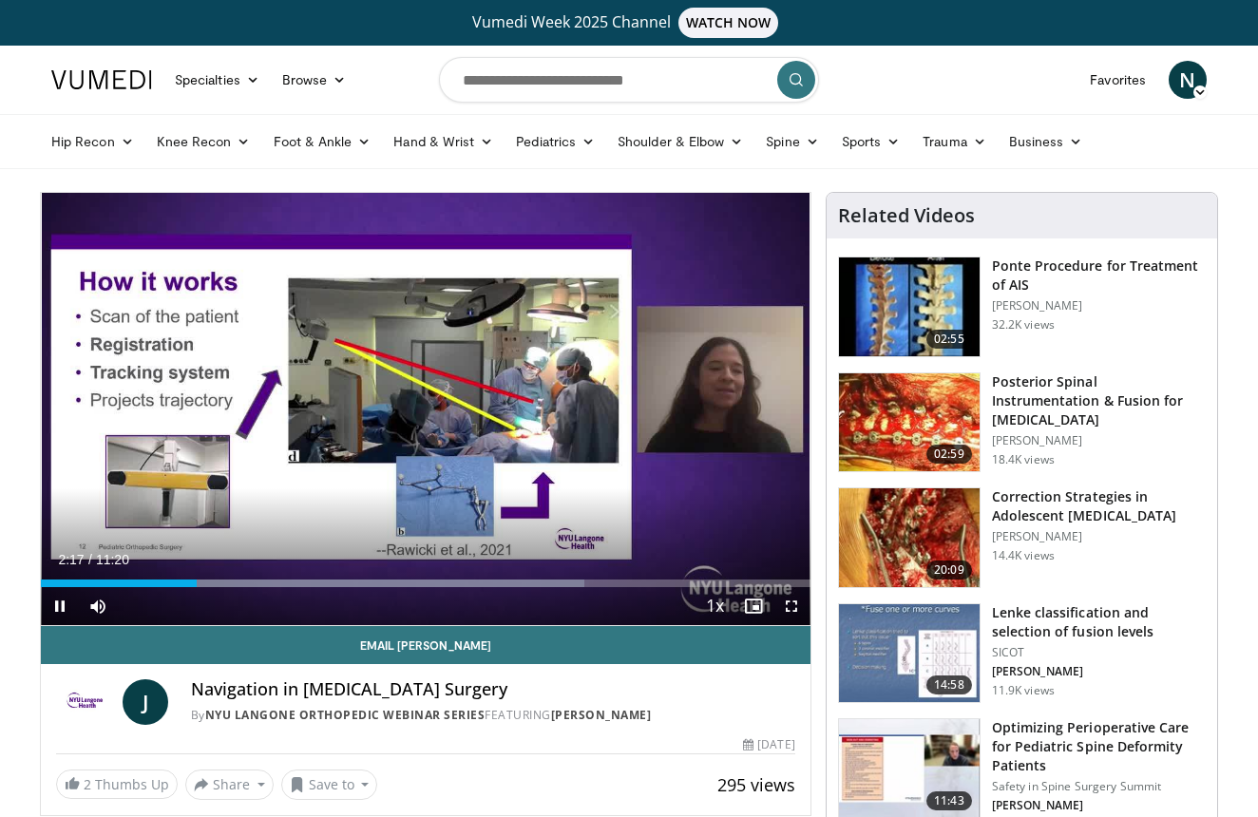
click at [793, 603] on span "Video Player" at bounding box center [791, 606] width 38 height 38
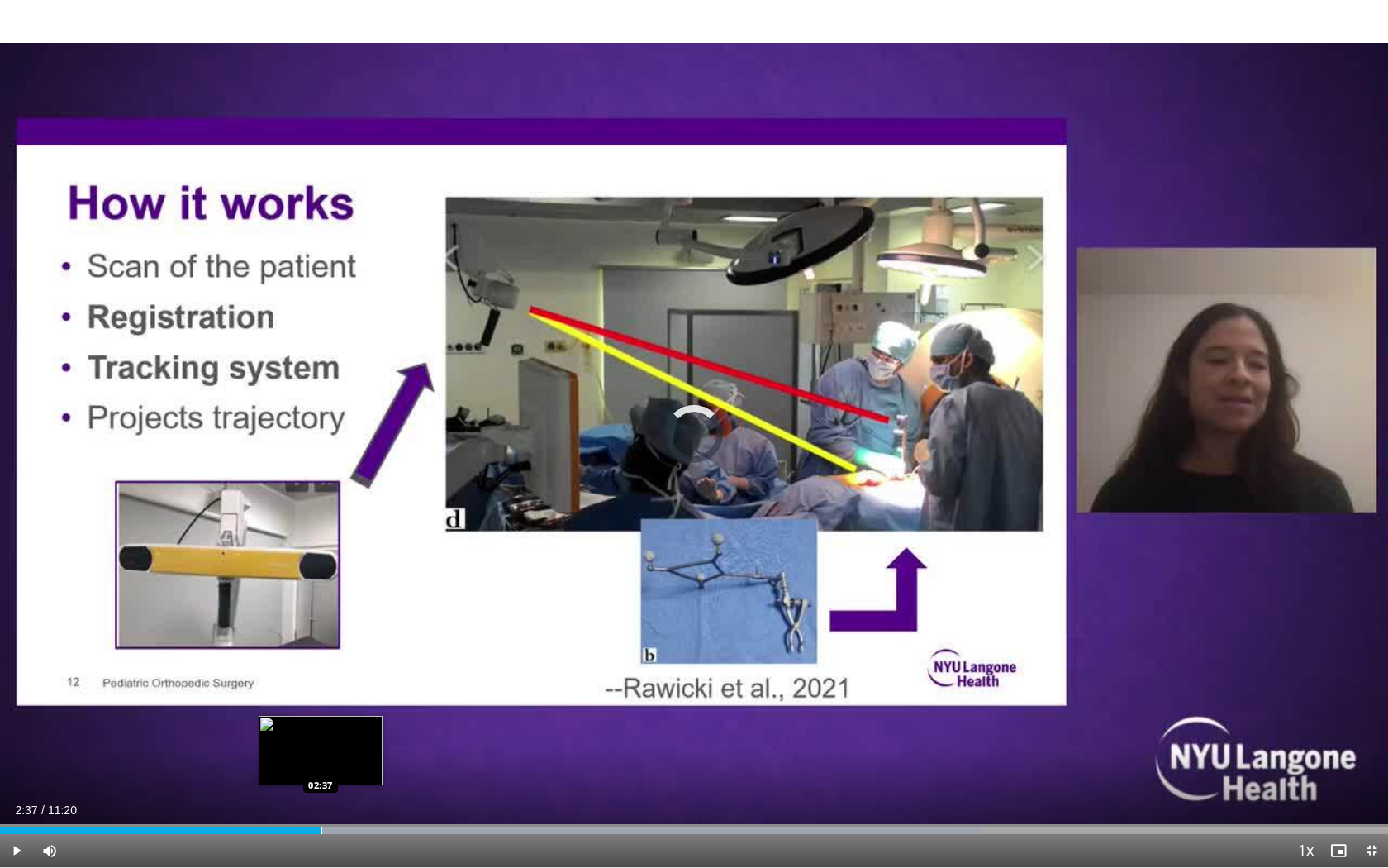
click at [321, 710] on div "Loaded : 70.65% 02:37 02:37" at bounding box center [694, 826] width 1388 height 16
click at [337, 710] on div "Progress Bar" at bounding box center [337, 831] width 2 height 7
click at [355, 710] on div "Progress Bar" at bounding box center [356, 831] width 2 height 7
click at [386, 710] on div "Progress Bar" at bounding box center [387, 831] width 2 height 7
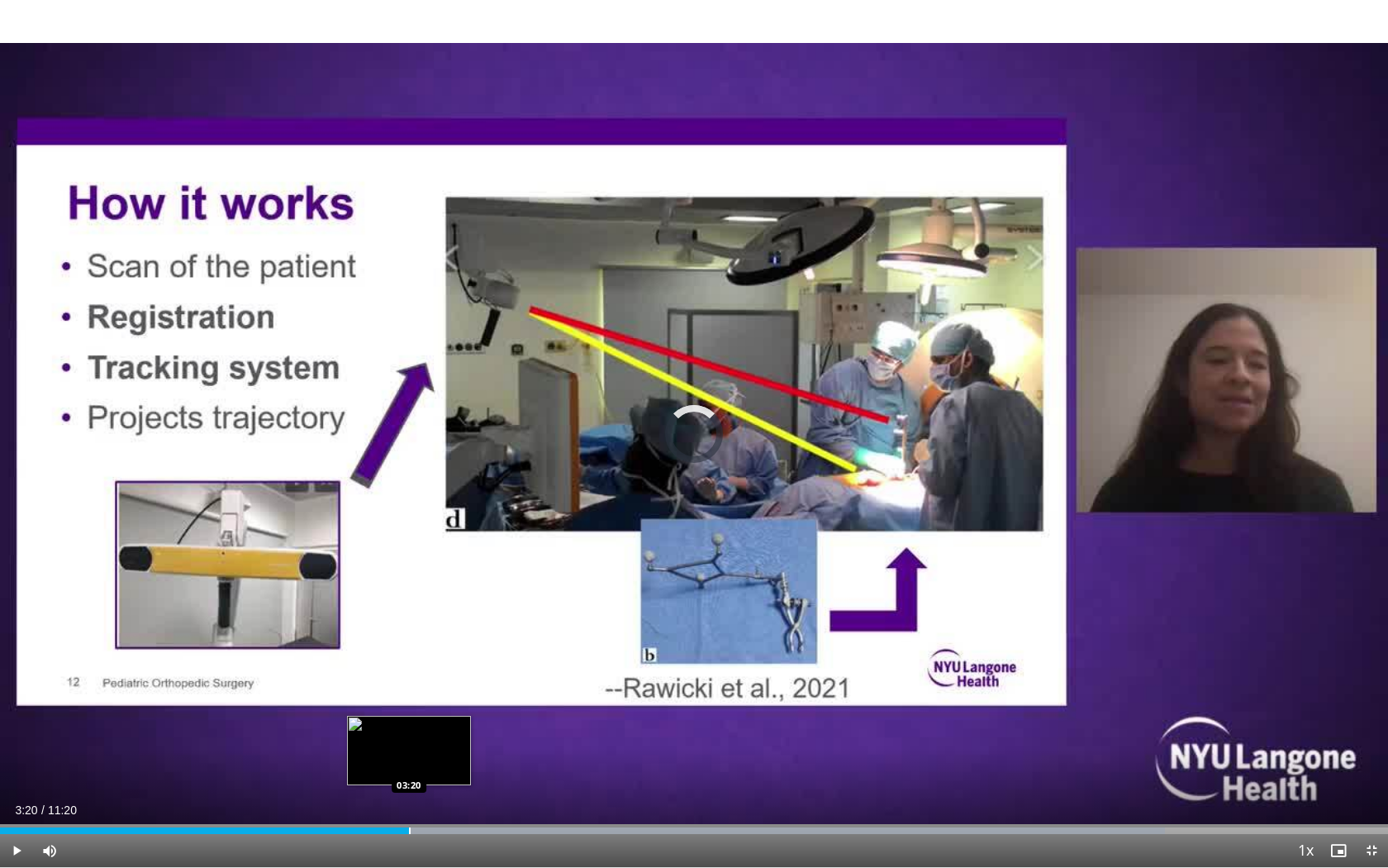
click at [409, 710] on div "Progress Bar" at bounding box center [410, 831] width 2 height 7
click at [441, 710] on div "Progress Bar" at bounding box center [442, 831] width 2 height 7
click at [473, 710] on div "Progress Bar" at bounding box center [474, 831] width 2 height 7
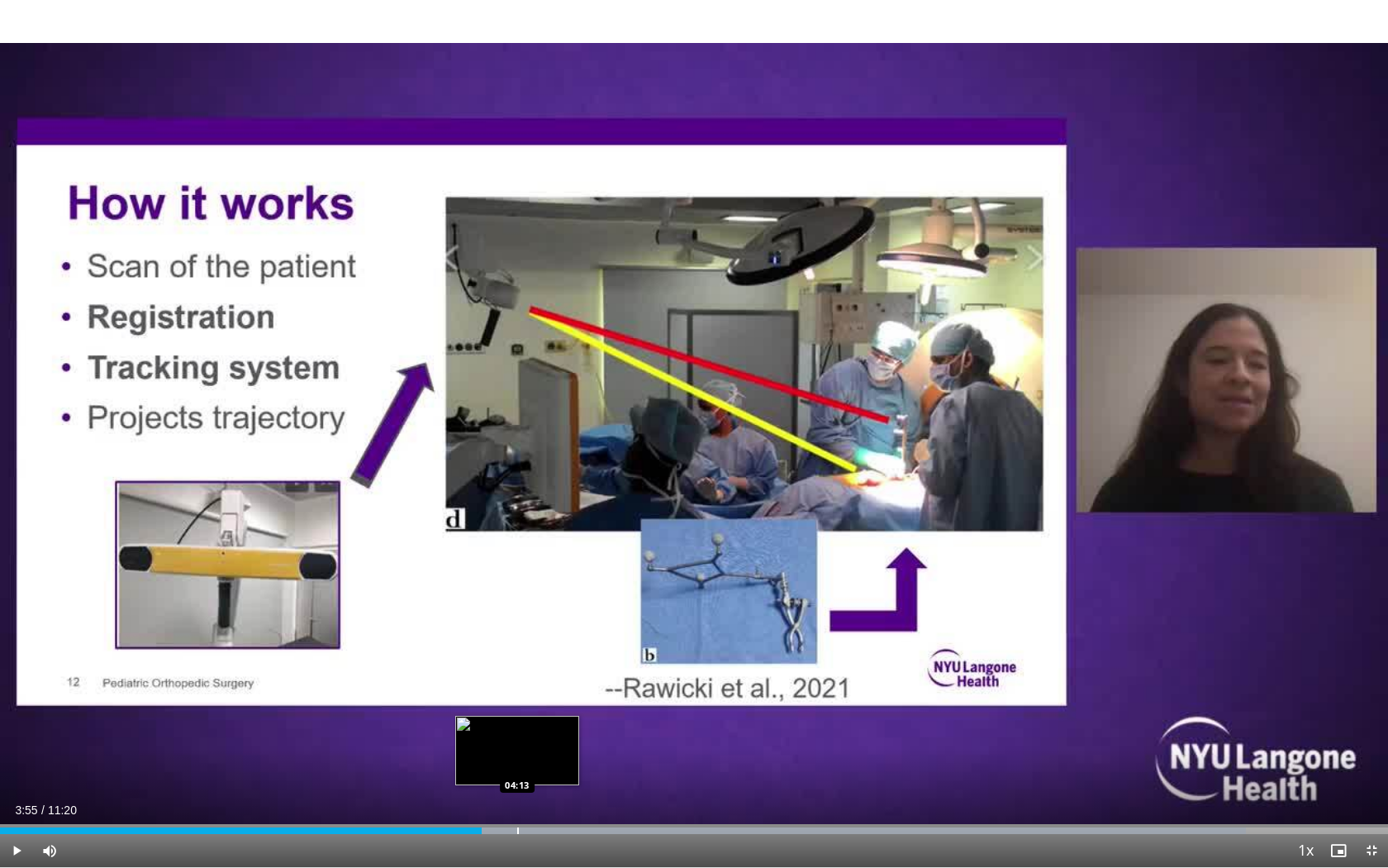
click at [517, 710] on div "Progress Bar" at bounding box center [518, 831] width 2 height 7
click at [554, 710] on div "Progress Bar" at bounding box center [555, 831] width 2 height 7
click at [591, 710] on div "Progress Bar" at bounding box center [592, 831] width 2 height 7
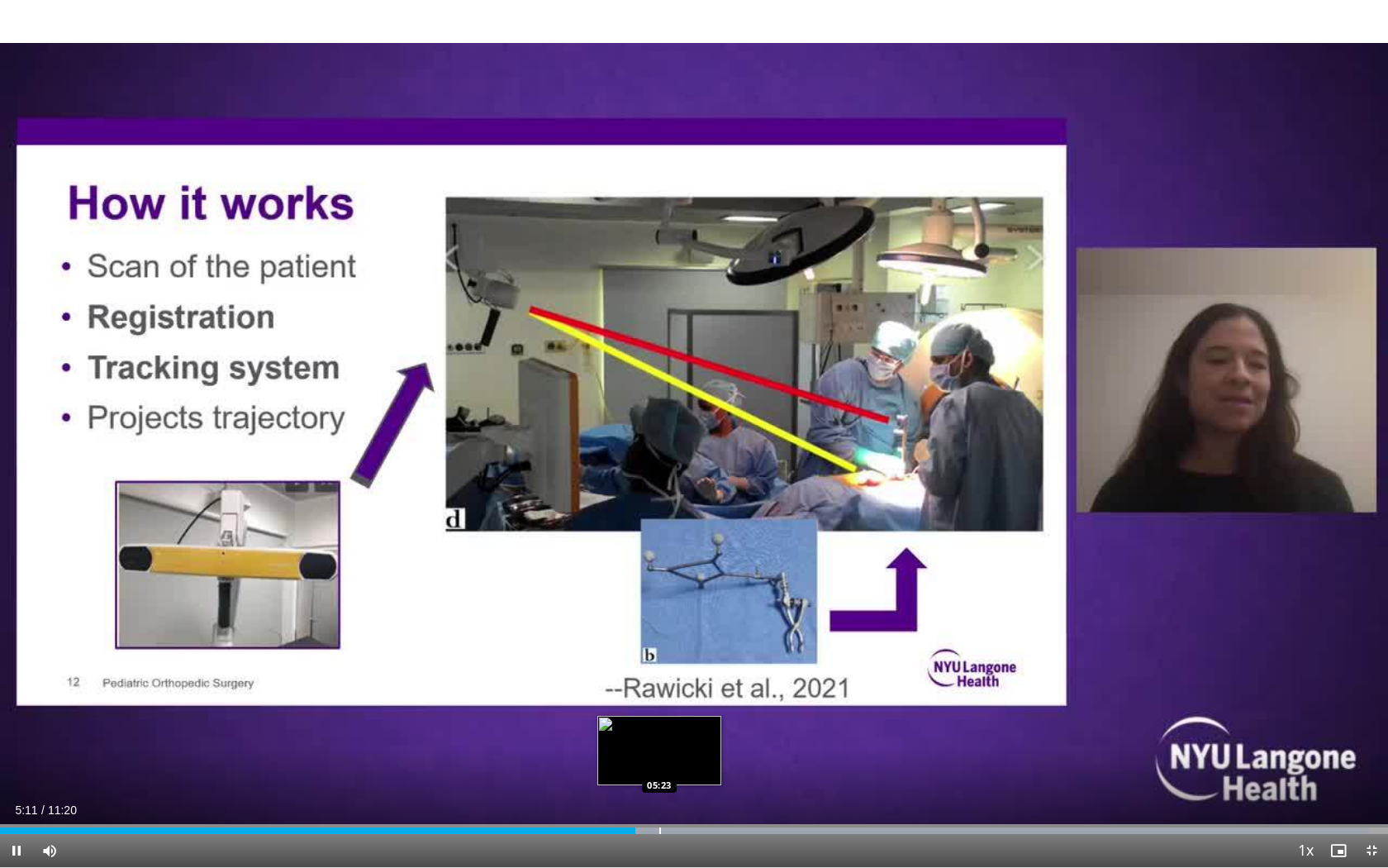
click at [659, 710] on div "Loaded : 98.62% 05:11 05:23" at bounding box center [694, 826] width 1388 height 16
click at [708, 710] on div "Loaded : 100.00% 05:25 05:46" at bounding box center [694, 826] width 1388 height 16
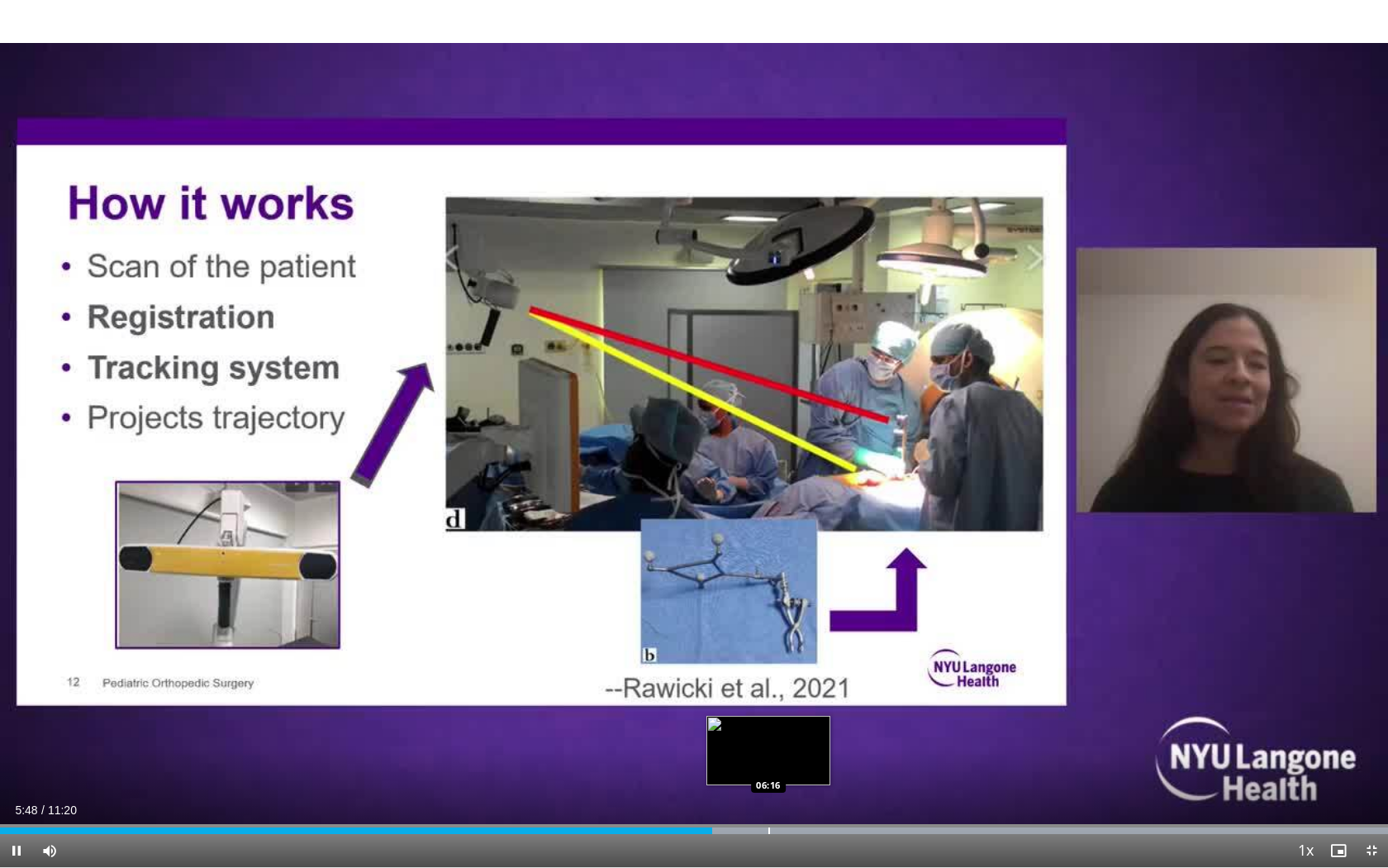
click at [769, 710] on div "Progress Bar" at bounding box center [770, 831] width 2 height 7
click at [805, 710] on div "Progress Bar" at bounding box center [806, 831] width 2 height 7
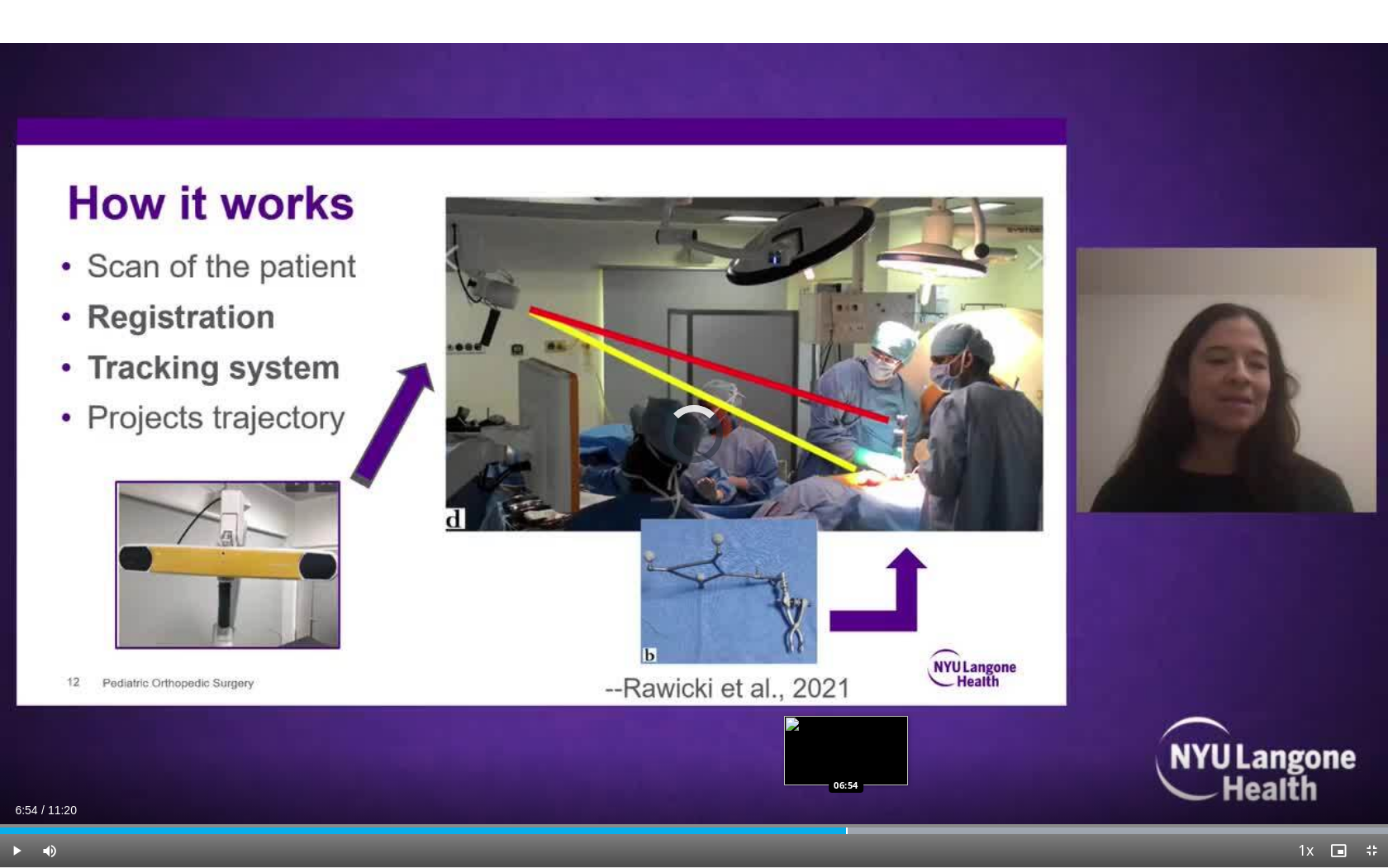
click at [846, 710] on div "Progress Bar" at bounding box center [847, 831] width 2 height 7
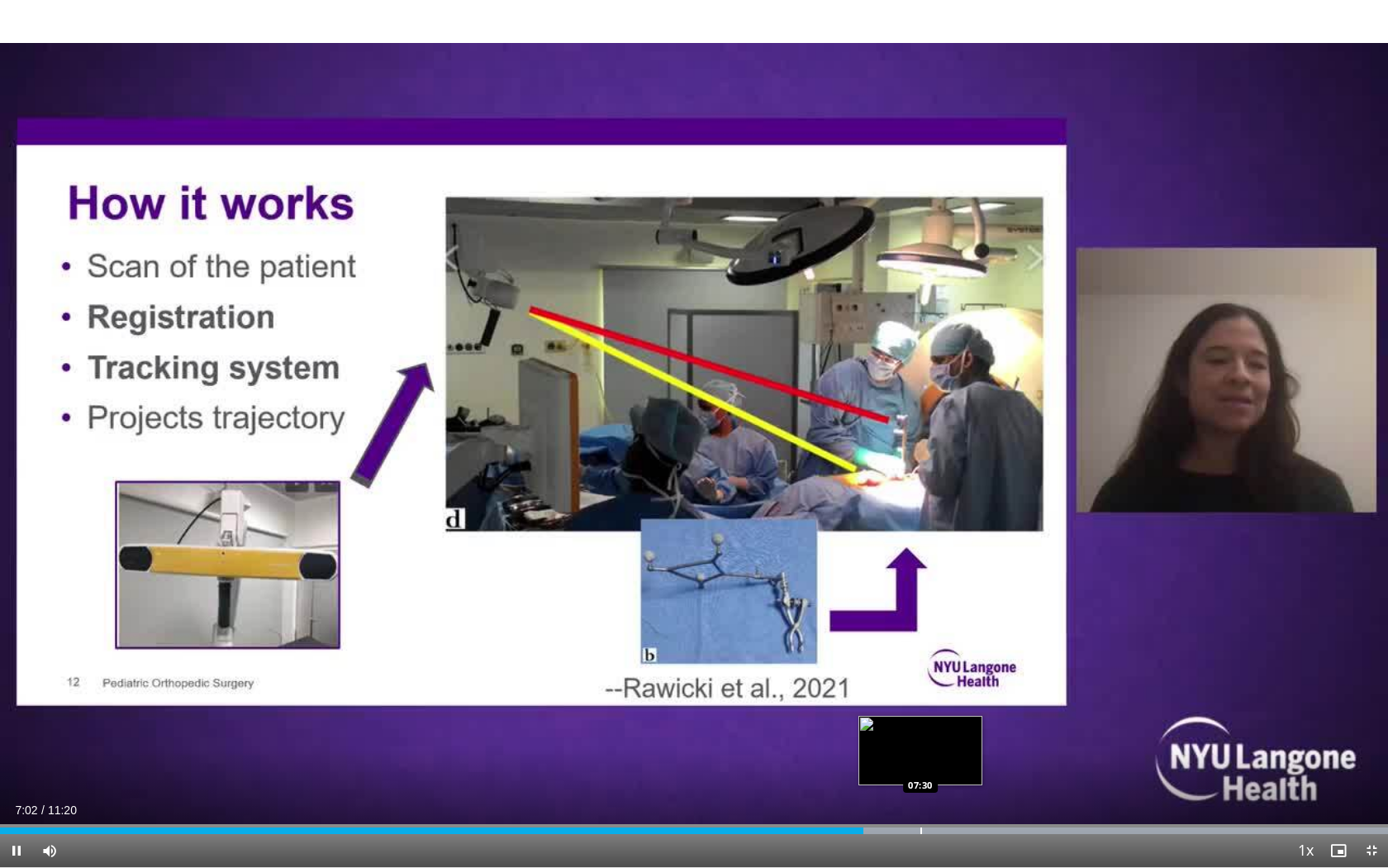
click at [920, 710] on div "Progress Bar" at bounding box center [921, 831] width 2 height 7
click at [949, 710] on video-js "**********" at bounding box center [694, 434] width 1388 height 868
click at [17, 710] on span "Video Player" at bounding box center [17, 851] width 33 height 33
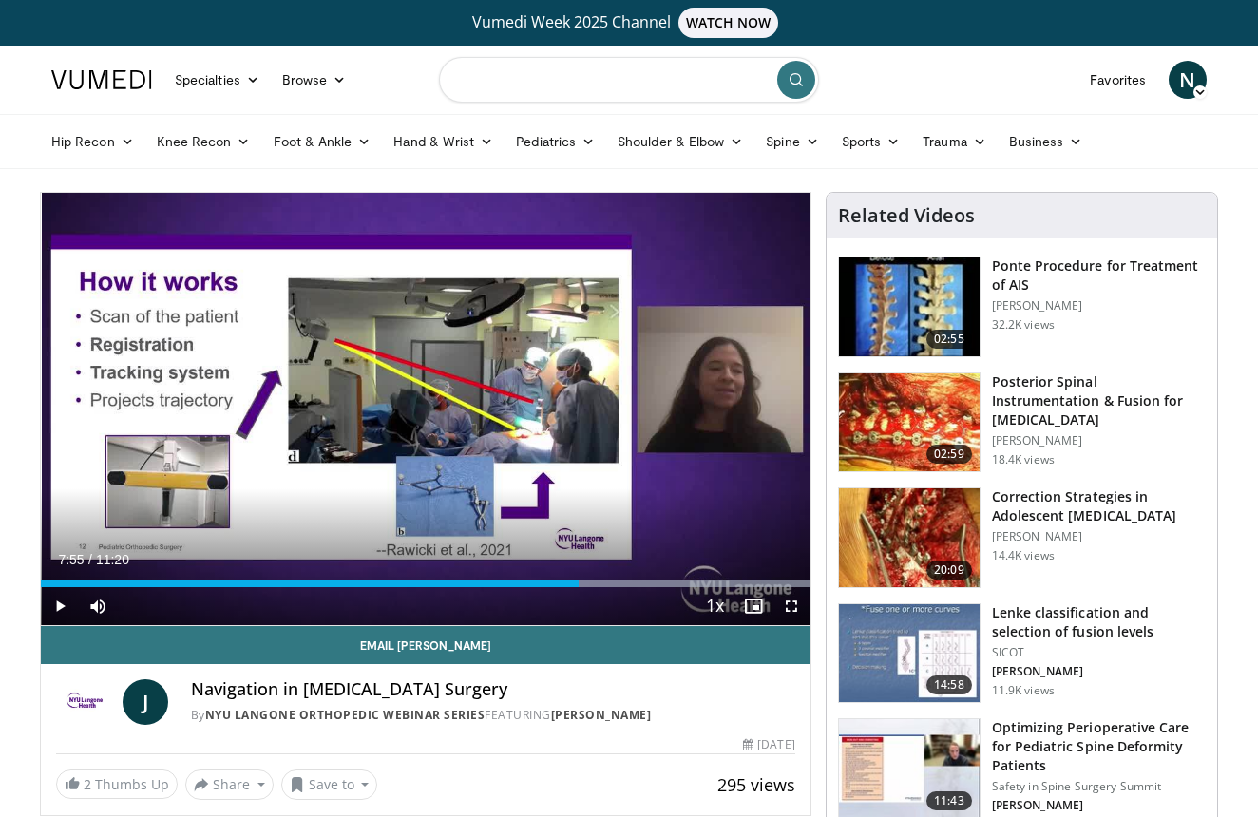
click at [566, 86] on input "Search topics, interventions" at bounding box center [629, 80] width 380 height 46
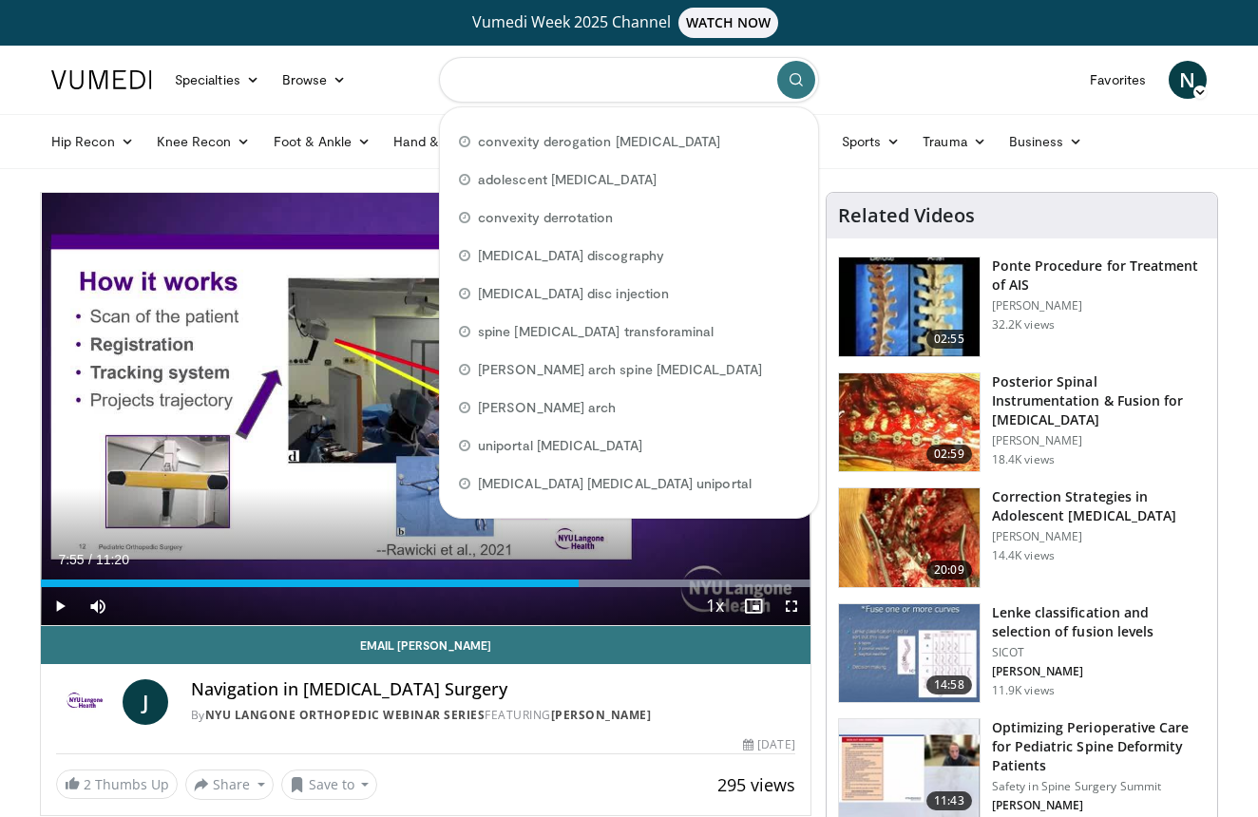
click at [587, 88] on input "Search topics, interventions" at bounding box center [629, 80] width 380 height 46
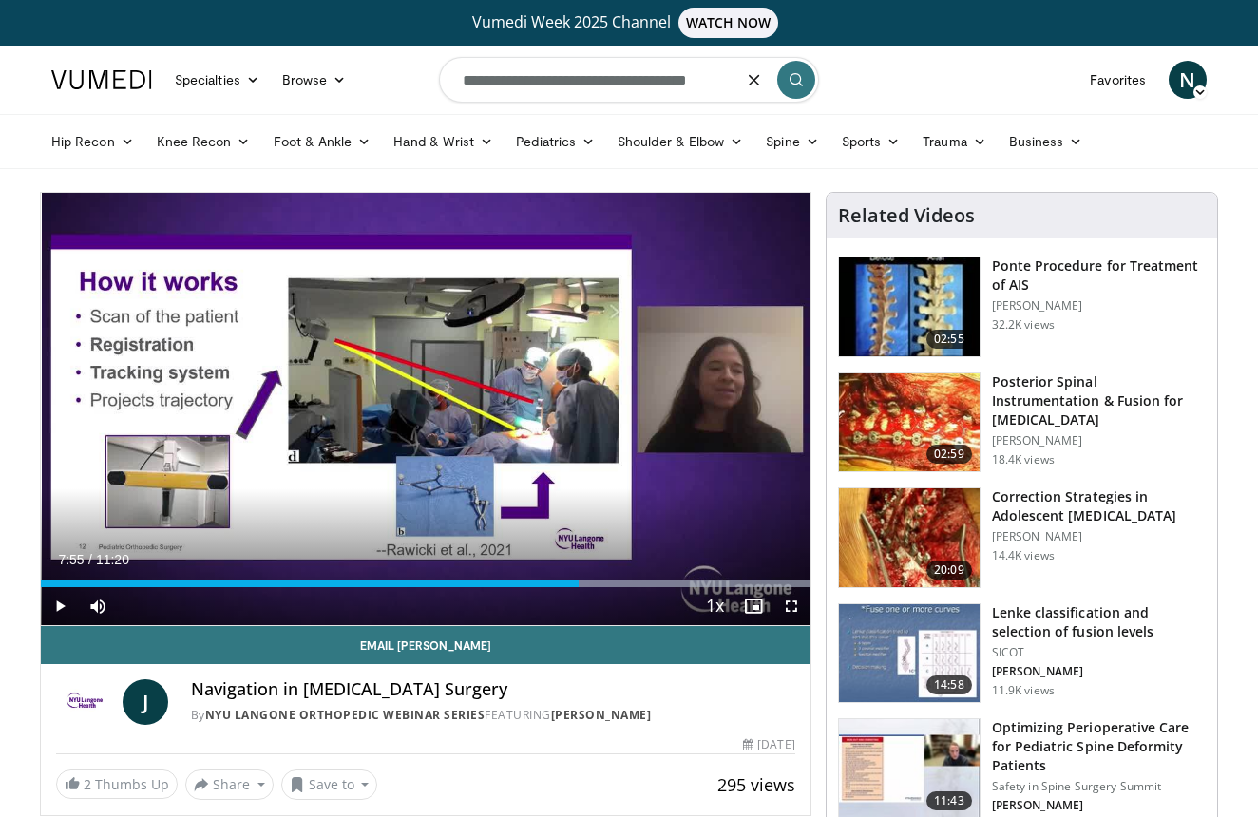
type input "**********"
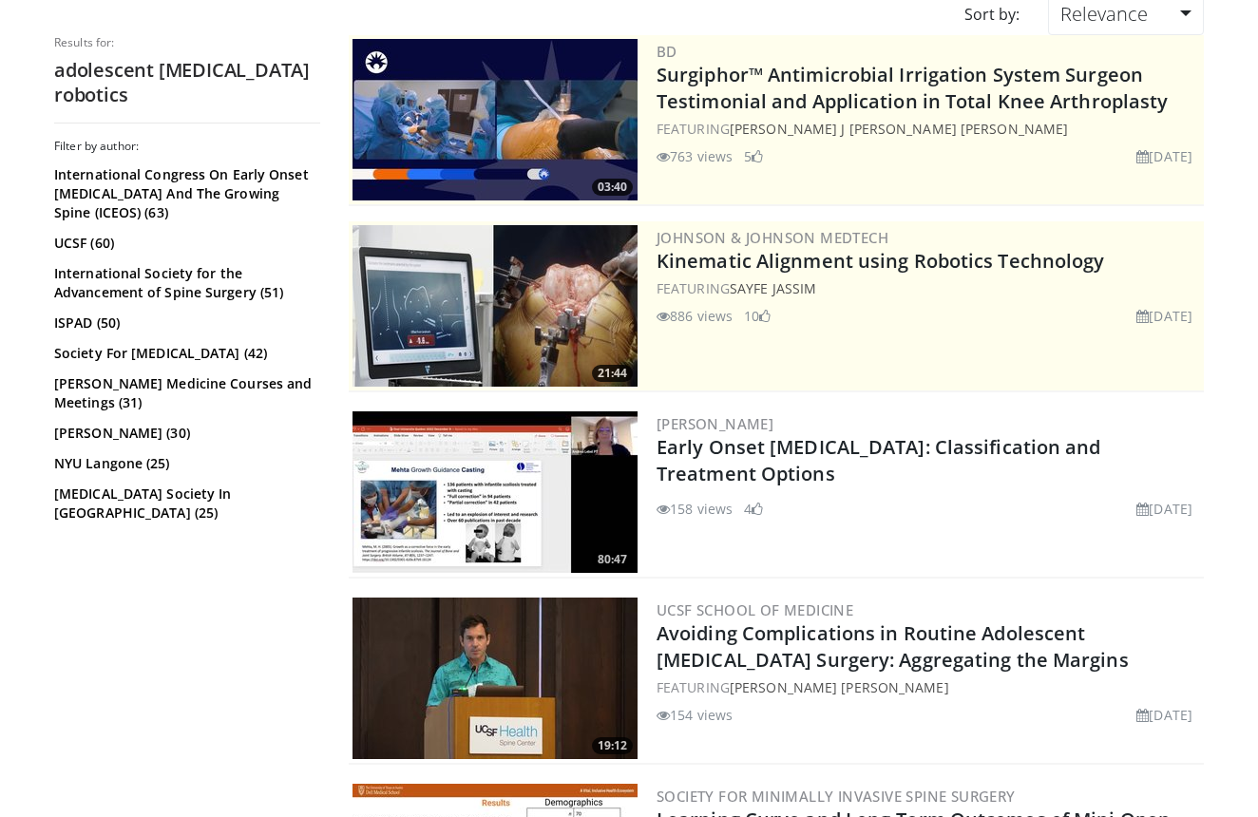
scroll to position [221, 0]
click at [102, 473] on link "NYU Langone (25)" at bounding box center [184, 463] width 261 height 19
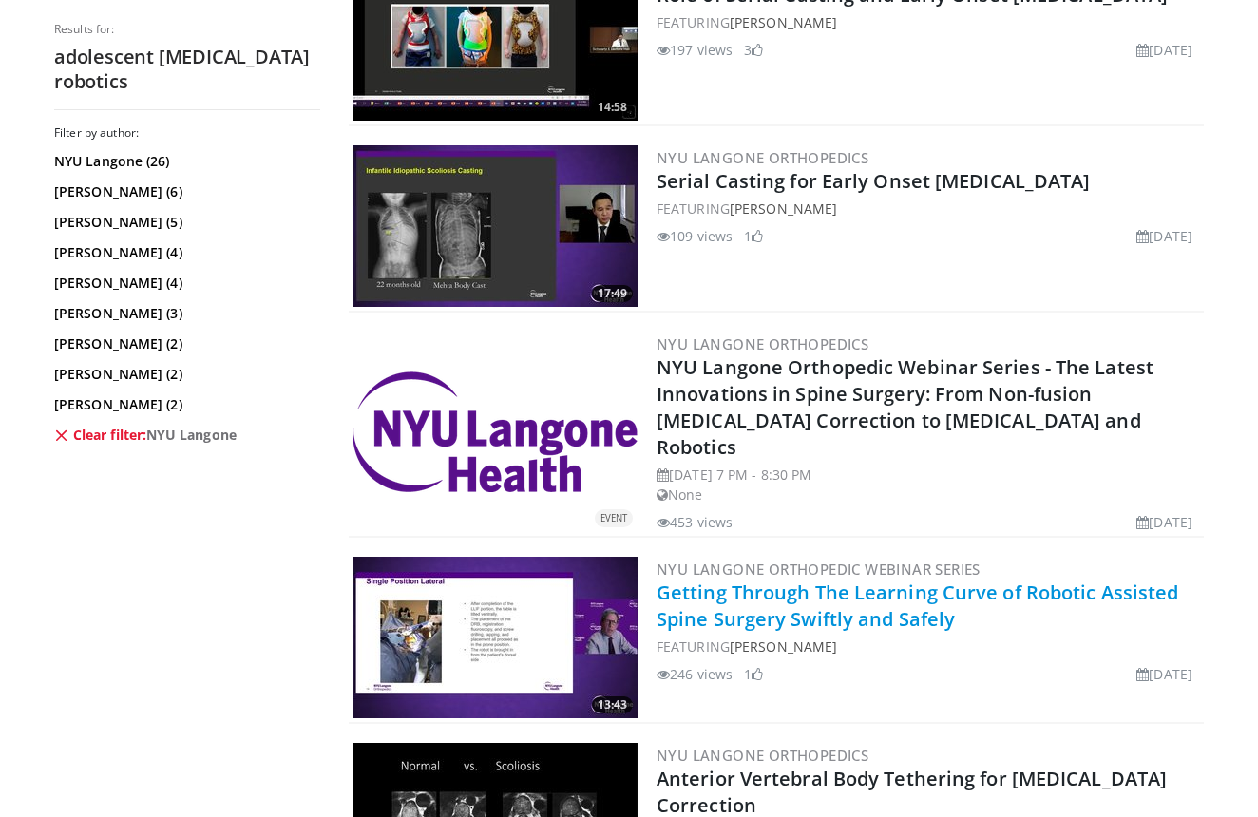
scroll to position [3107, 0]
click at [887, 580] on link "Getting Through The Learning Curve of Robotic Assisted Spine Surgery Swiftly an…" at bounding box center [918, 606] width 522 height 52
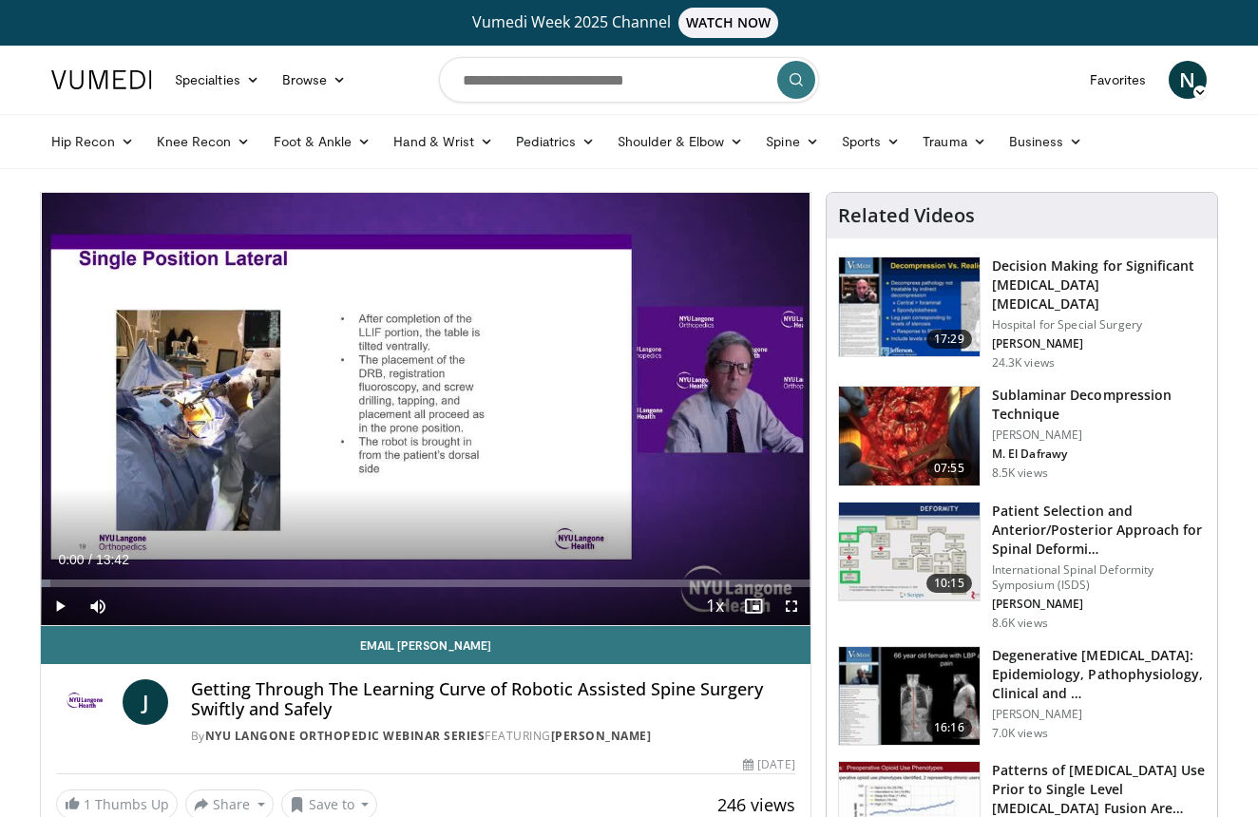
click at [57, 605] on span "Video Player" at bounding box center [60, 606] width 38 height 38
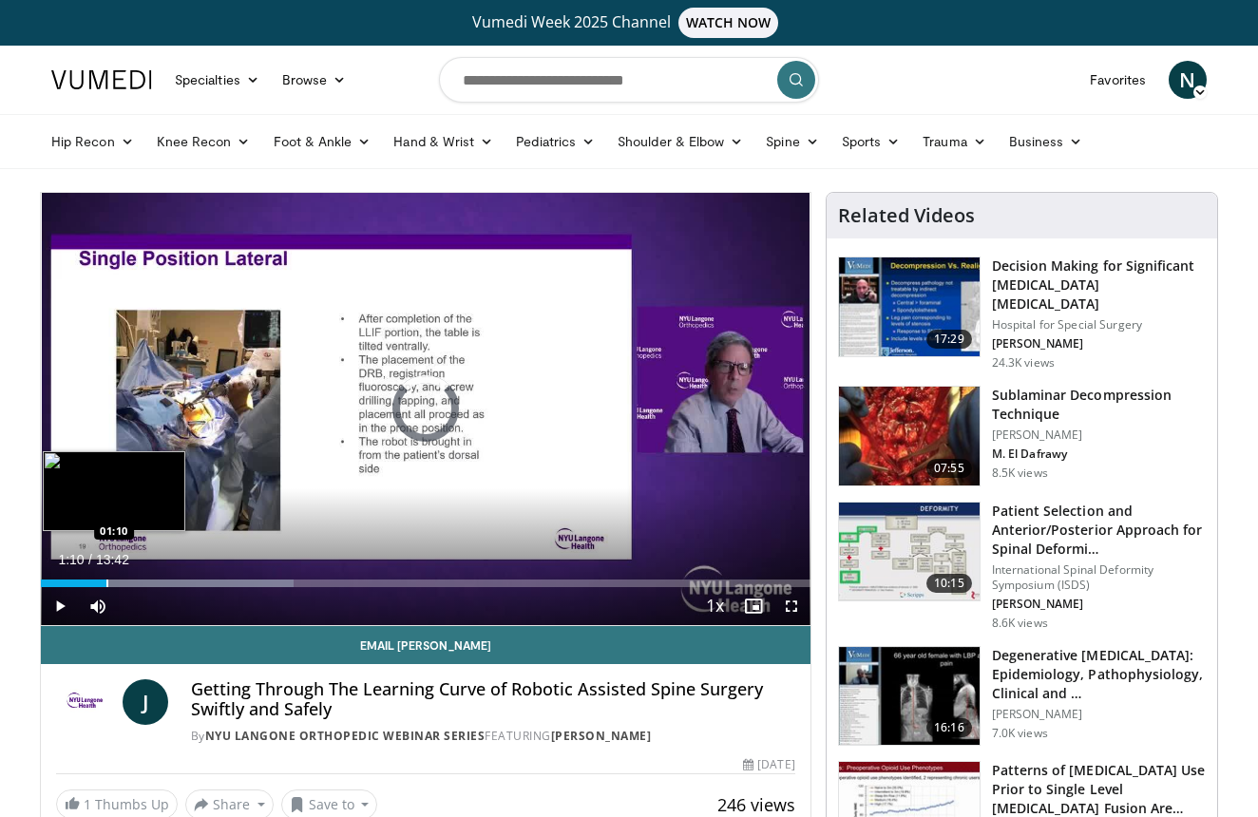
click at [106, 586] on div "Progress Bar" at bounding box center [107, 584] width 2 height 8
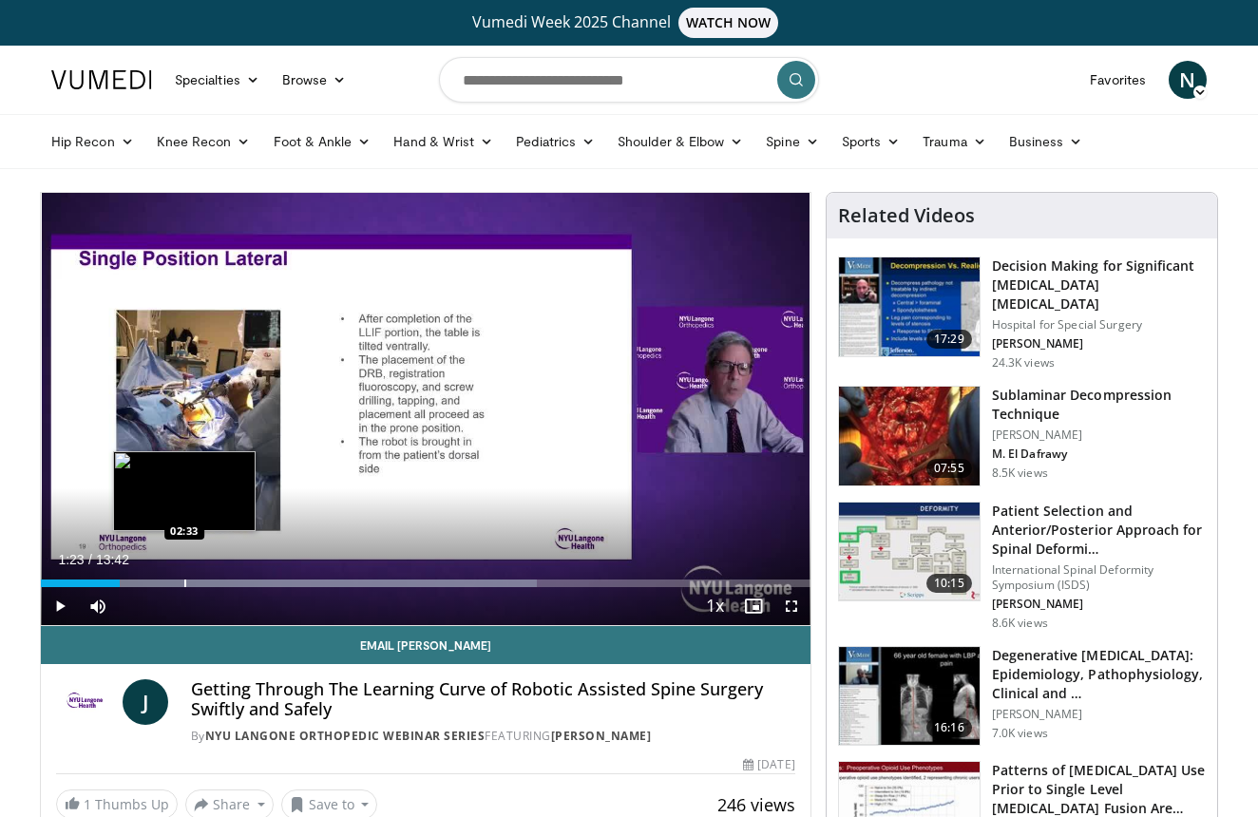
click at [184, 585] on div "Progress Bar" at bounding box center [185, 584] width 2 height 8
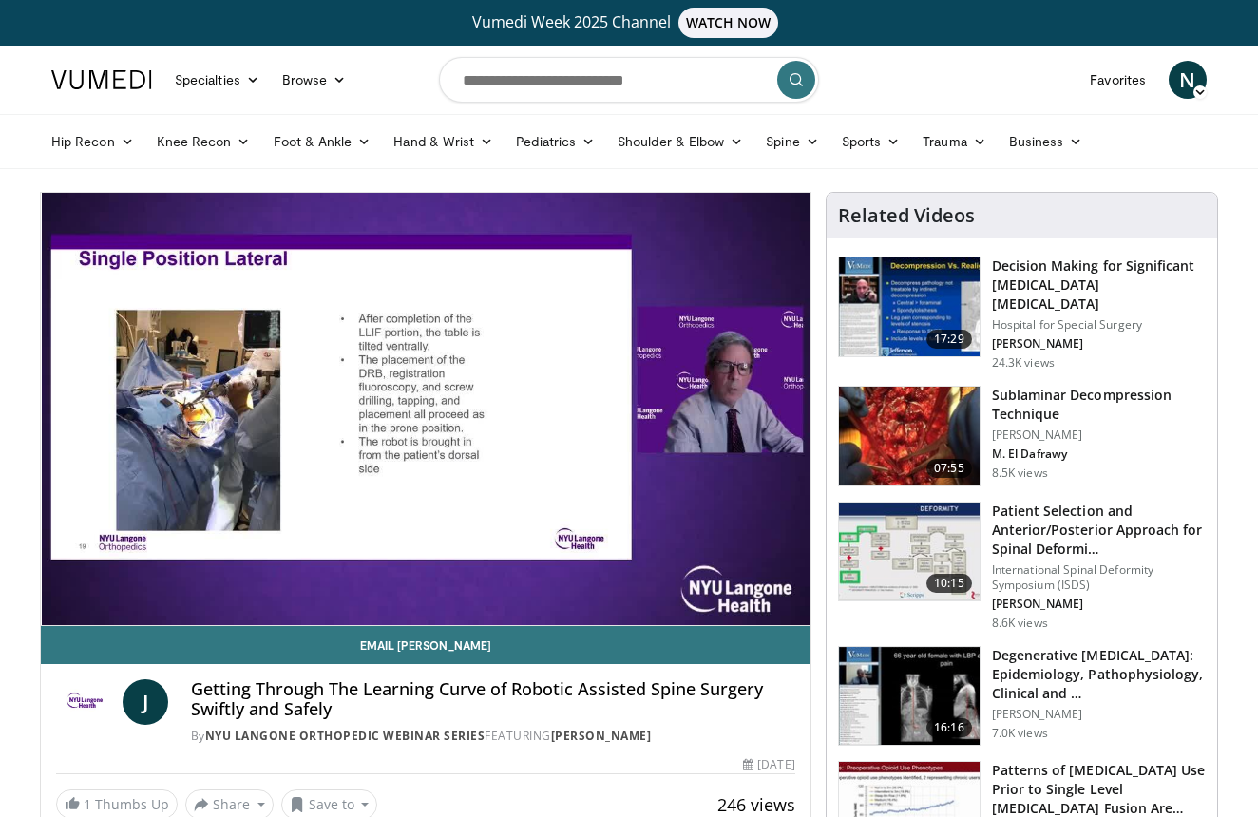
click at [241, 618] on div "Progress Bar" at bounding box center [242, 622] width 2 height 8
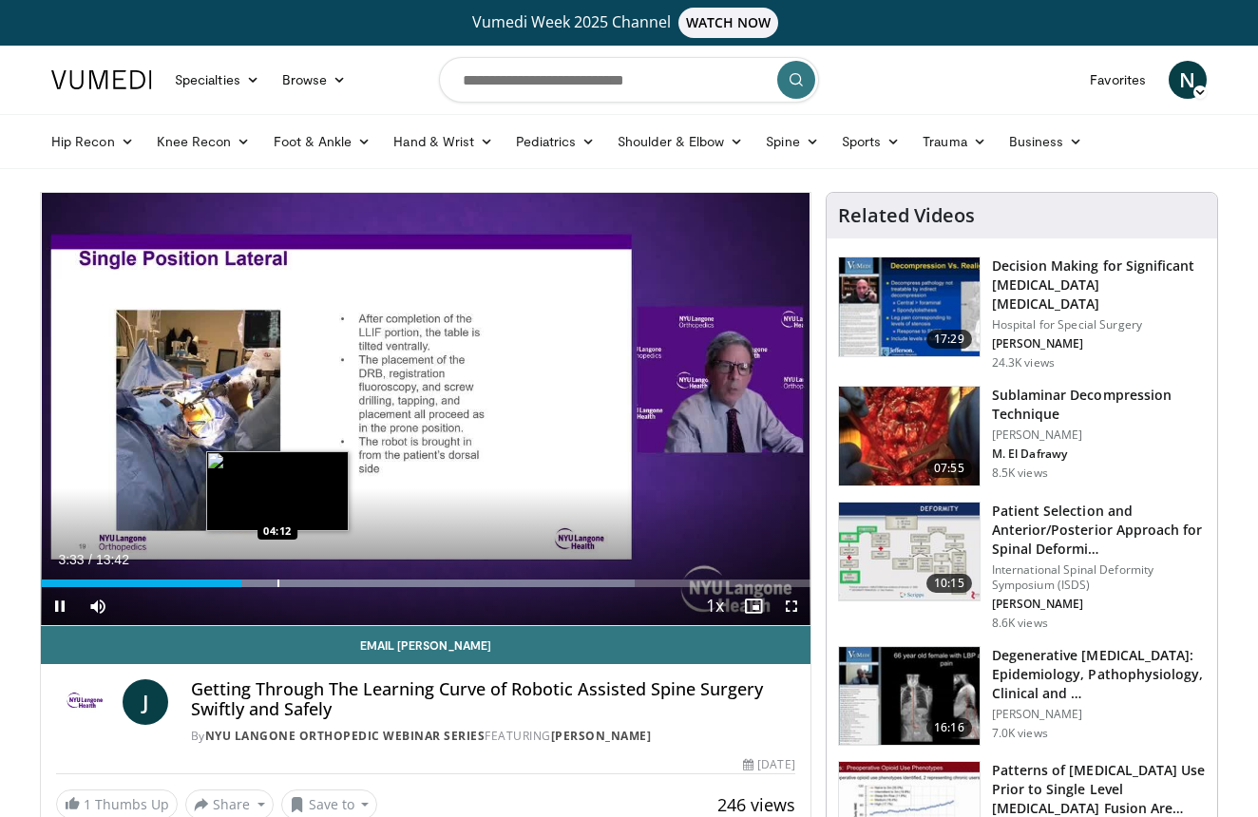
click at [277, 585] on div "Progress Bar" at bounding box center [278, 584] width 2 height 8
click at [315, 578] on div "Loaded : 85.23% 04:16 04:53" at bounding box center [426, 578] width 770 height 18
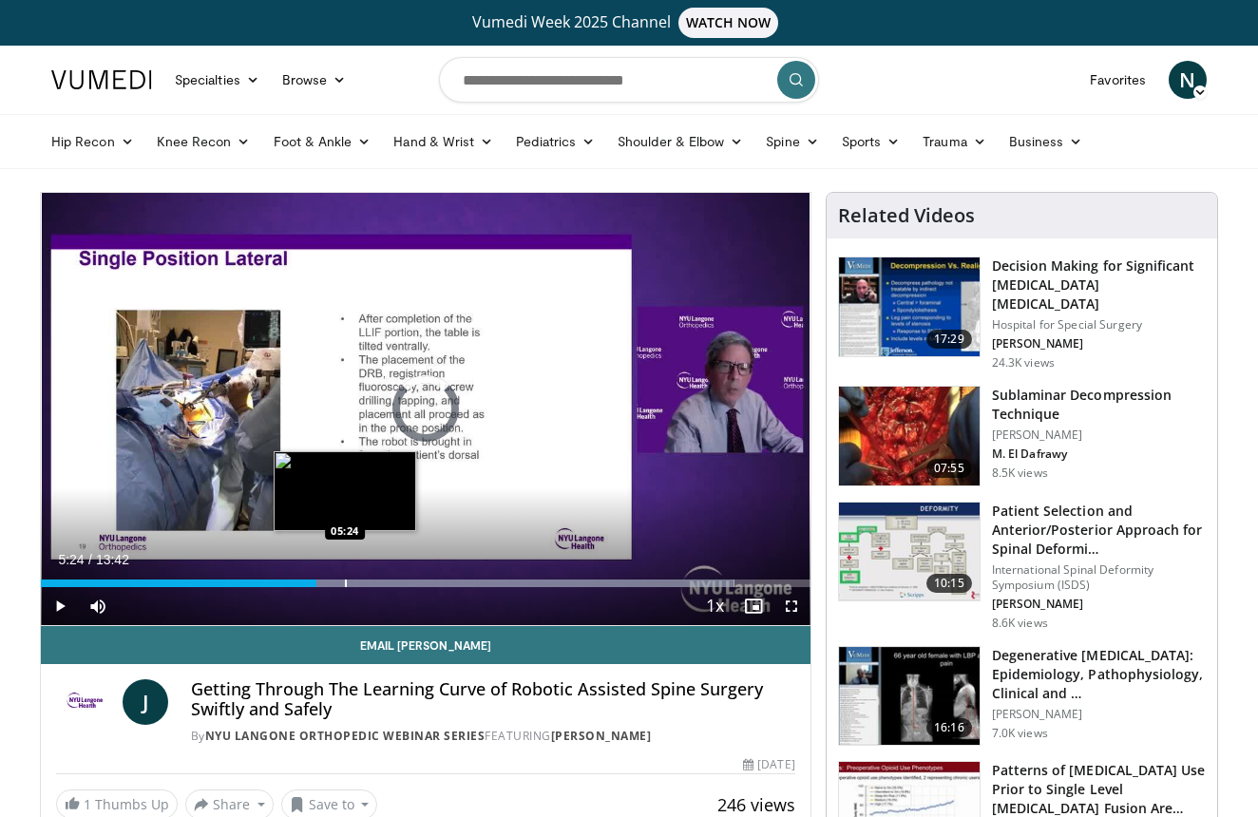
click at [345, 580] on div "Progress Bar" at bounding box center [346, 584] width 2 height 8
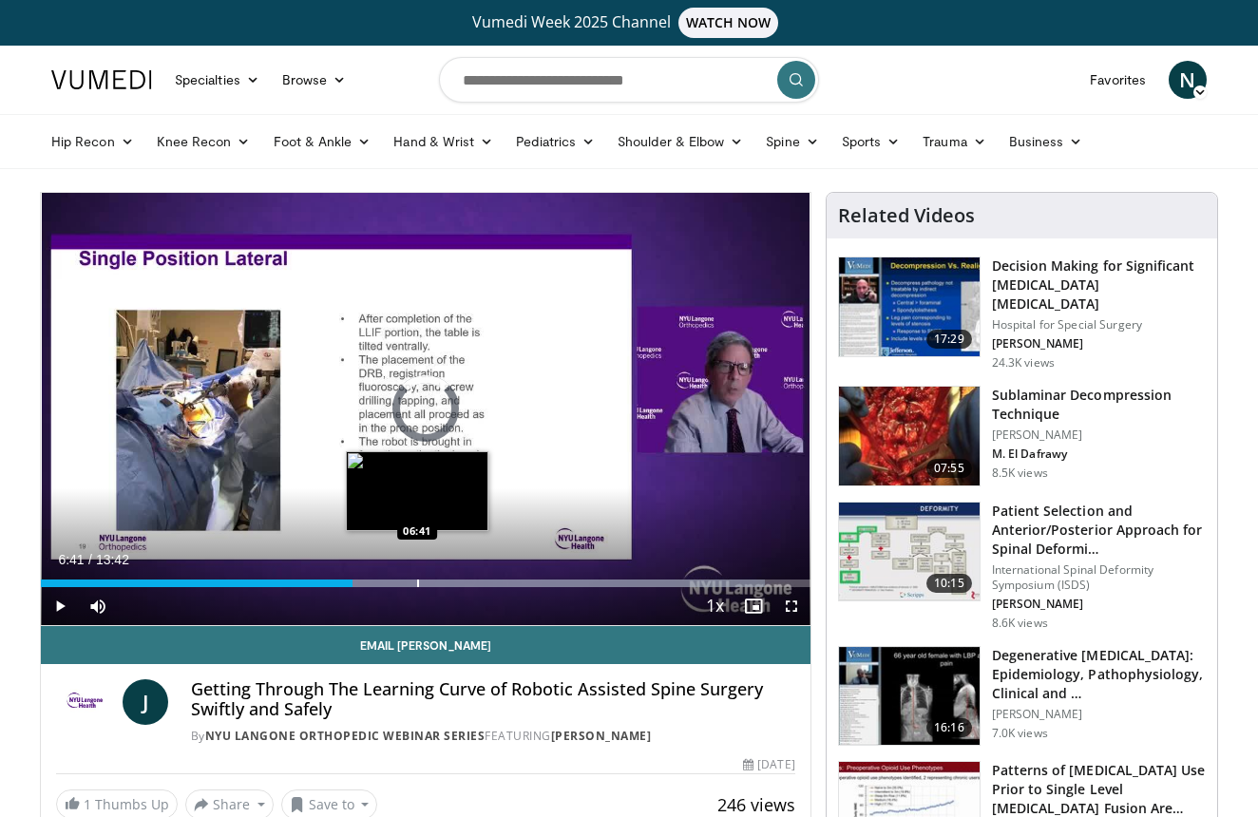
click at [417, 585] on div "Progress Bar" at bounding box center [418, 584] width 2 height 8
